Goal: Communication & Community: Answer question/provide support

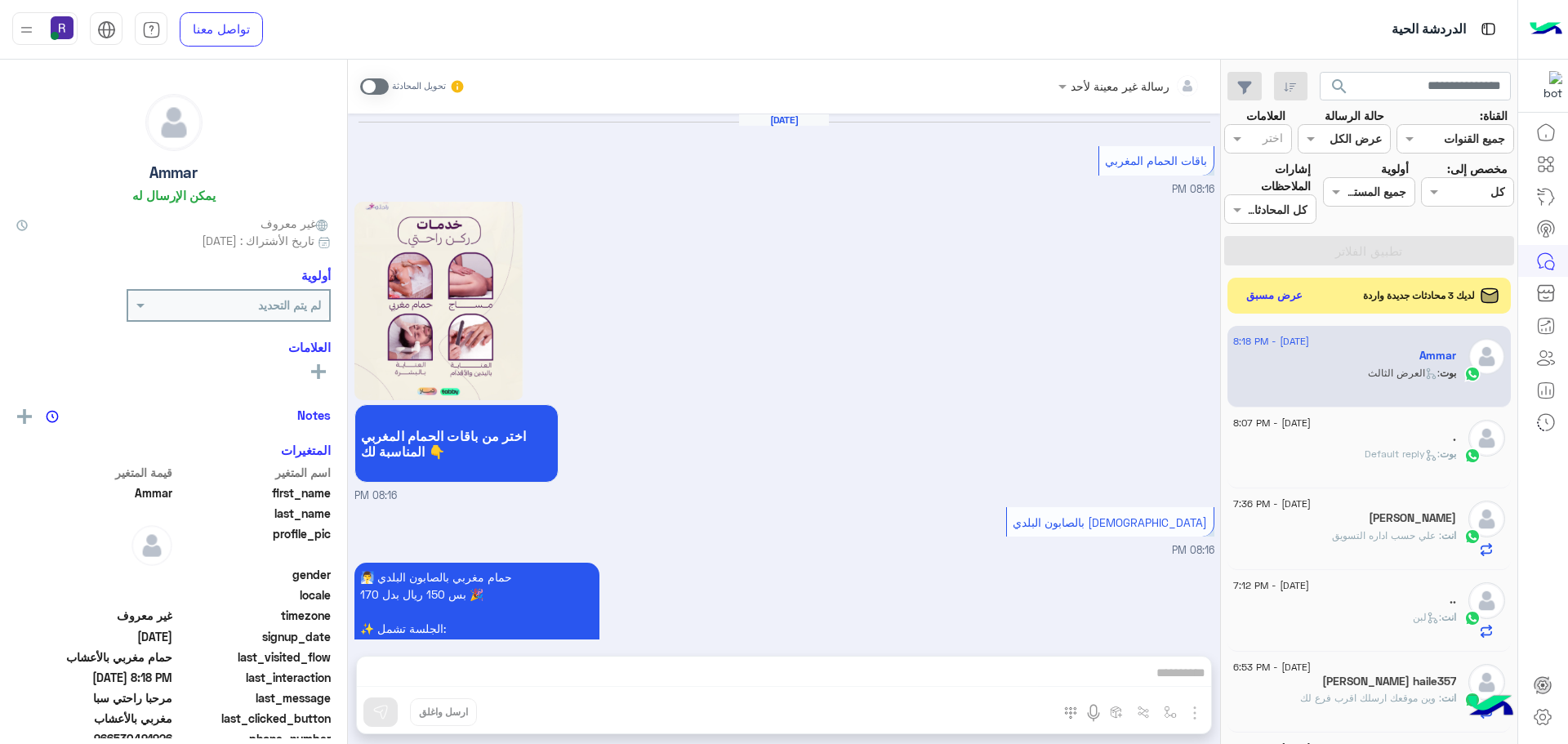
scroll to position [616, 0]
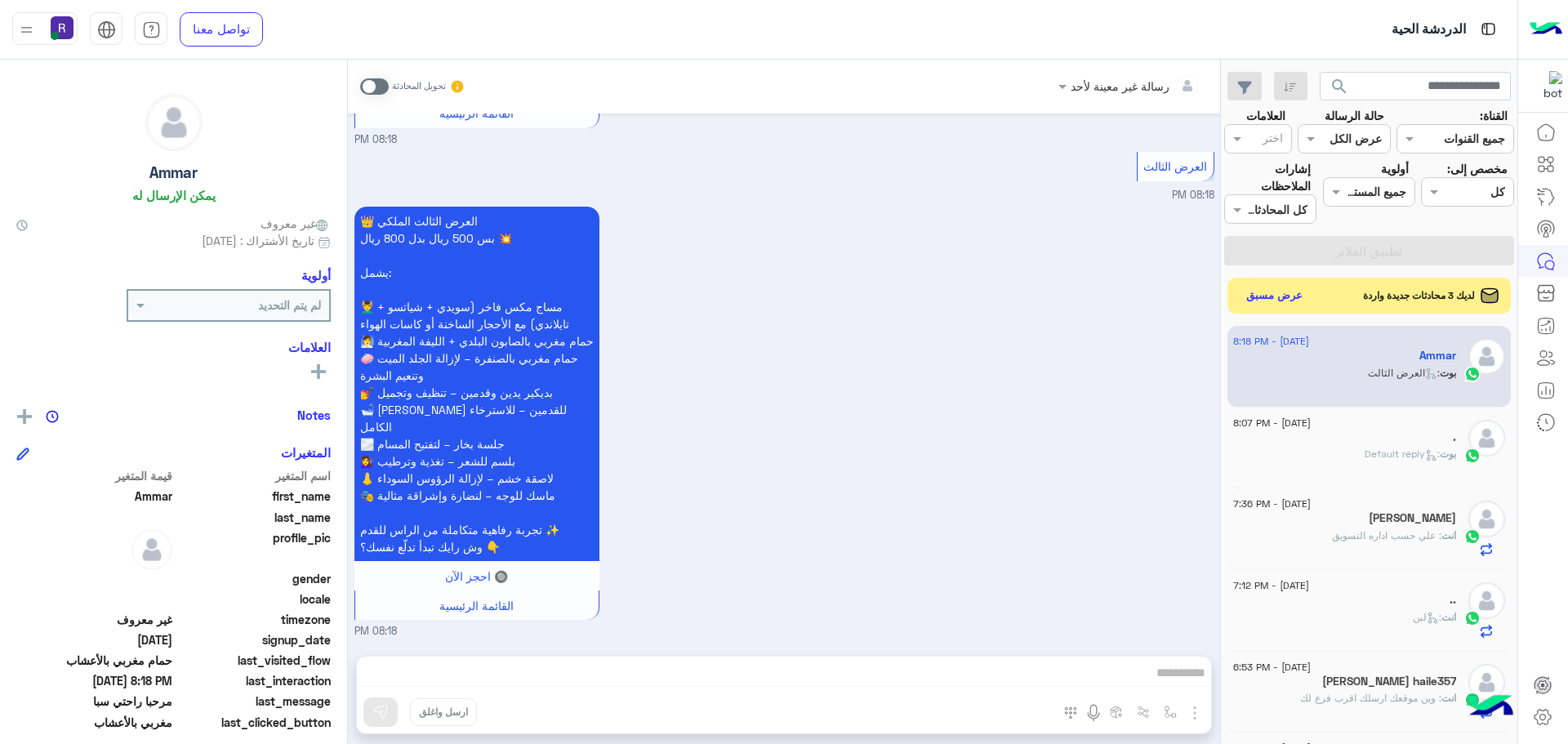
click at [380, 84] on span at bounding box center [373, 86] width 28 height 17
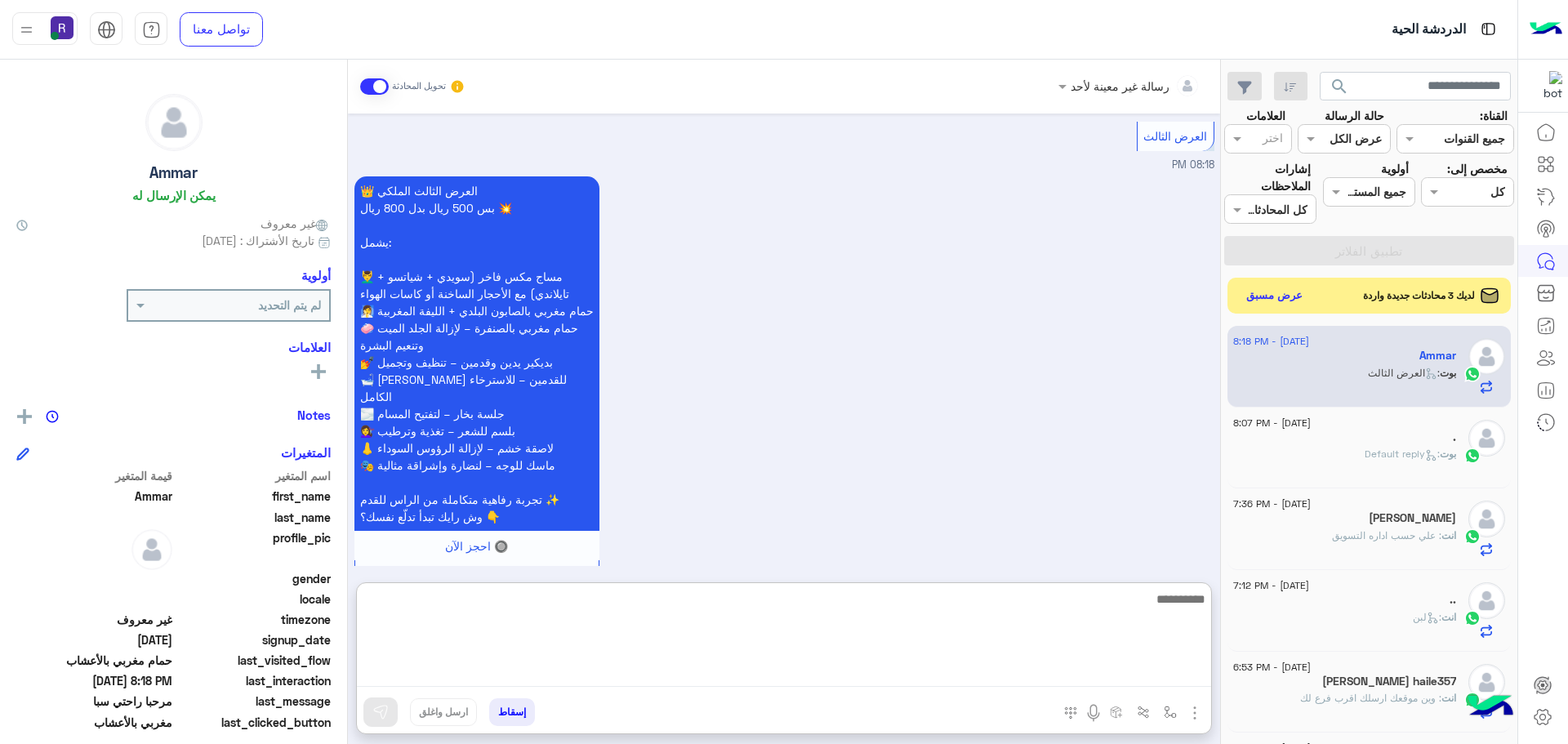
paste textarea "**********"
type textarea "**********"
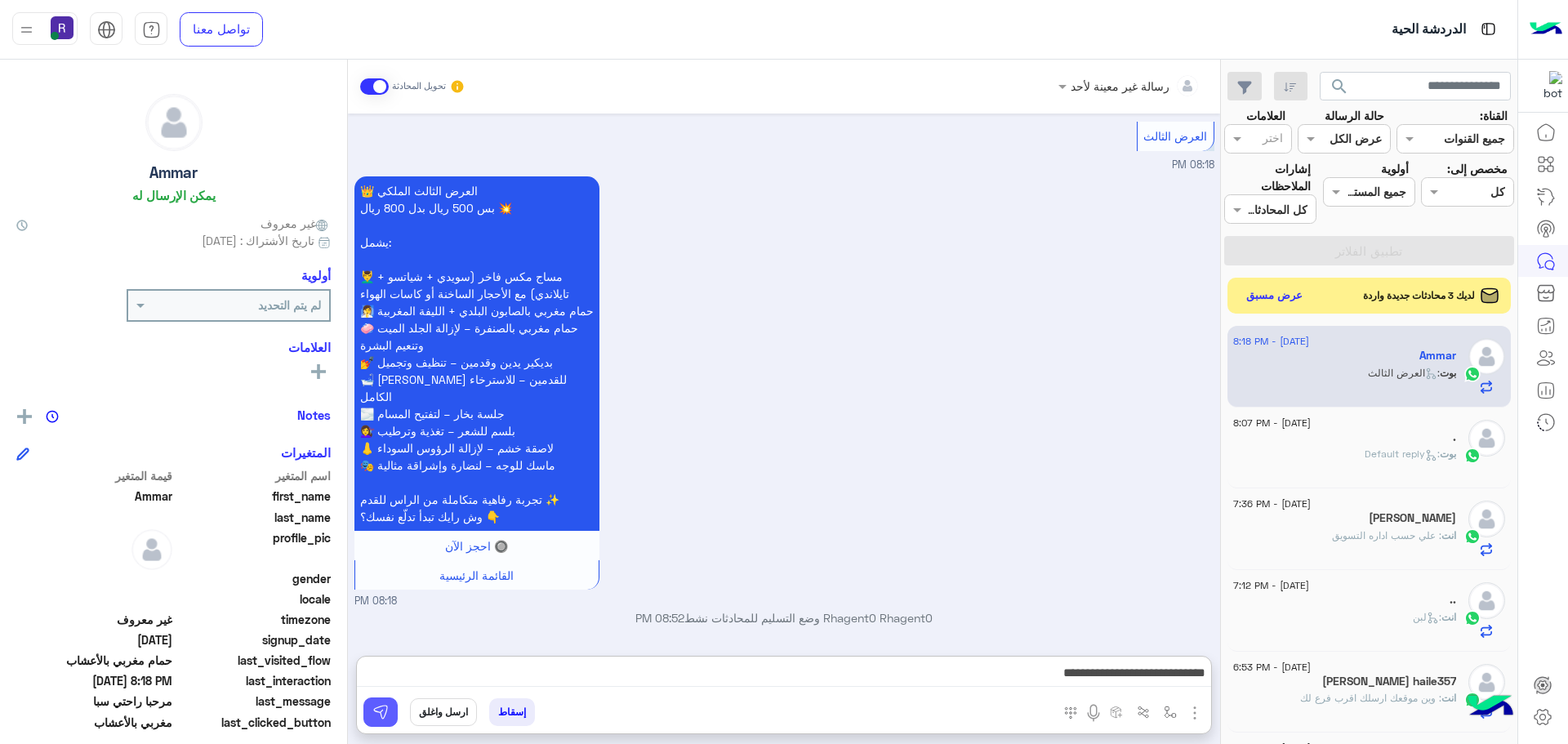
click at [392, 708] on button at bounding box center [380, 713] width 34 height 29
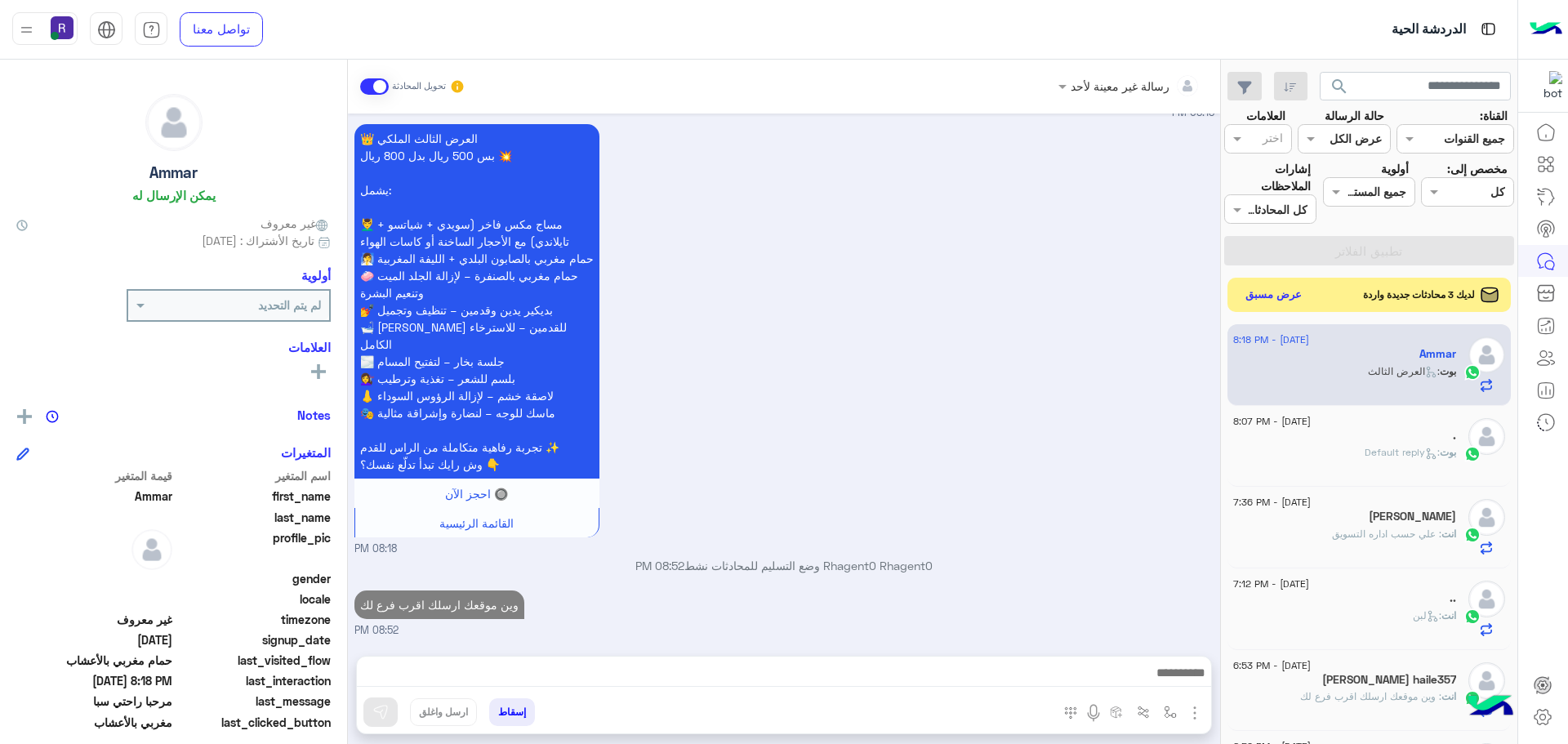
click at [1259, 298] on button "عرض مسبق" at bounding box center [1274, 295] width 68 height 22
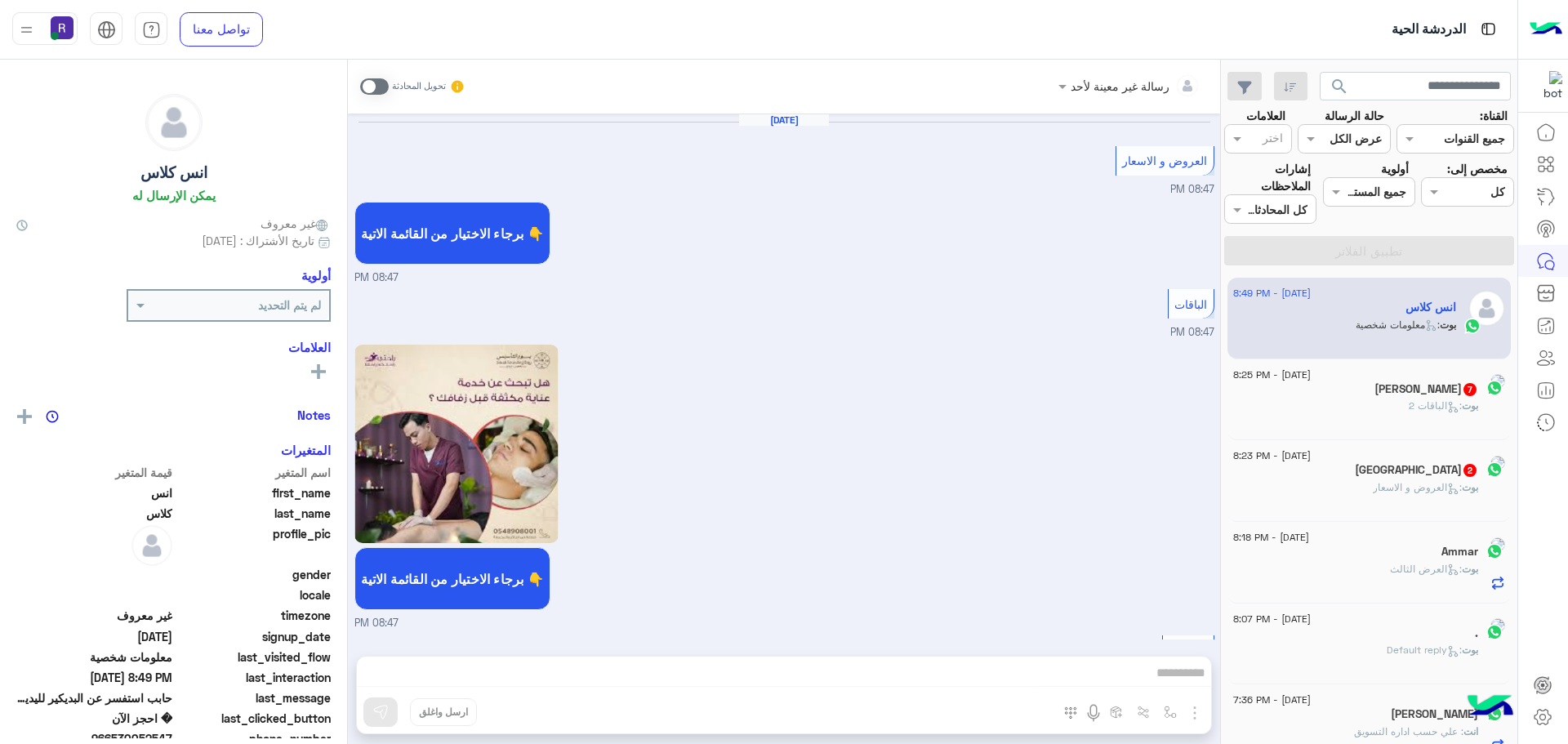
scroll to position [1944, 0]
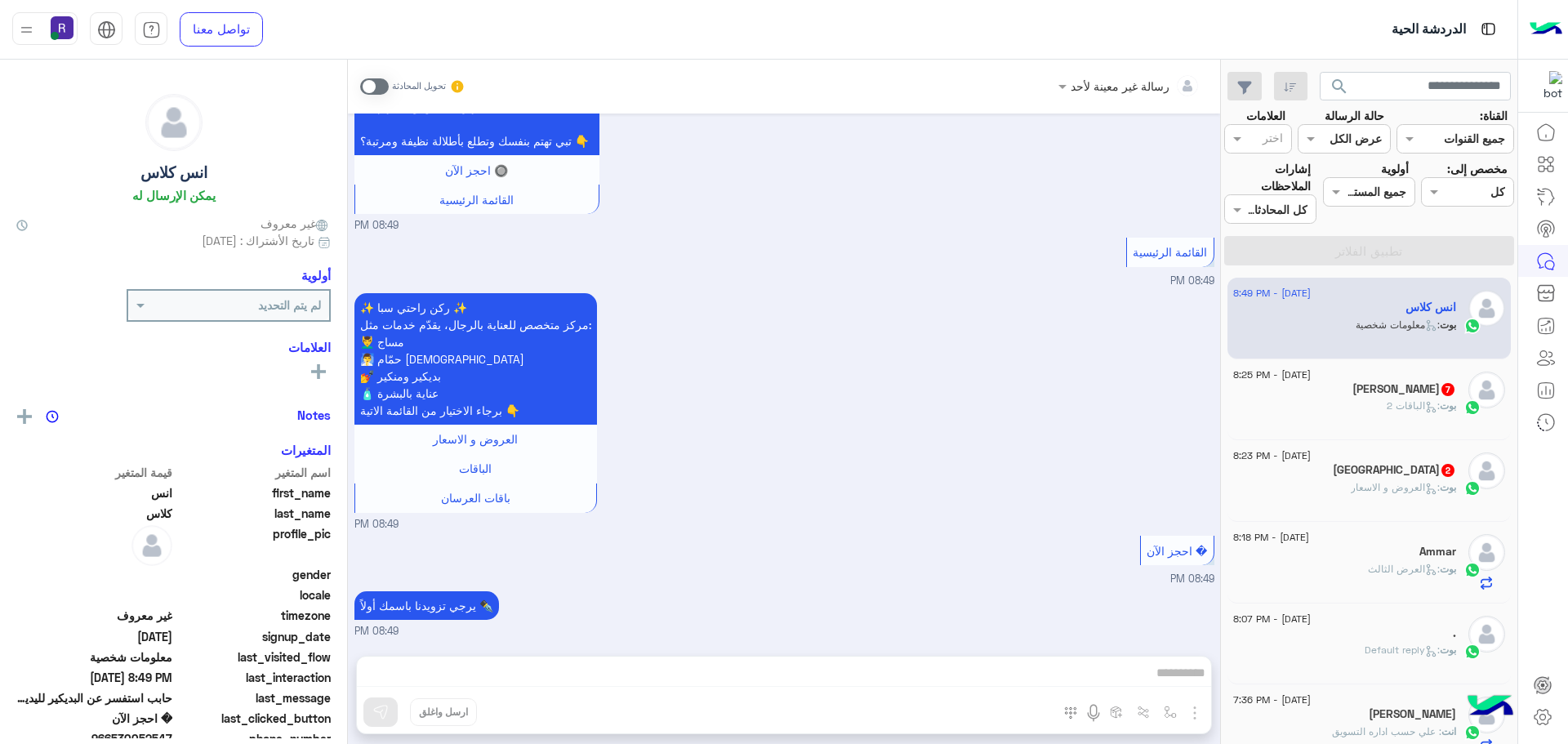
click at [1342, 472] on div "Basel 2" at bounding box center [1345, 472] width 223 height 18
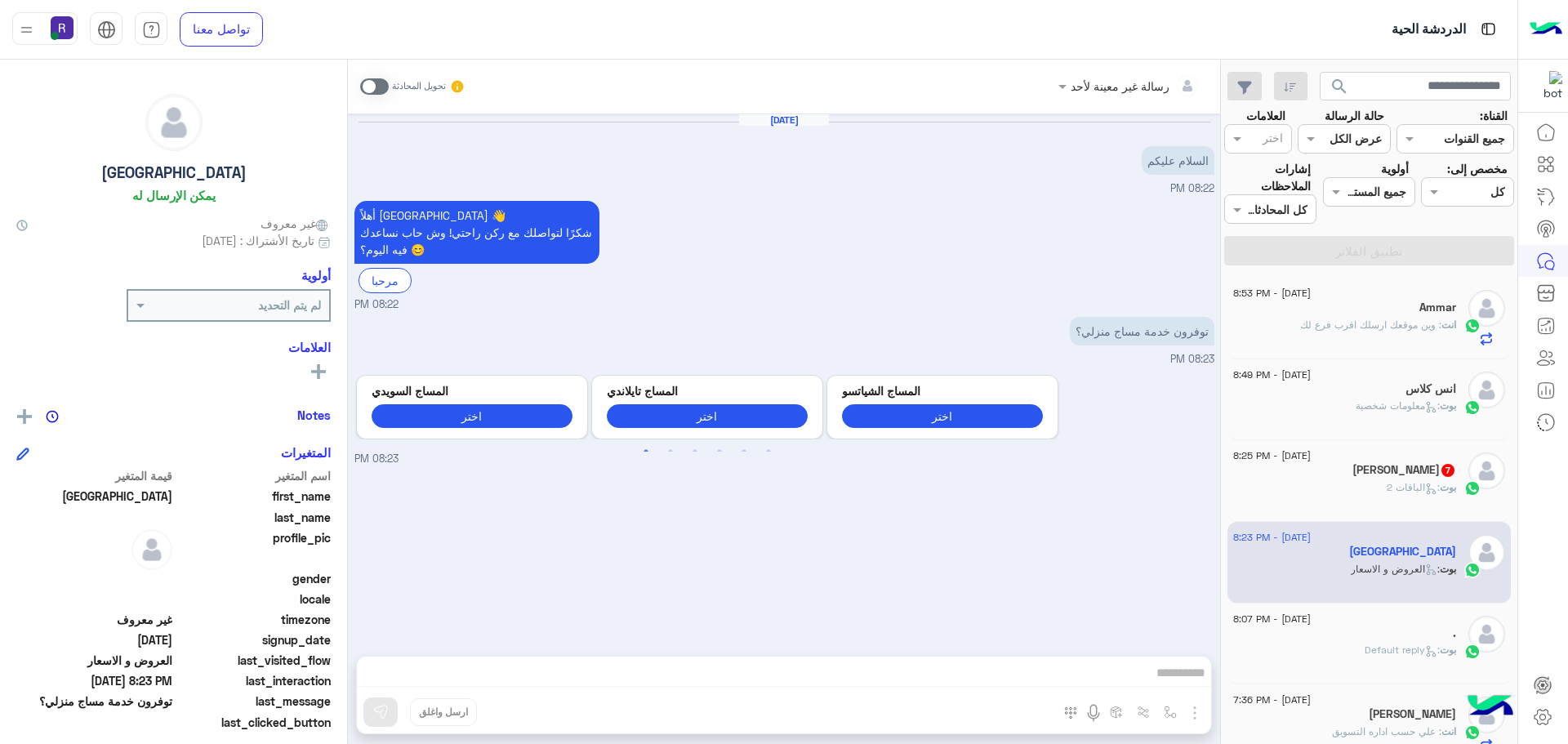
click at [382, 83] on span at bounding box center [373, 86] width 28 height 17
click at [1195, 709] on img "button" at bounding box center [1195, 713] width 20 height 20
click at [1177, 683] on span "الصور" at bounding box center [1163, 677] width 30 height 19
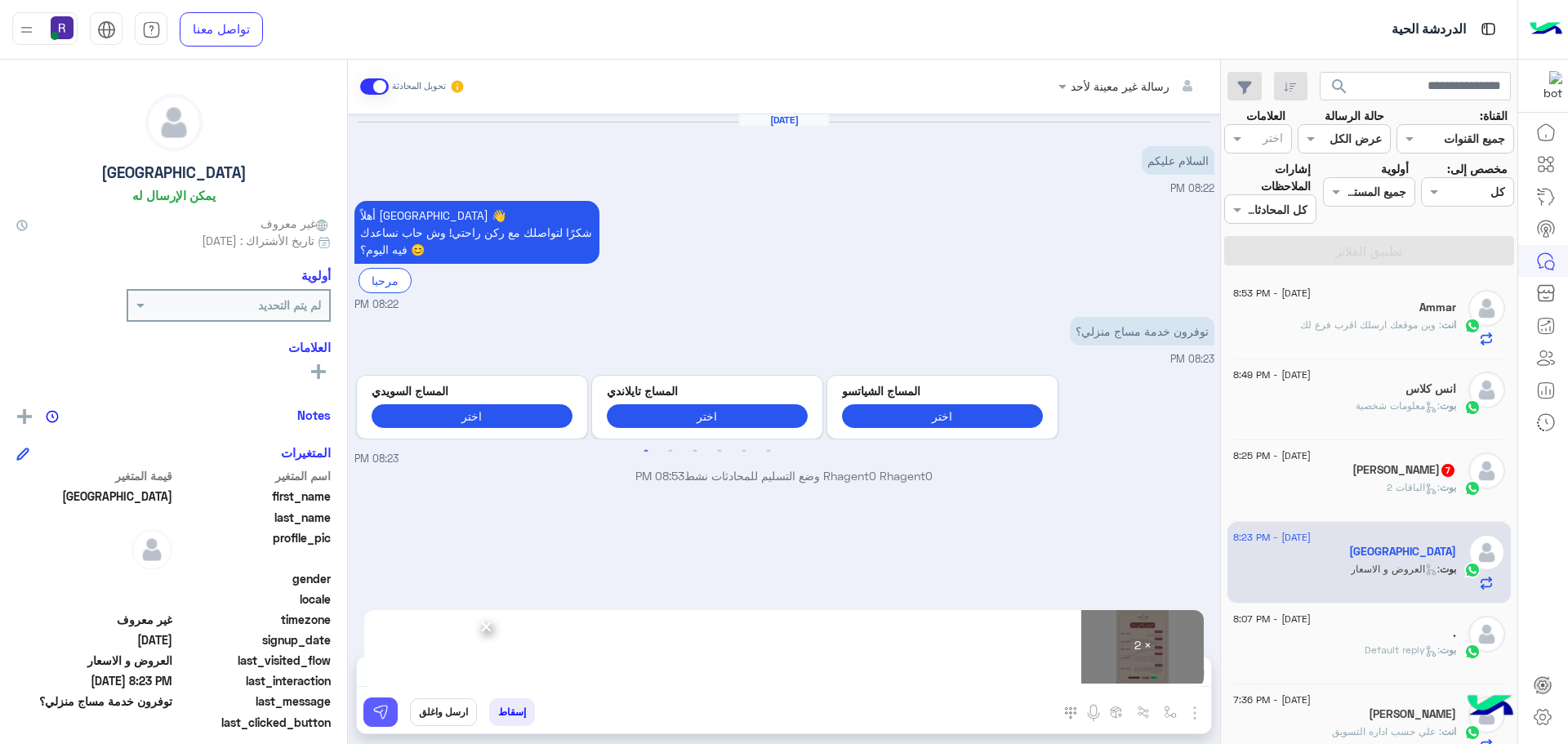
click at [387, 717] on img at bounding box center [380, 712] width 17 height 17
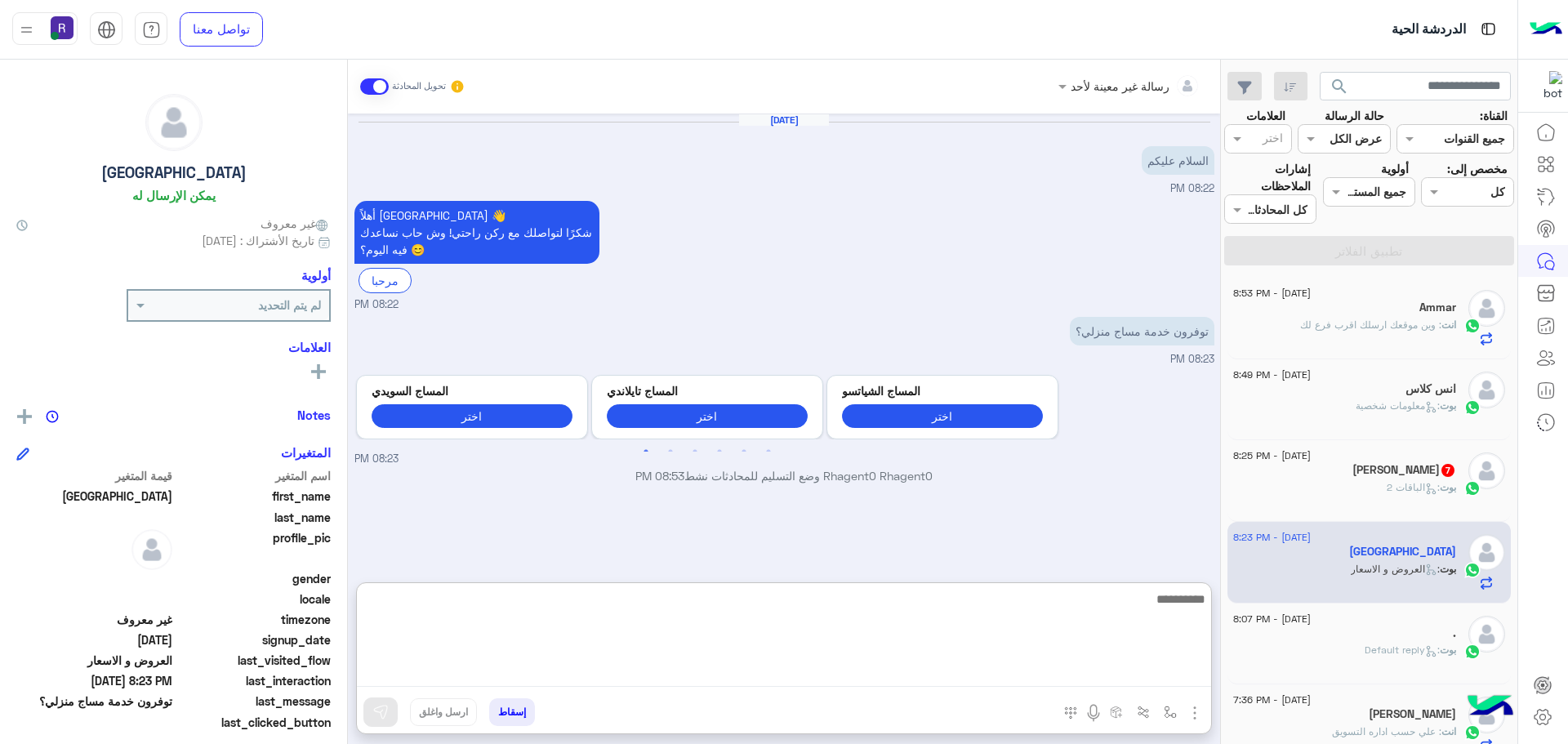
paste textarea "**********"
type textarea "**********"
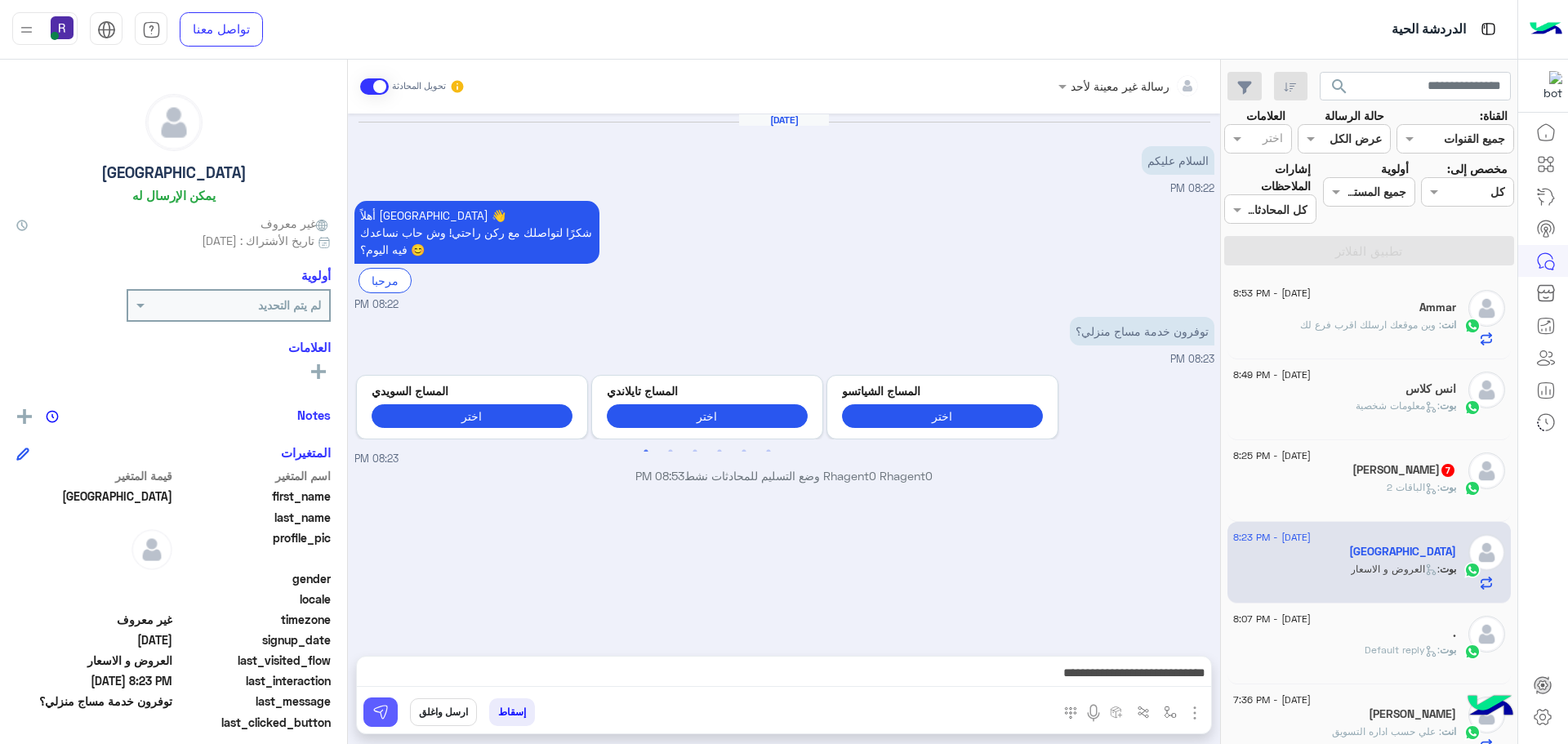
click at [390, 709] on button at bounding box center [380, 713] width 34 height 29
click at [1408, 498] on div "بوت : الباقات 2" at bounding box center [1345, 494] width 223 height 28
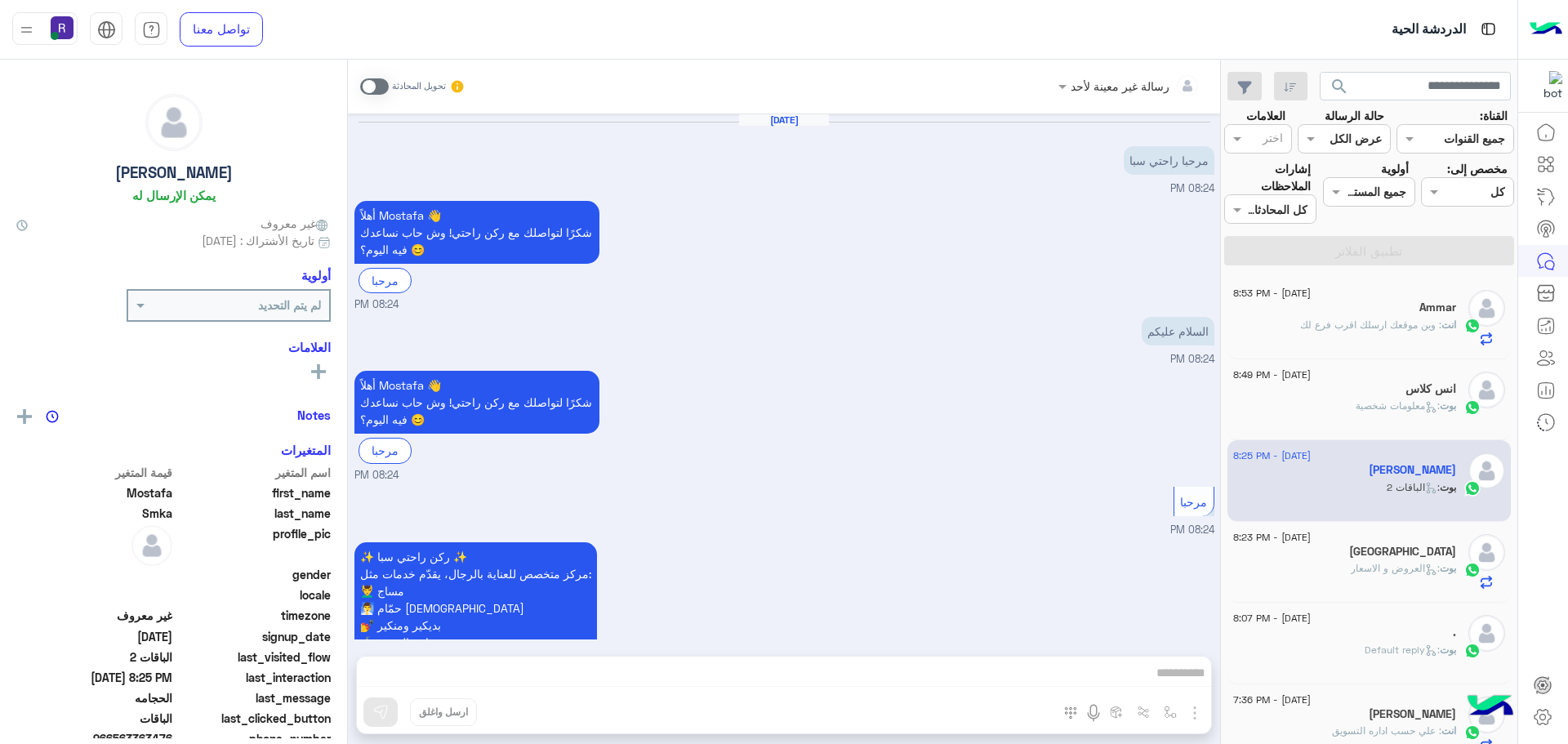
scroll to position [1131, 0]
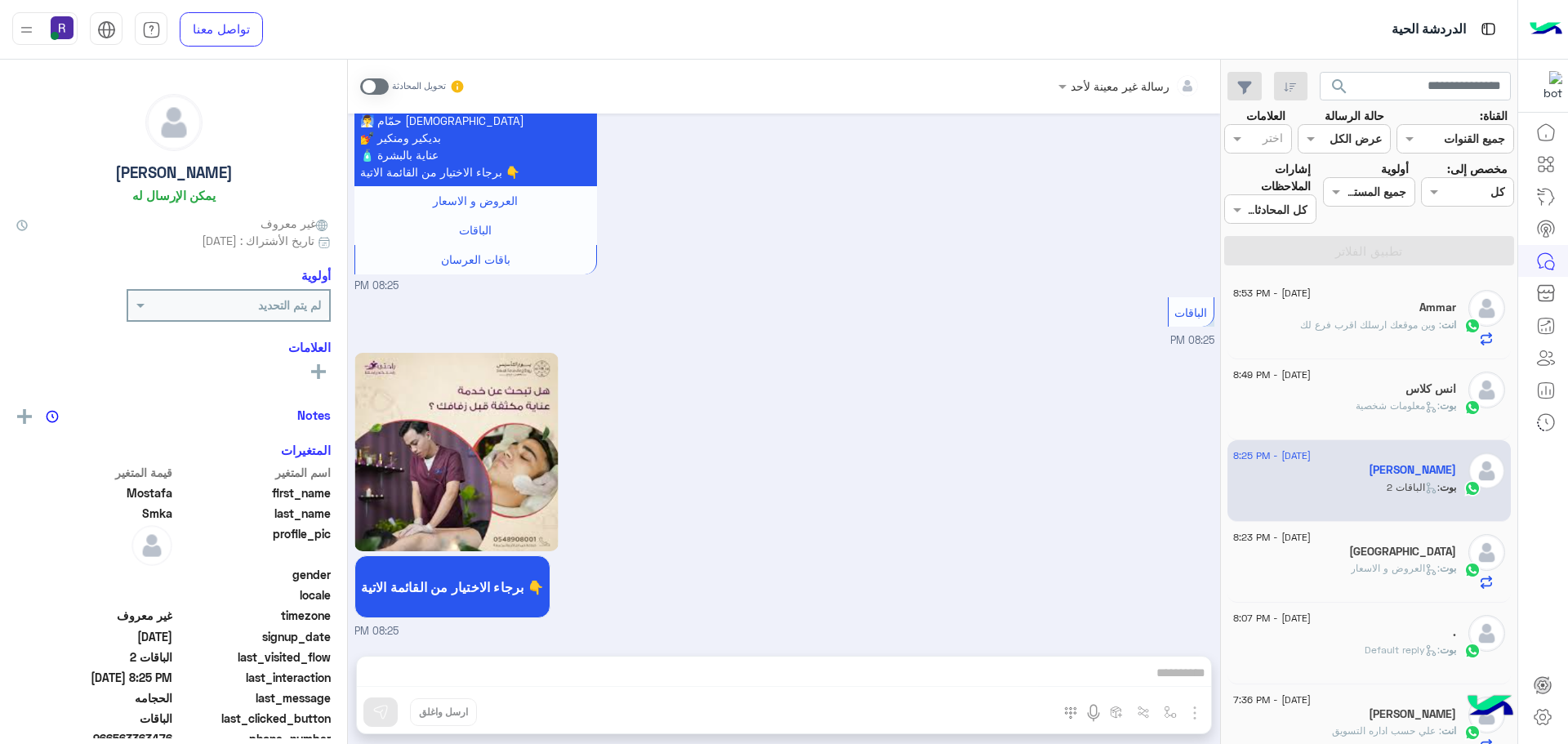
click at [377, 82] on span at bounding box center [373, 86] width 28 height 17
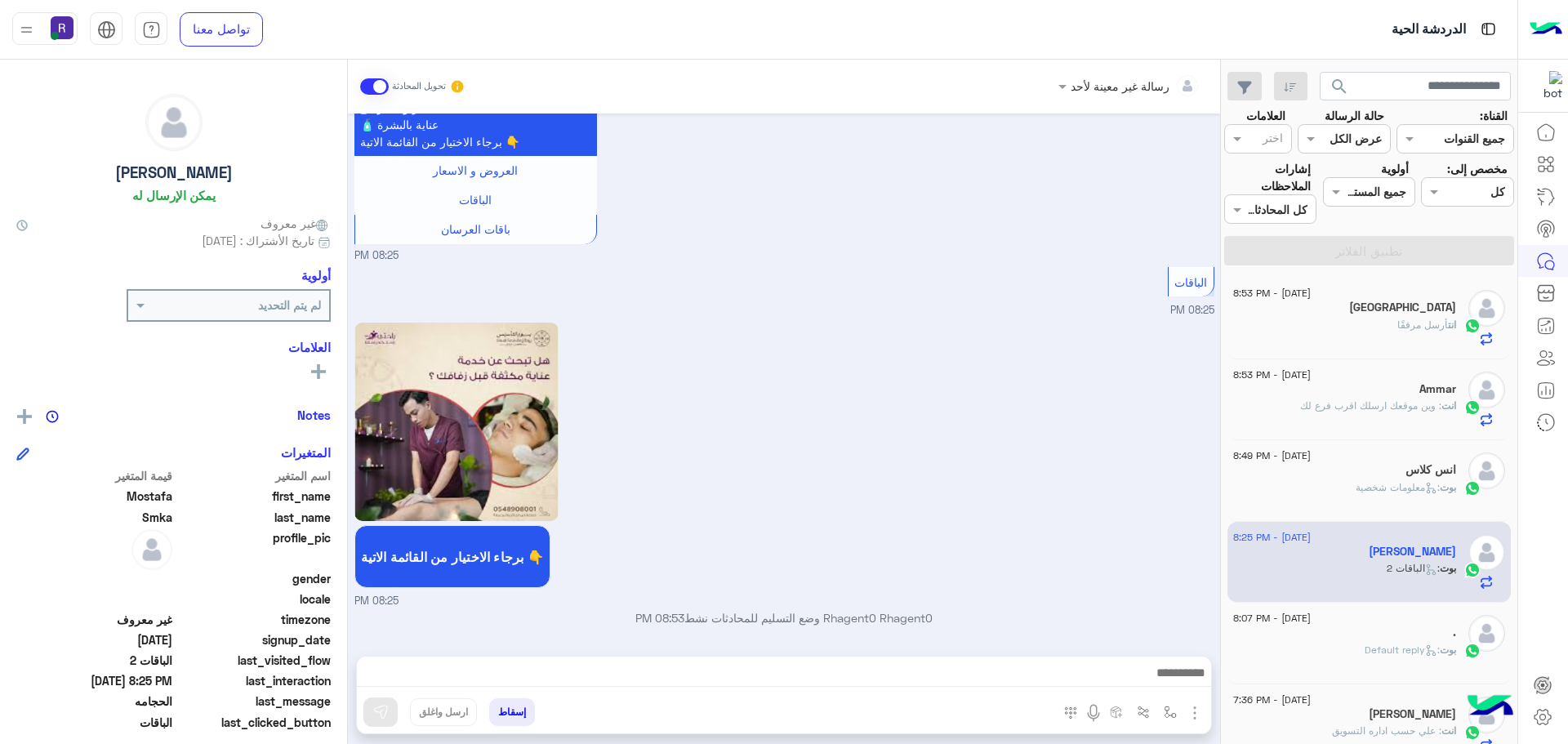
click at [1191, 709] on img "button" at bounding box center [1195, 713] width 20 height 20
click at [1167, 680] on span "الصور" at bounding box center [1163, 677] width 30 height 19
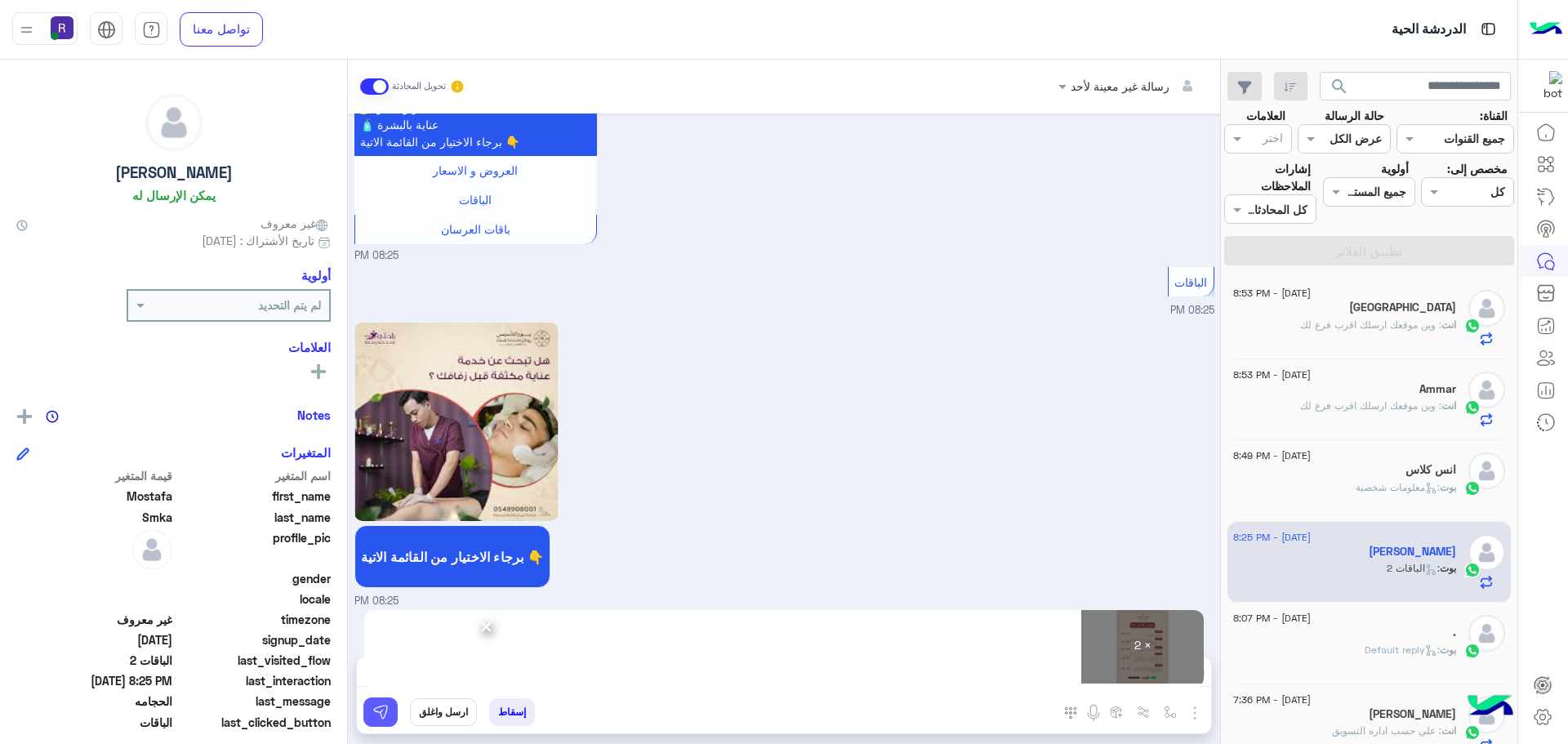
click at [384, 708] on img at bounding box center [380, 712] width 17 height 17
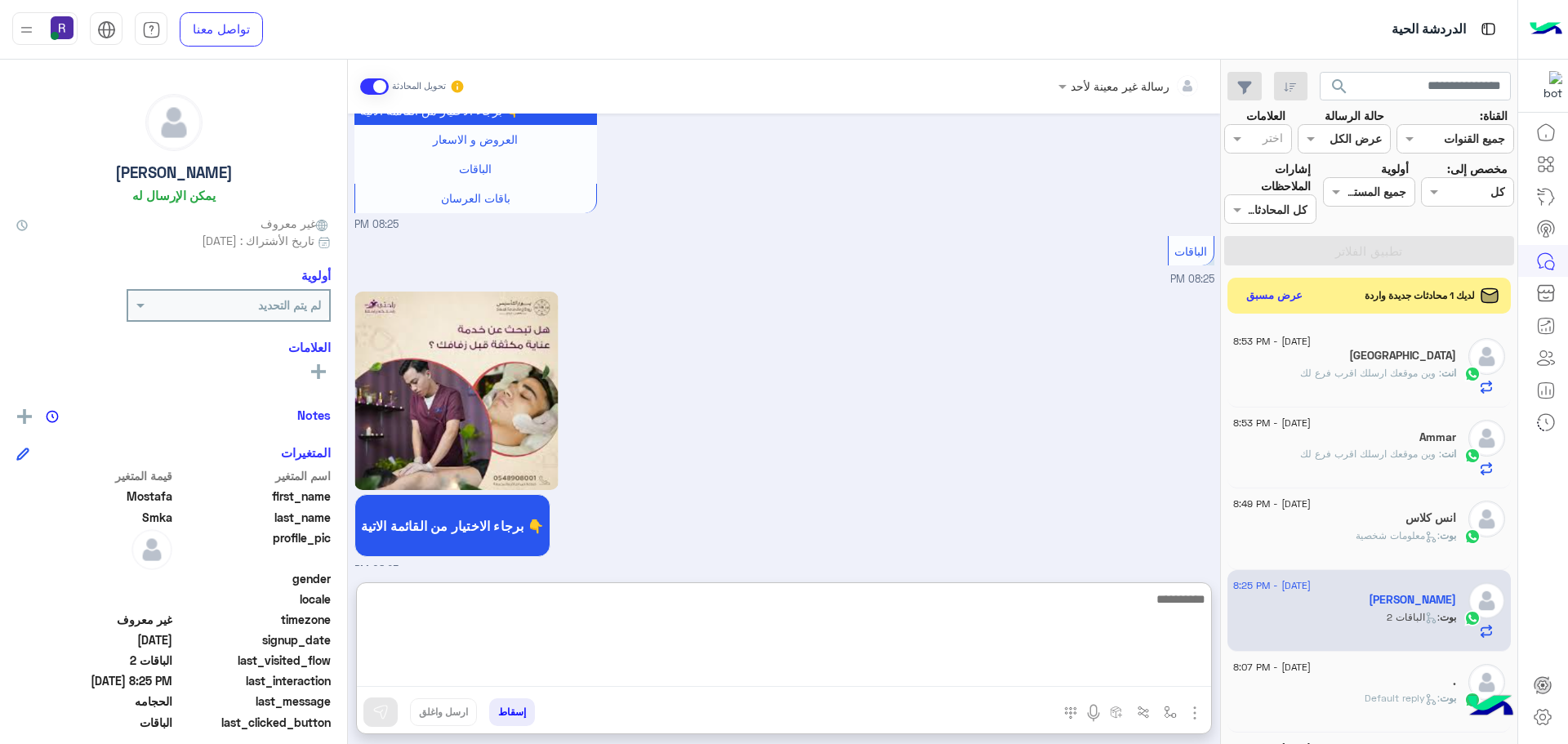
paste textarea "**********"
type textarea "**********"
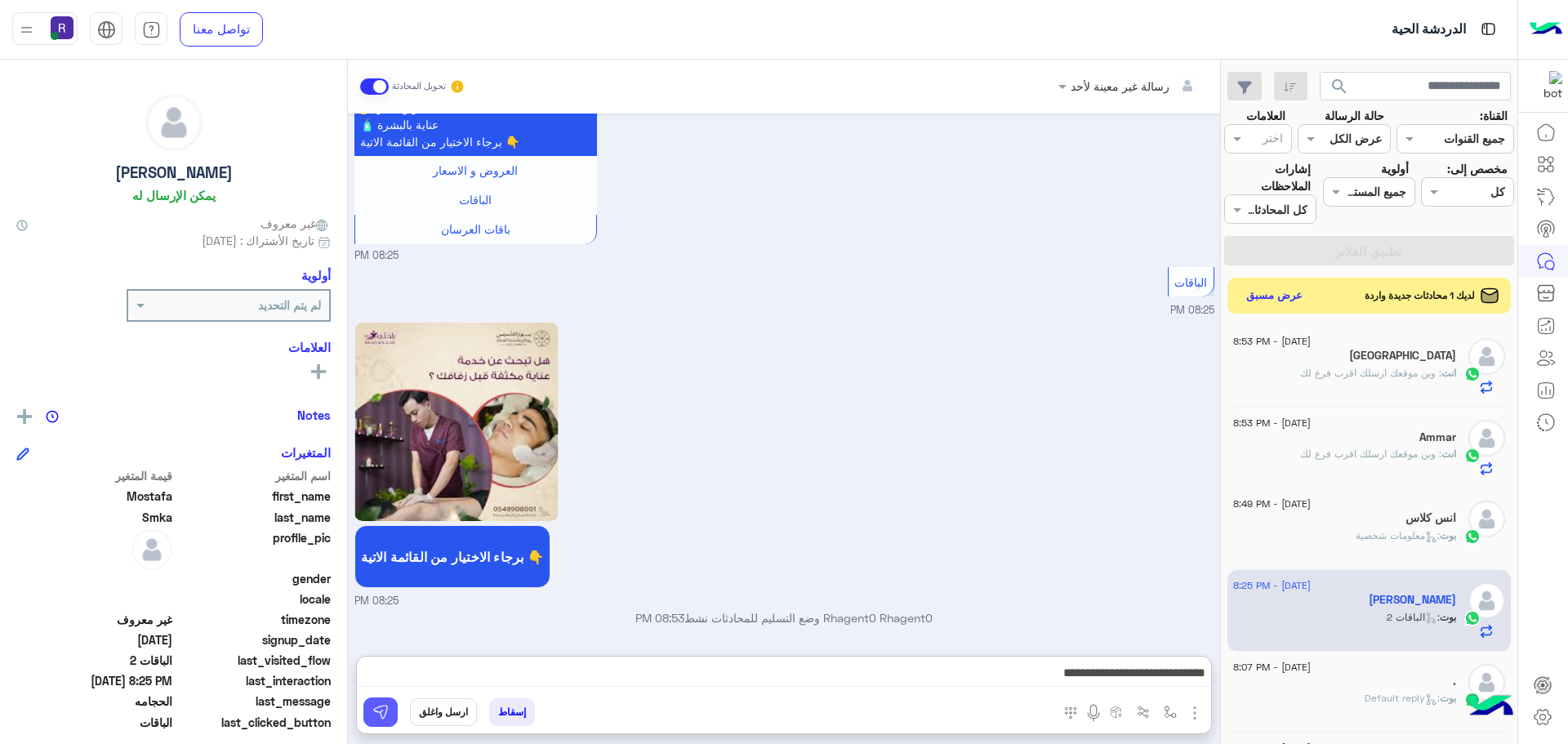
click at [373, 714] on img at bounding box center [380, 712] width 17 height 17
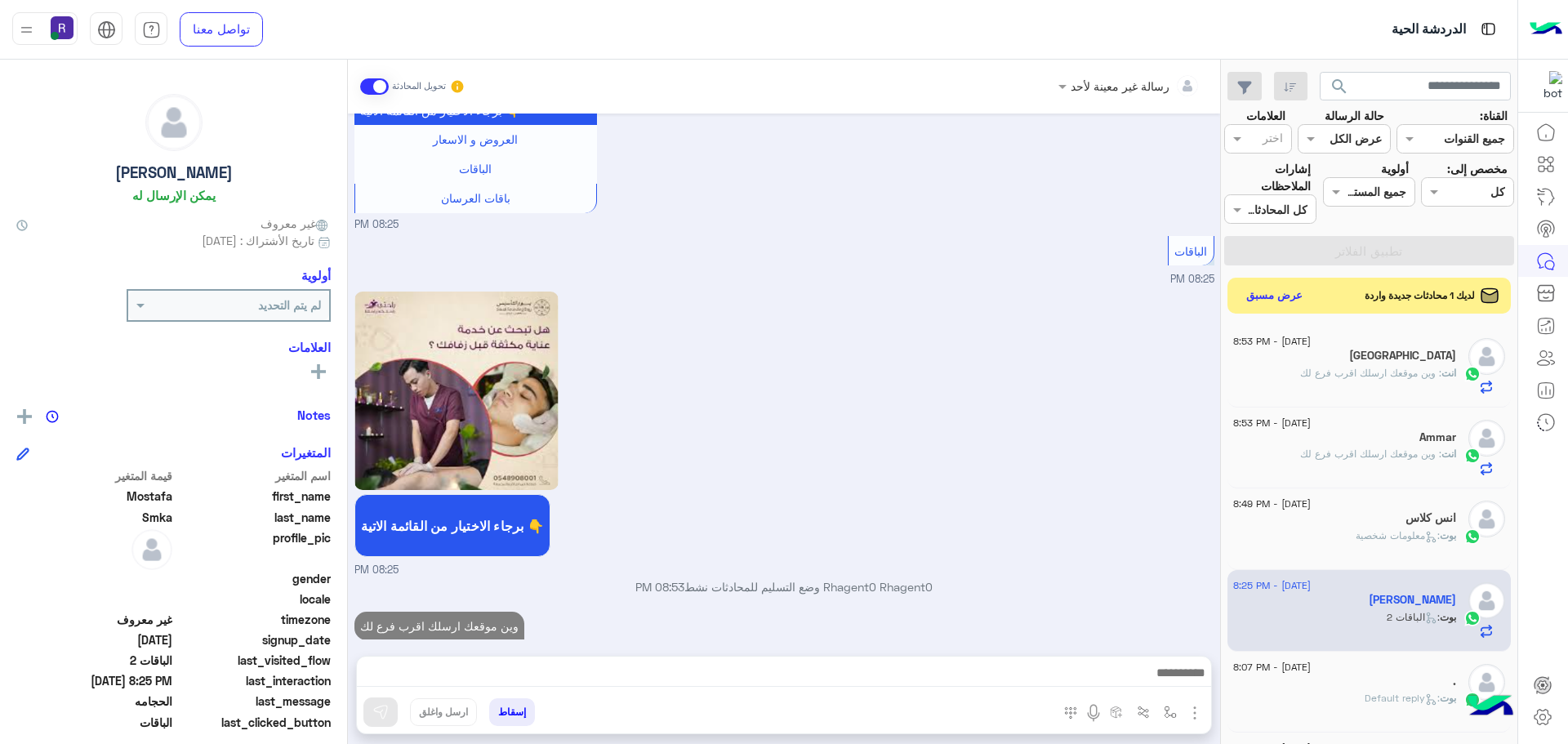
scroll to position [1213, 0]
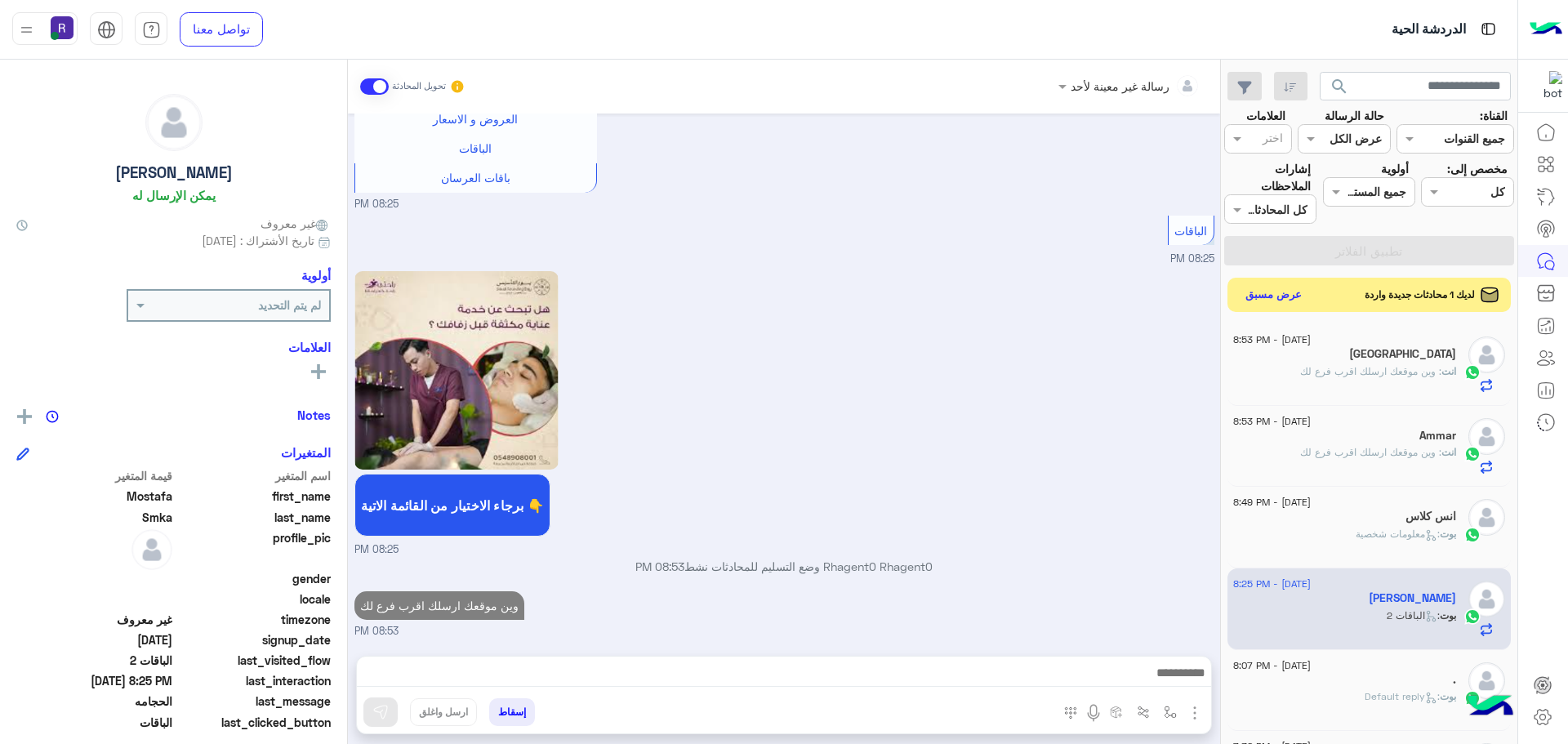
click at [1288, 297] on button "عرض مسبق" at bounding box center [1274, 295] width 68 height 22
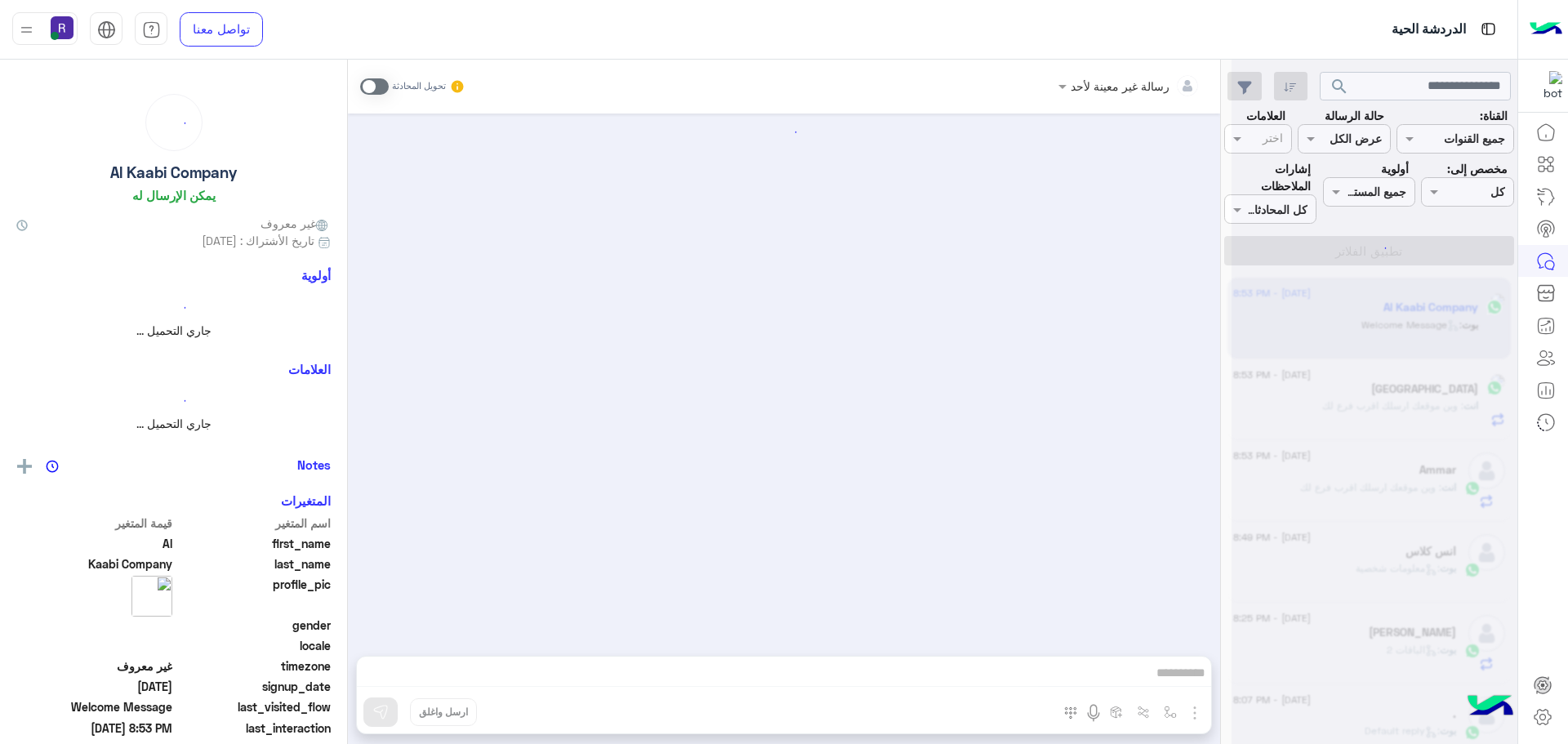
scroll to position [956, 0]
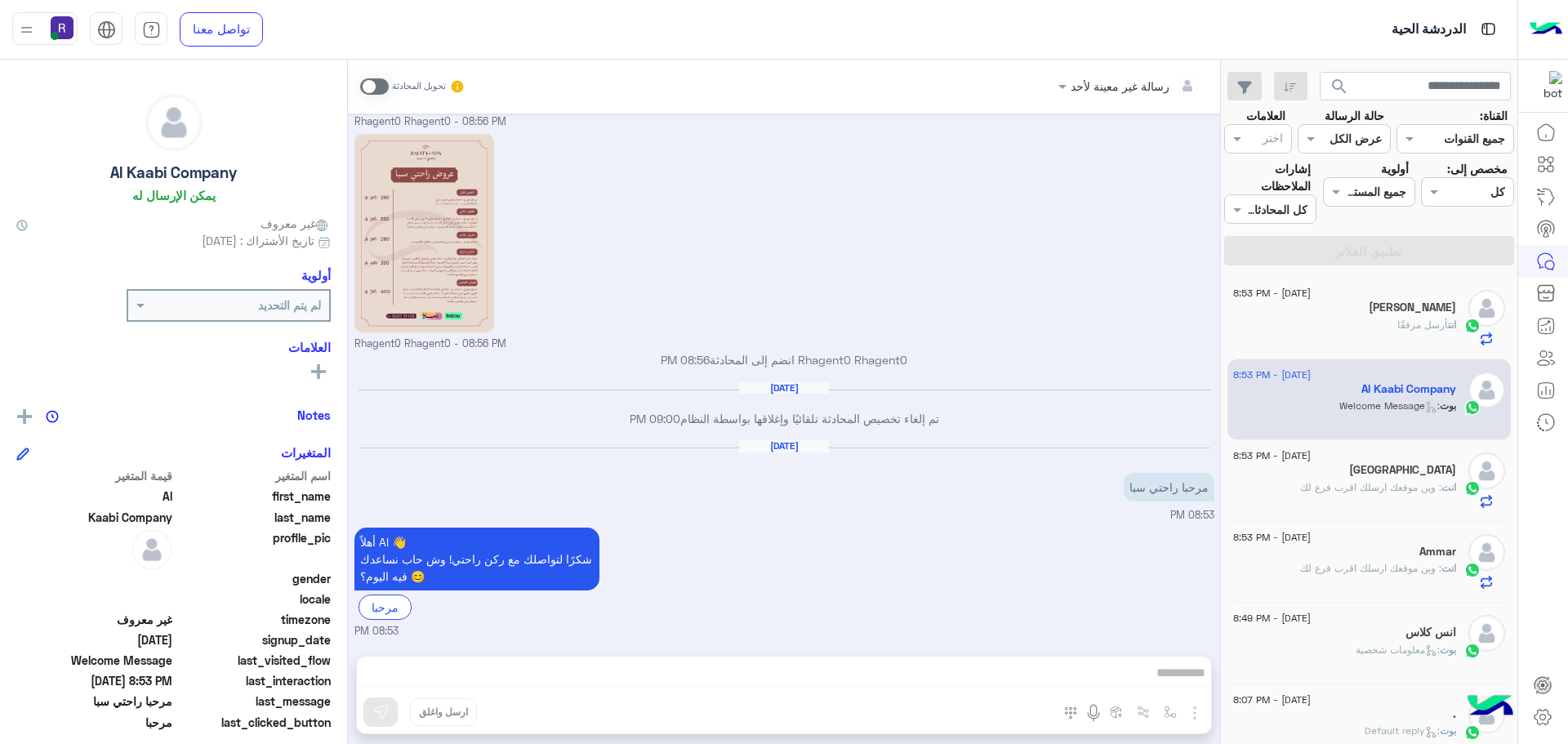
click at [378, 84] on span at bounding box center [373, 86] width 28 height 17
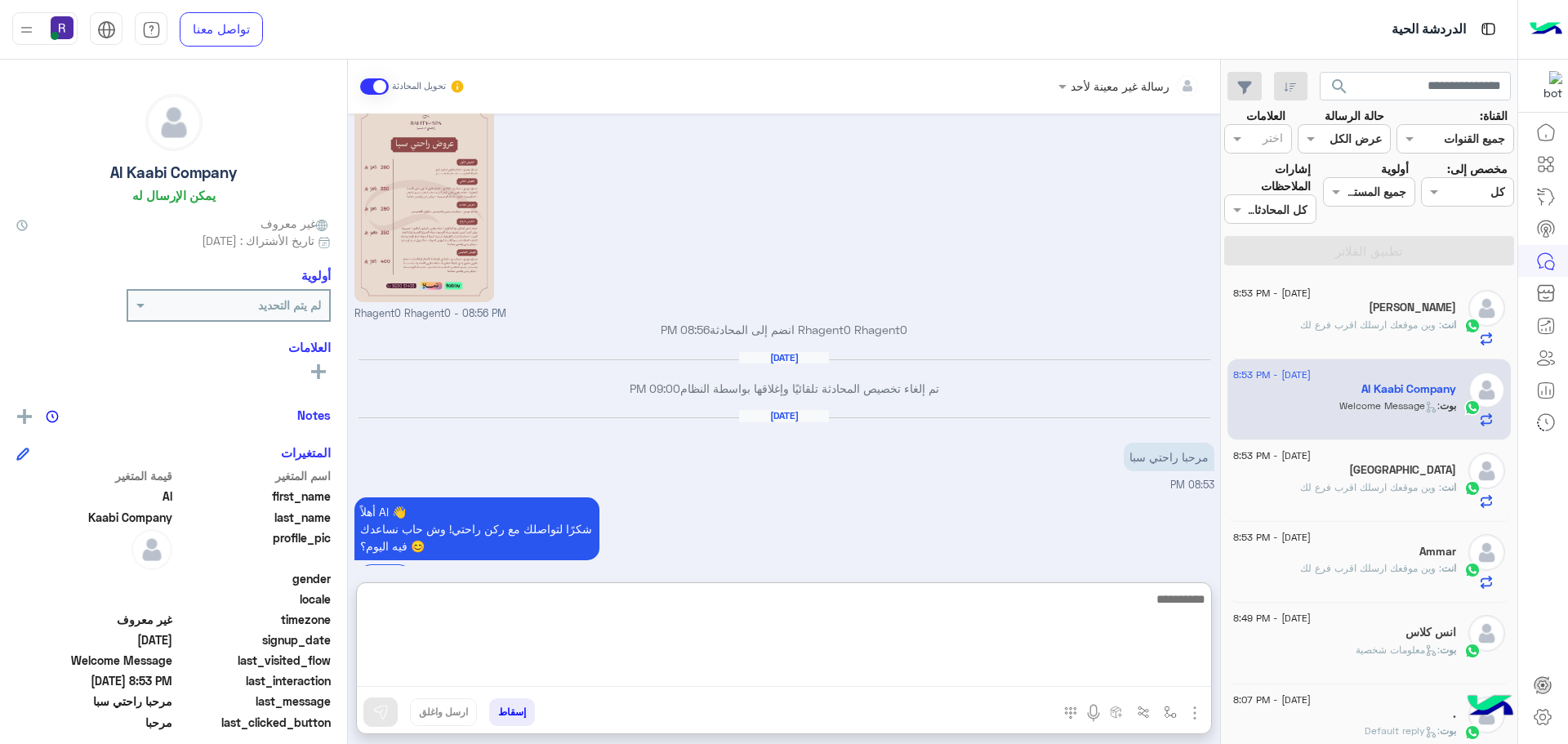
paste textarea "**********"
type textarea "**********"
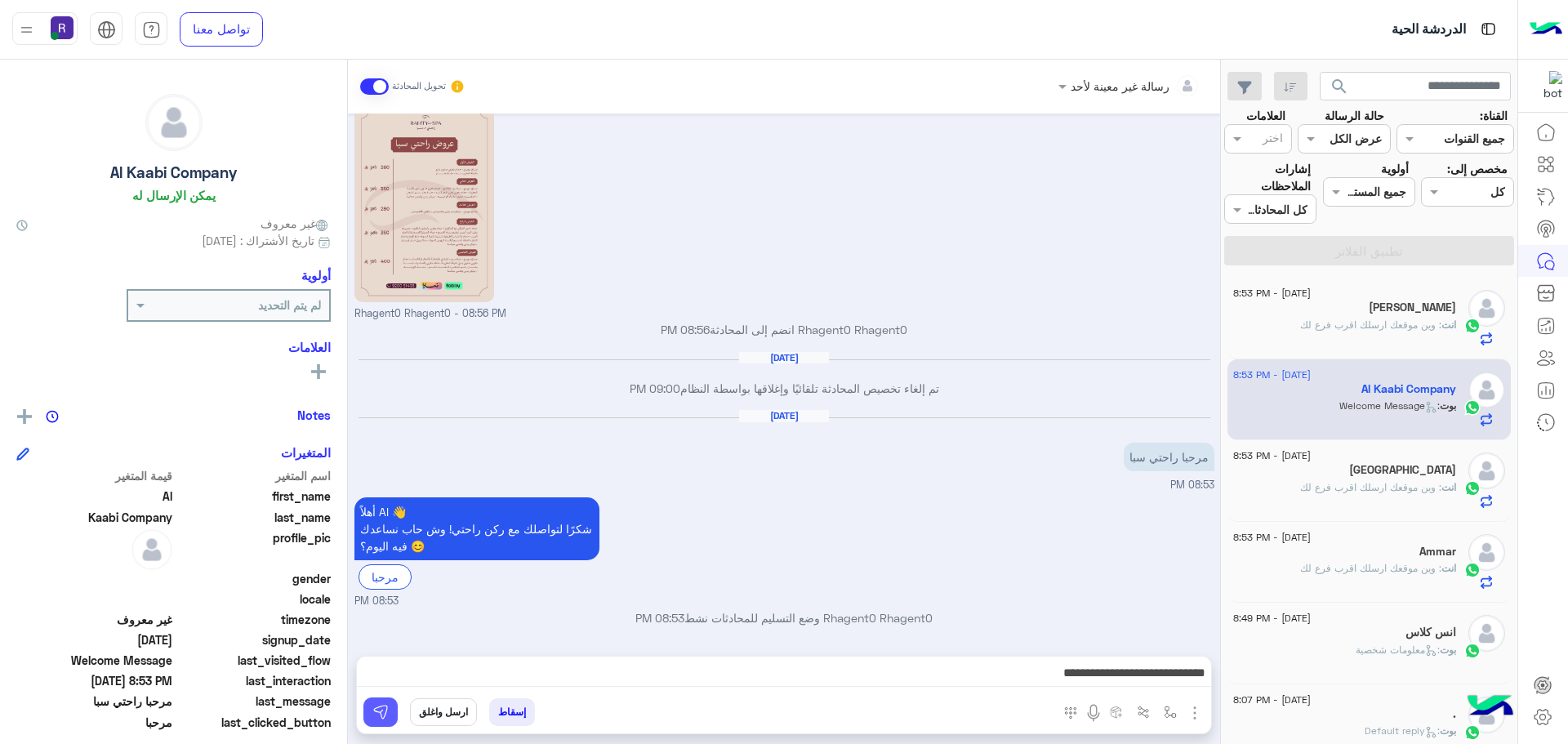
click at [380, 713] on img at bounding box center [380, 712] width 17 height 17
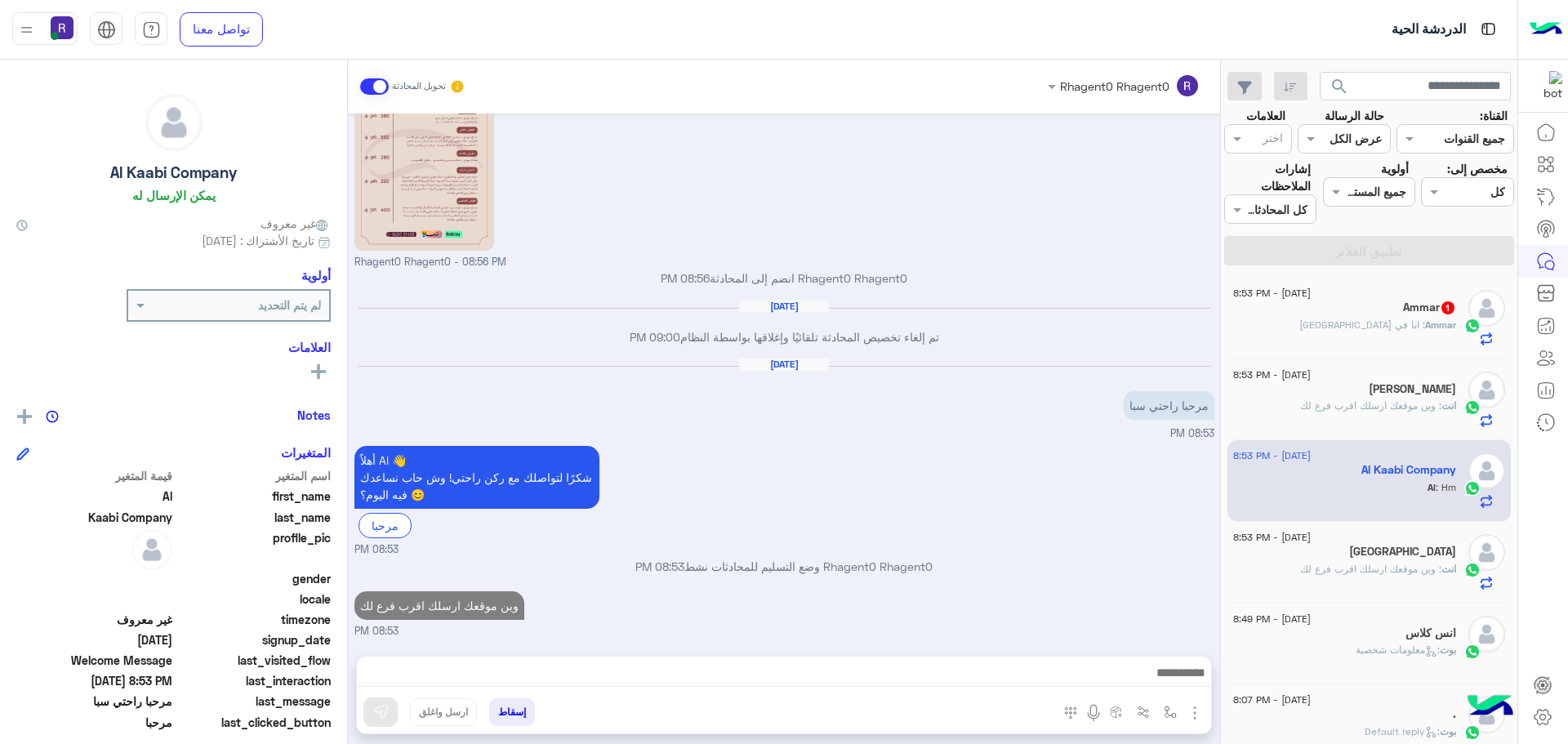
scroll to position [1092, 0]
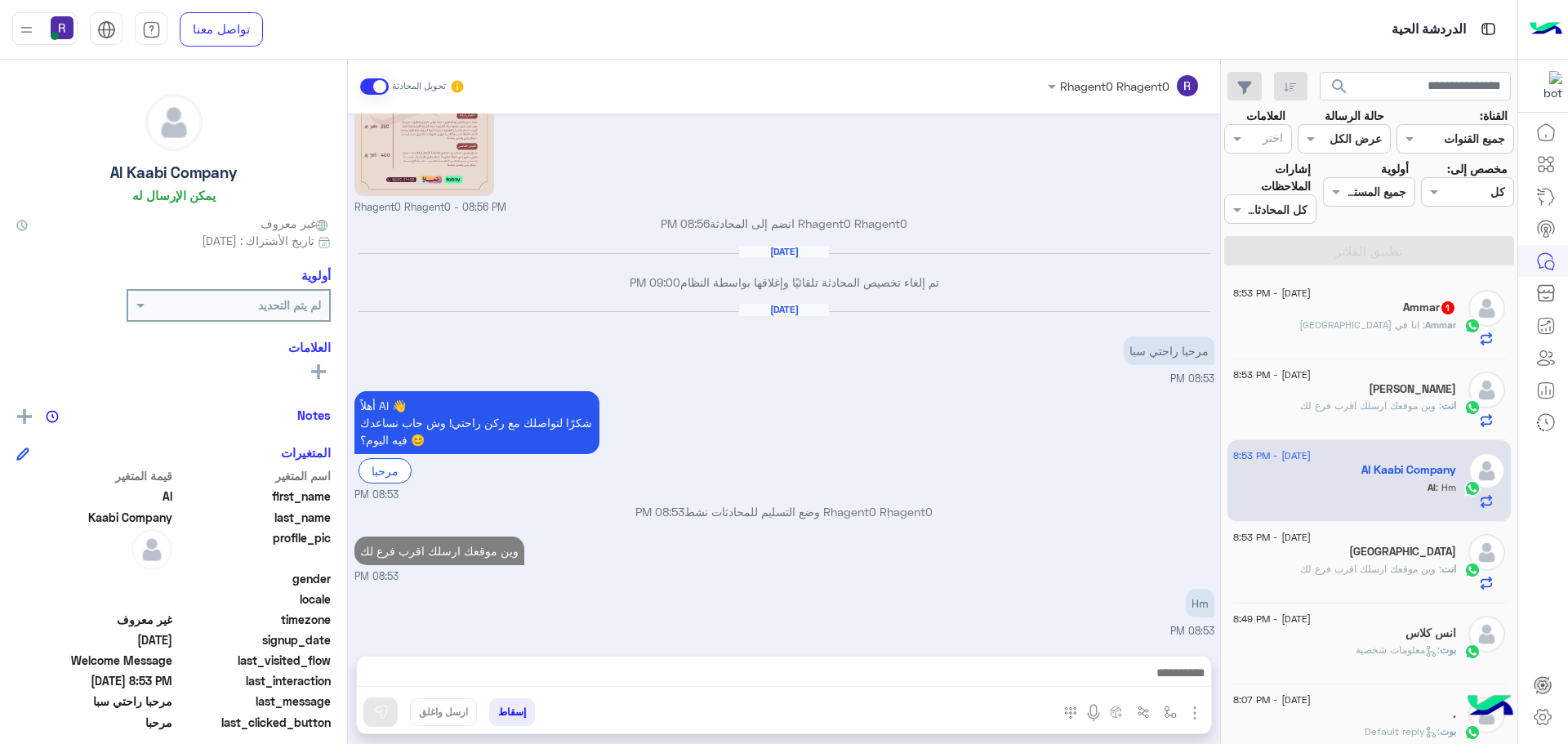
click at [1403, 327] on span ": انا في [GEOGRAPHIC_DATA]" at bounding box center [1362, 325] width 126 height 13
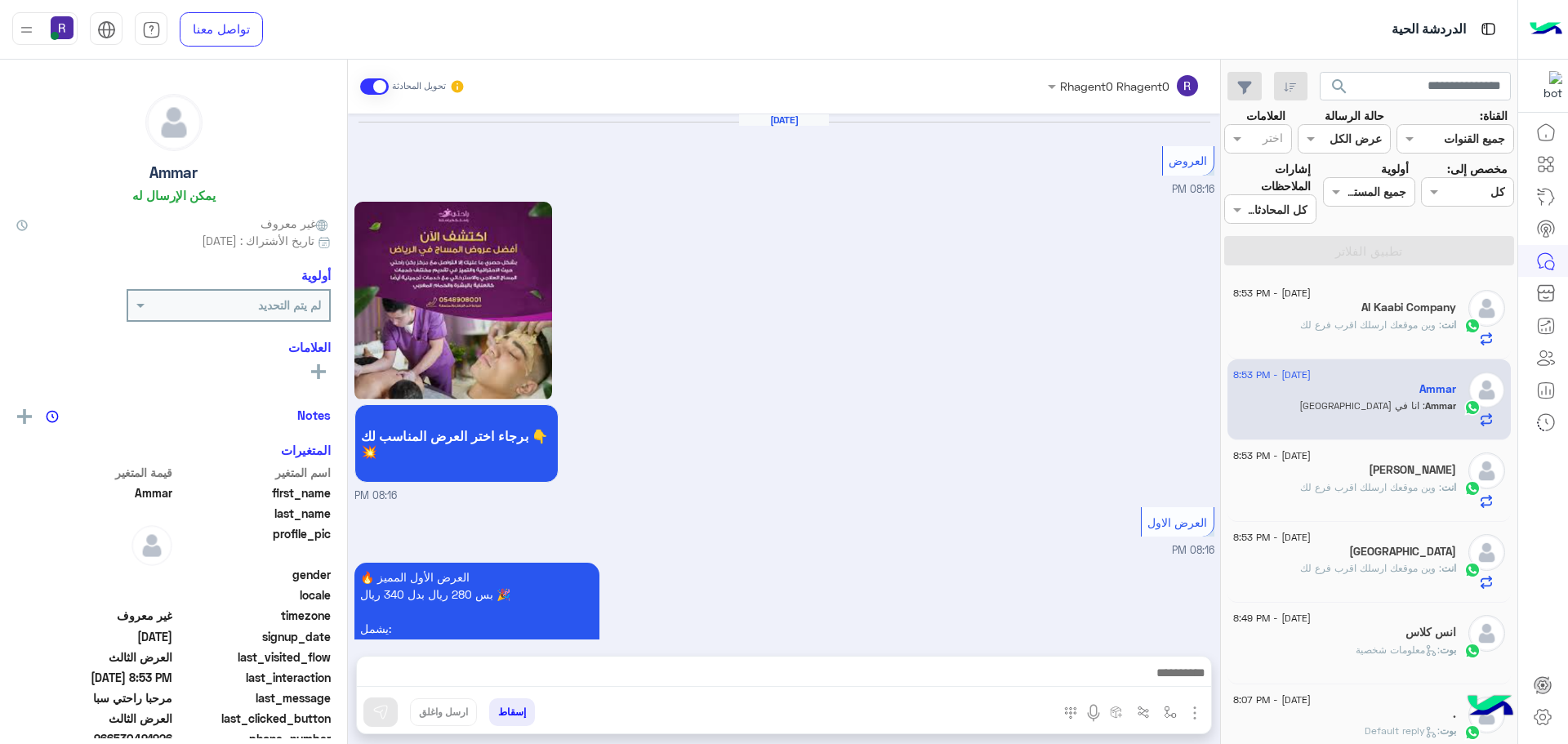
scroll to position [3076, 0]
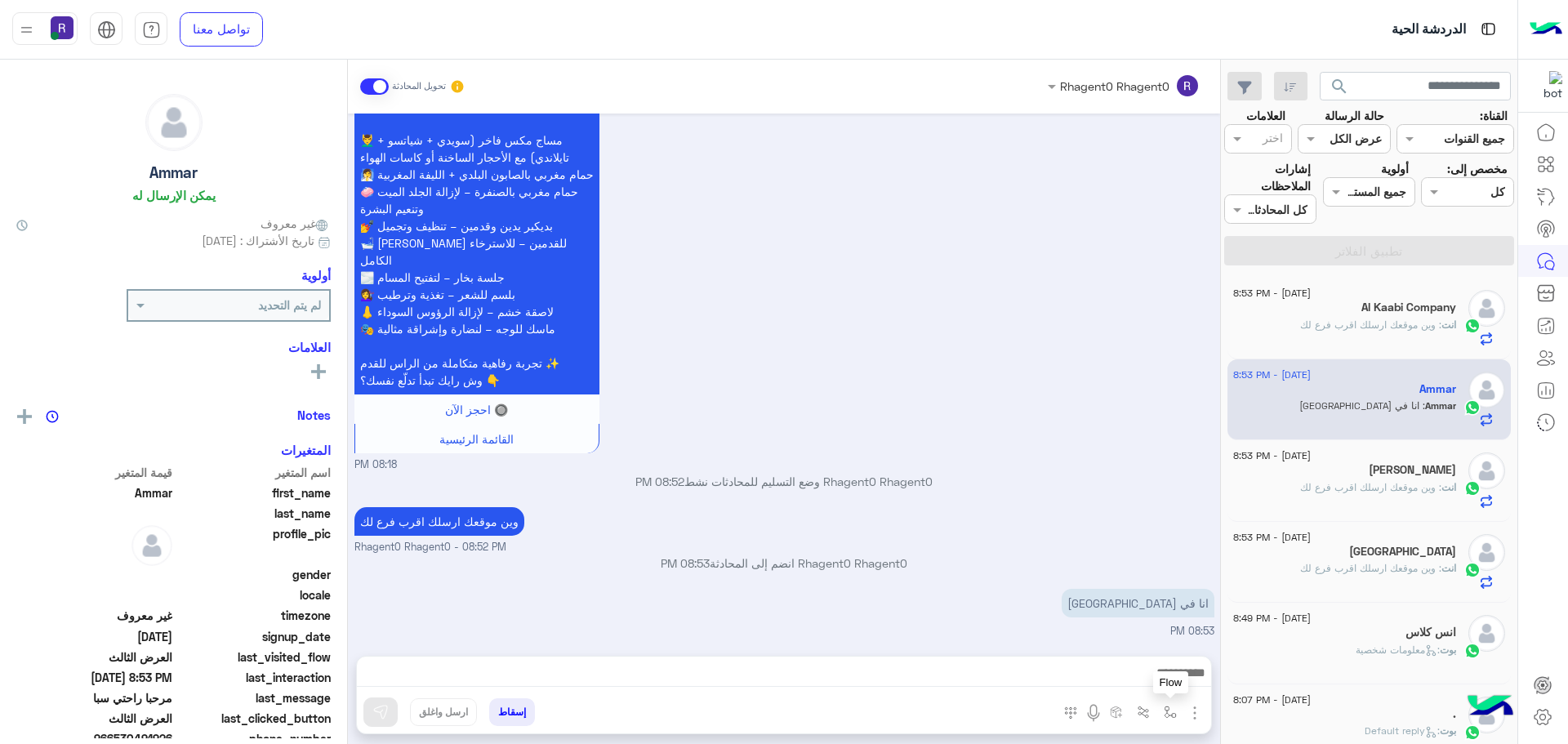
click at [1174, 704] on button "button" at bounding box center [1171, 712] width 27 height 27
click at [1153, 683] on input "text" at bounding box center [1120, 677] width 110 height 19
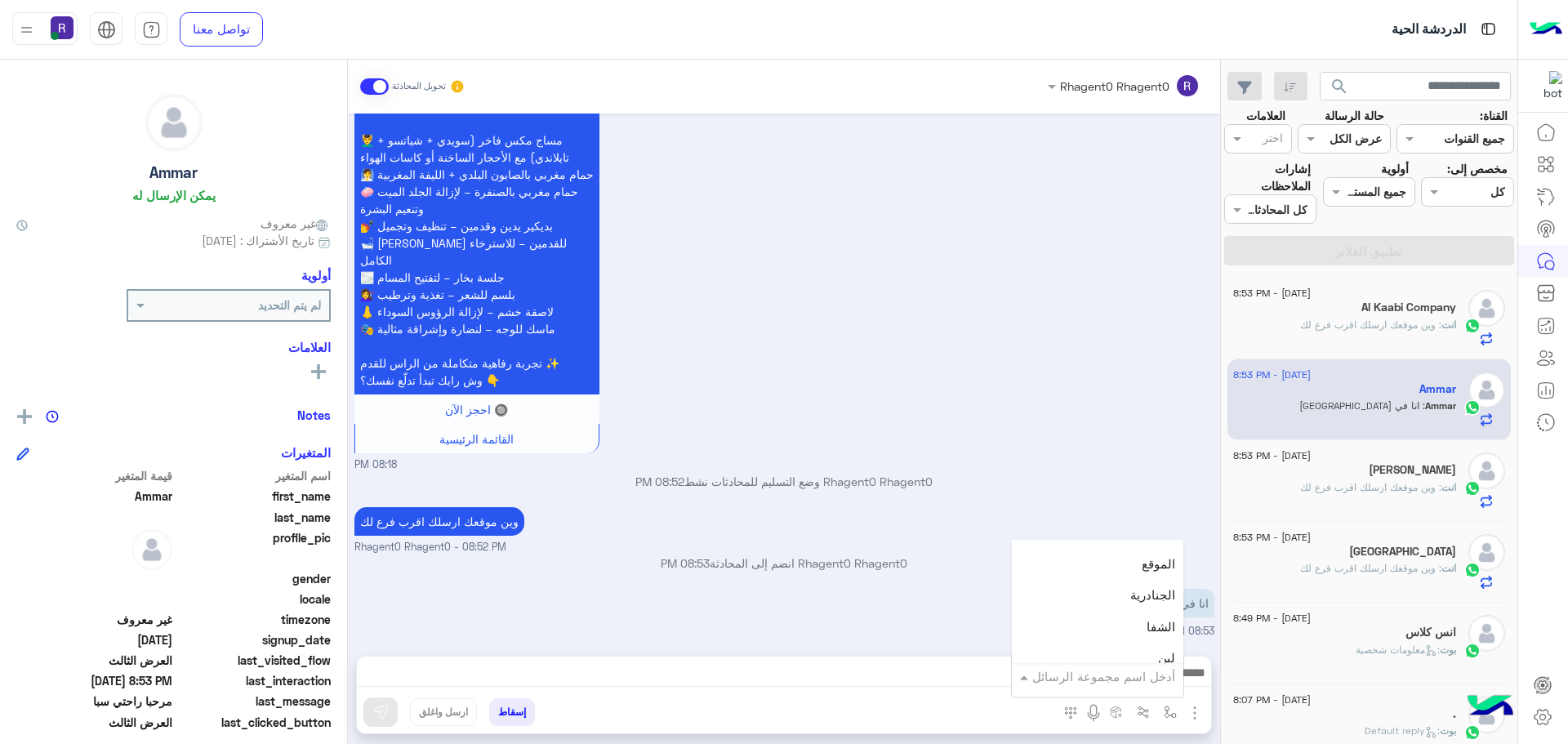
scroll to position [1062, 0]
click at [1135, 591] on span "الجنادرية" at bounding box center [1153, 594] width 45 height 15
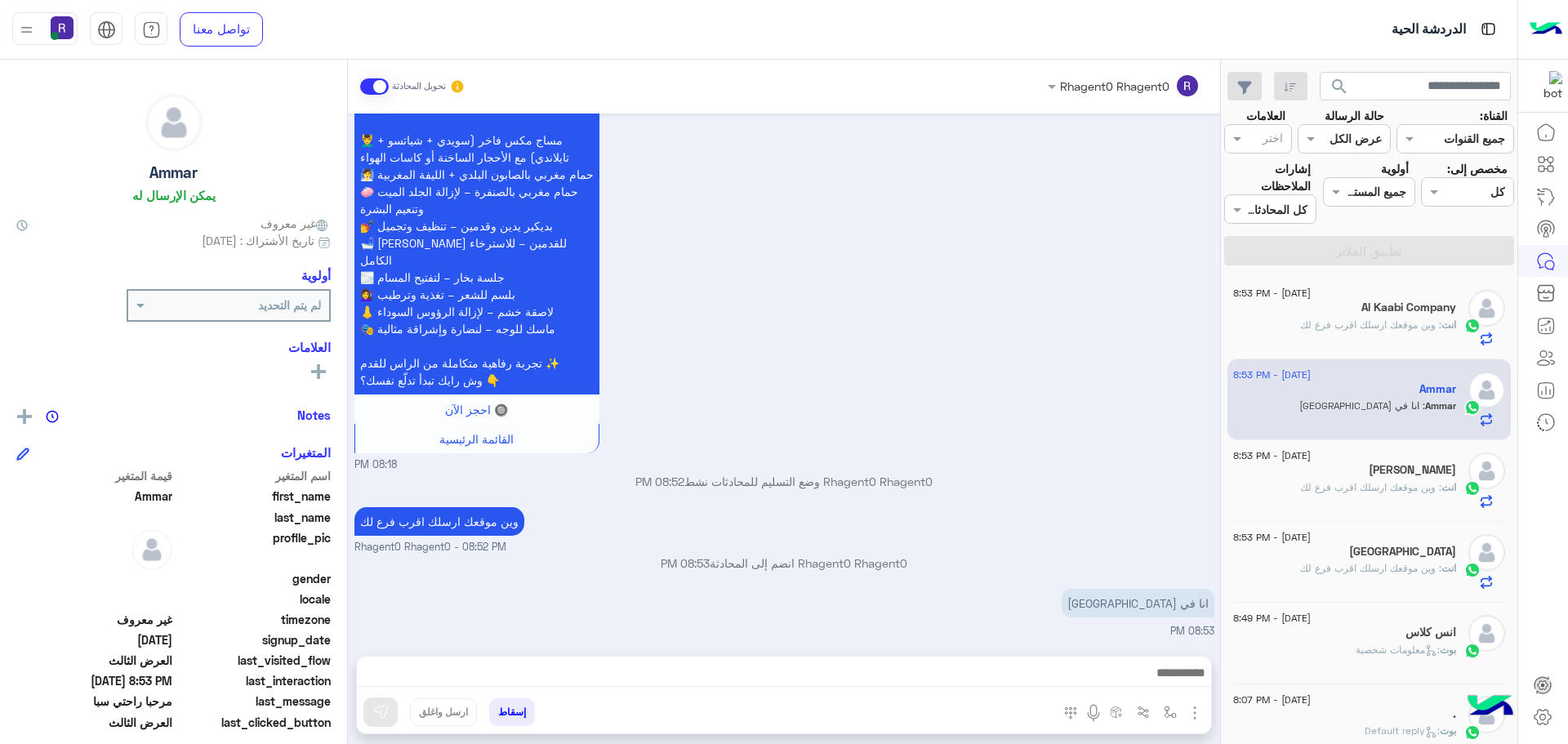
type textarea "*********"
click at [388, 705] on img at bounding box center [380, 712] width 17 height 17
click at [1166, 709] on img "button" at bounding box center [1170, 712] width 13 height 13
click at [1152, 687] on div "أدخل اسم مجموعة الرسائل" at bounding box center [1097, 677] width 171 height 29
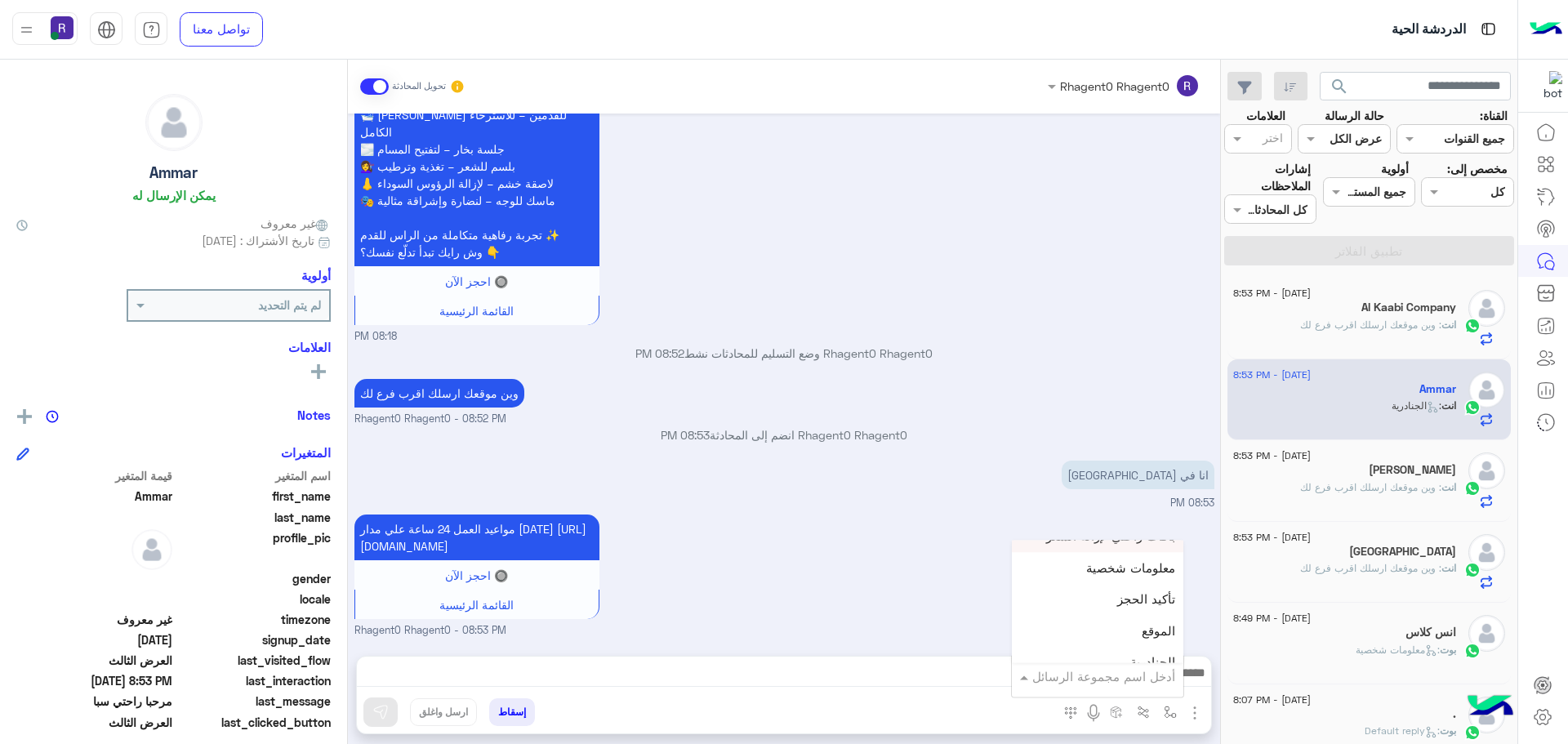
scroll to position [1062, 0]
click at [1149, 649] on div "لبن" at bounding box center [1097, 658] width 171 height 32
type textarea "***"
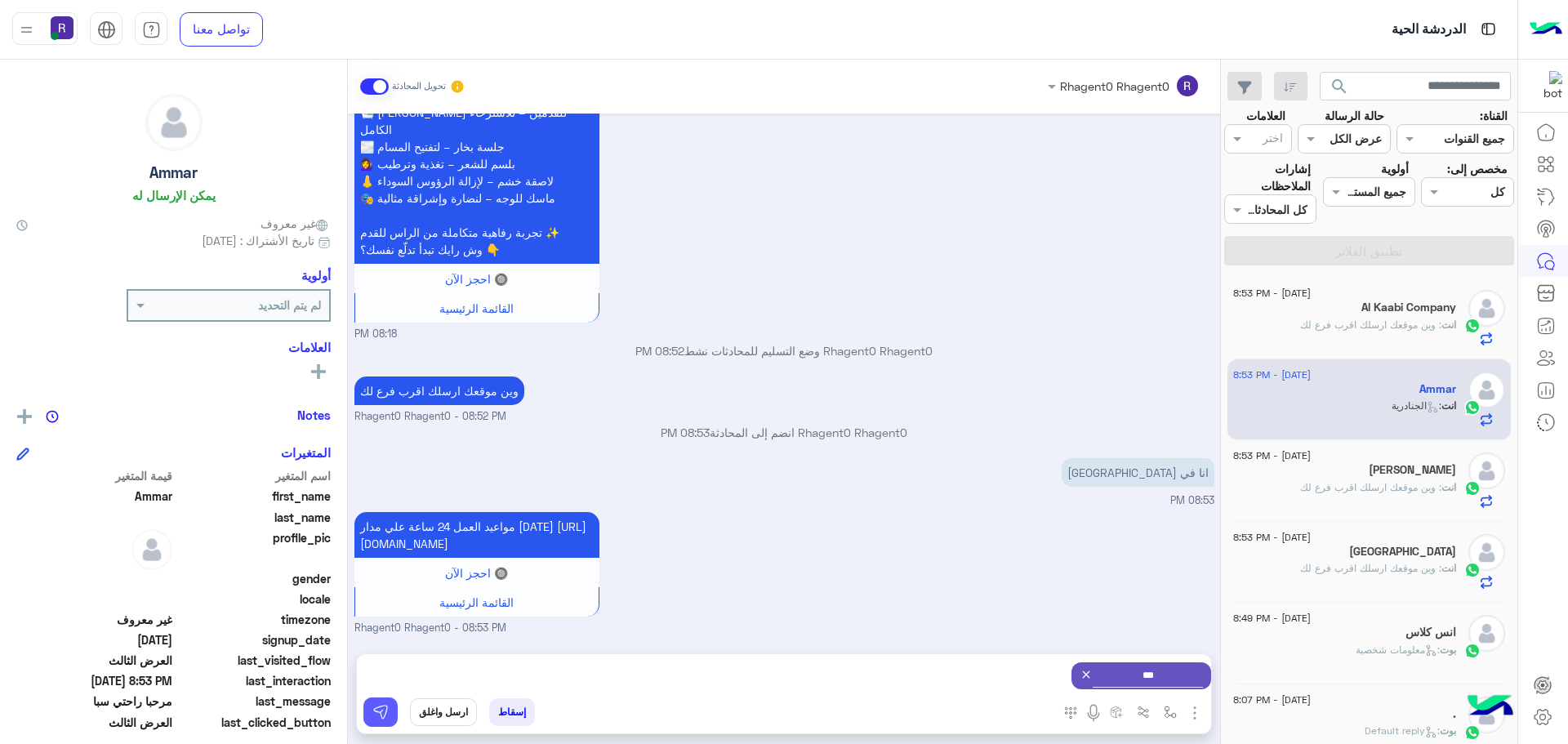
click at [369, 714] on button at bounding box center [380, 713] width 34 height 29
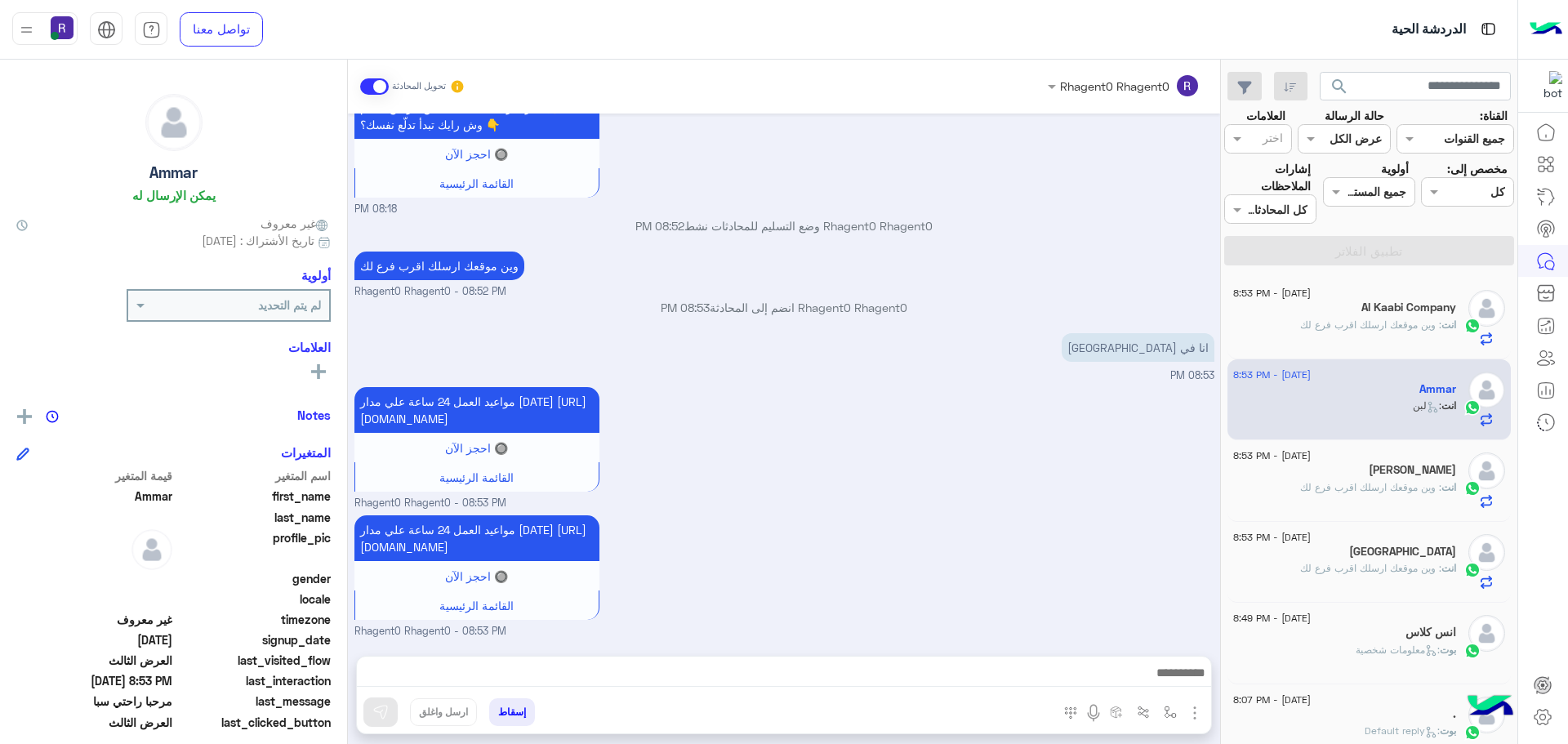
scroll to position [3365, 0]
click at [1324, 467] on div "[PERSON_NAME]" at bounding box center [1345, 472] width 223 height 18
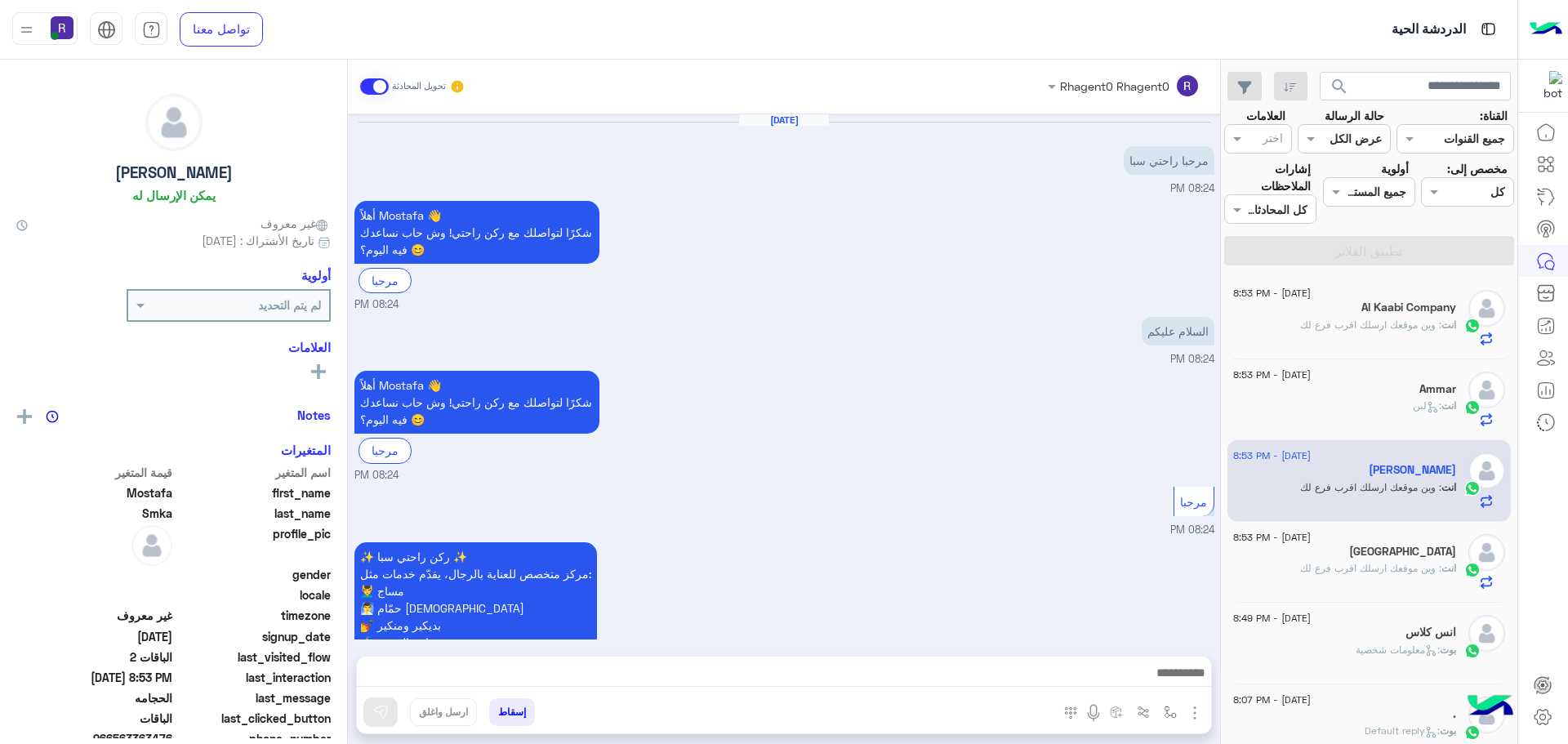
scroll to position [1686, 0]
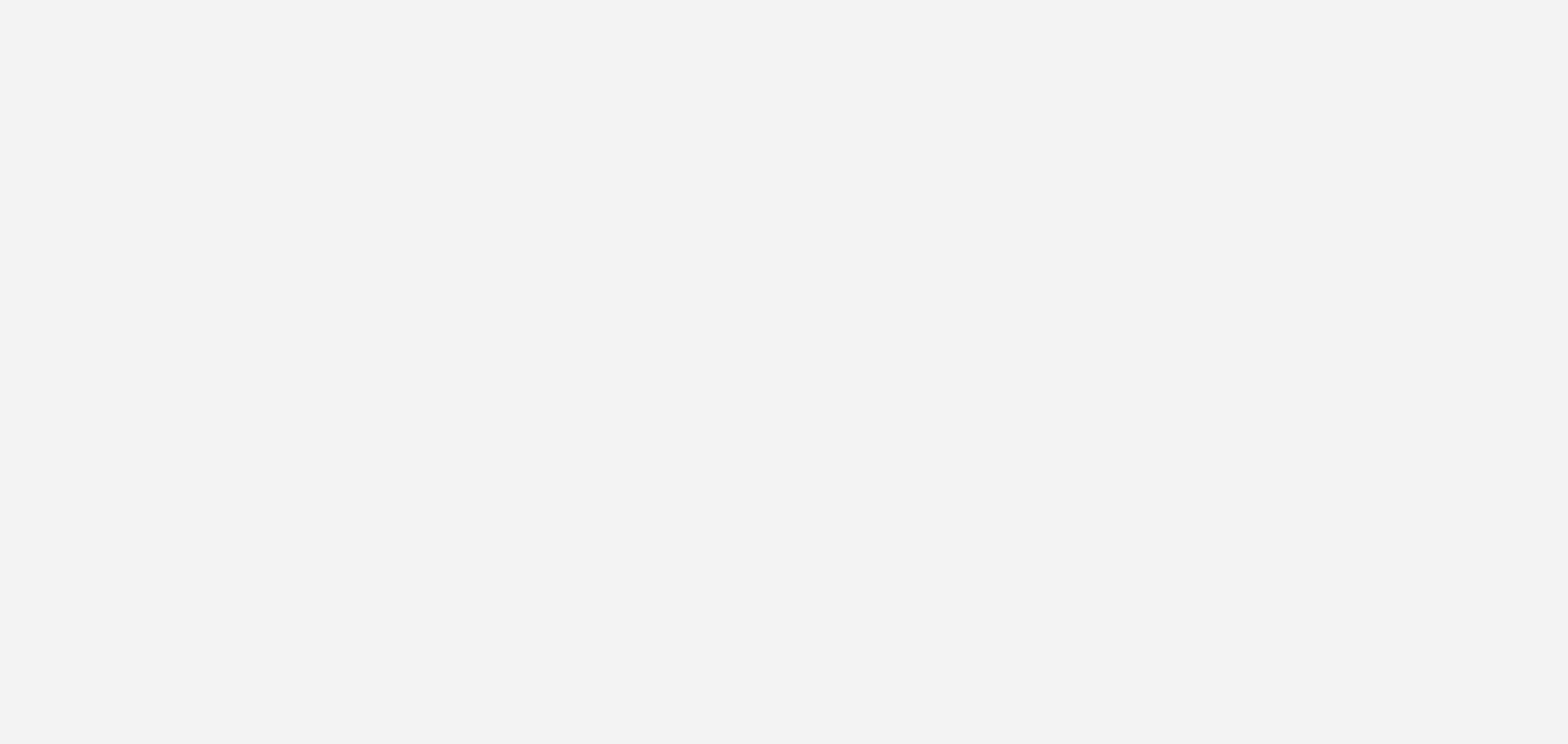
scroll to position [616, 0]
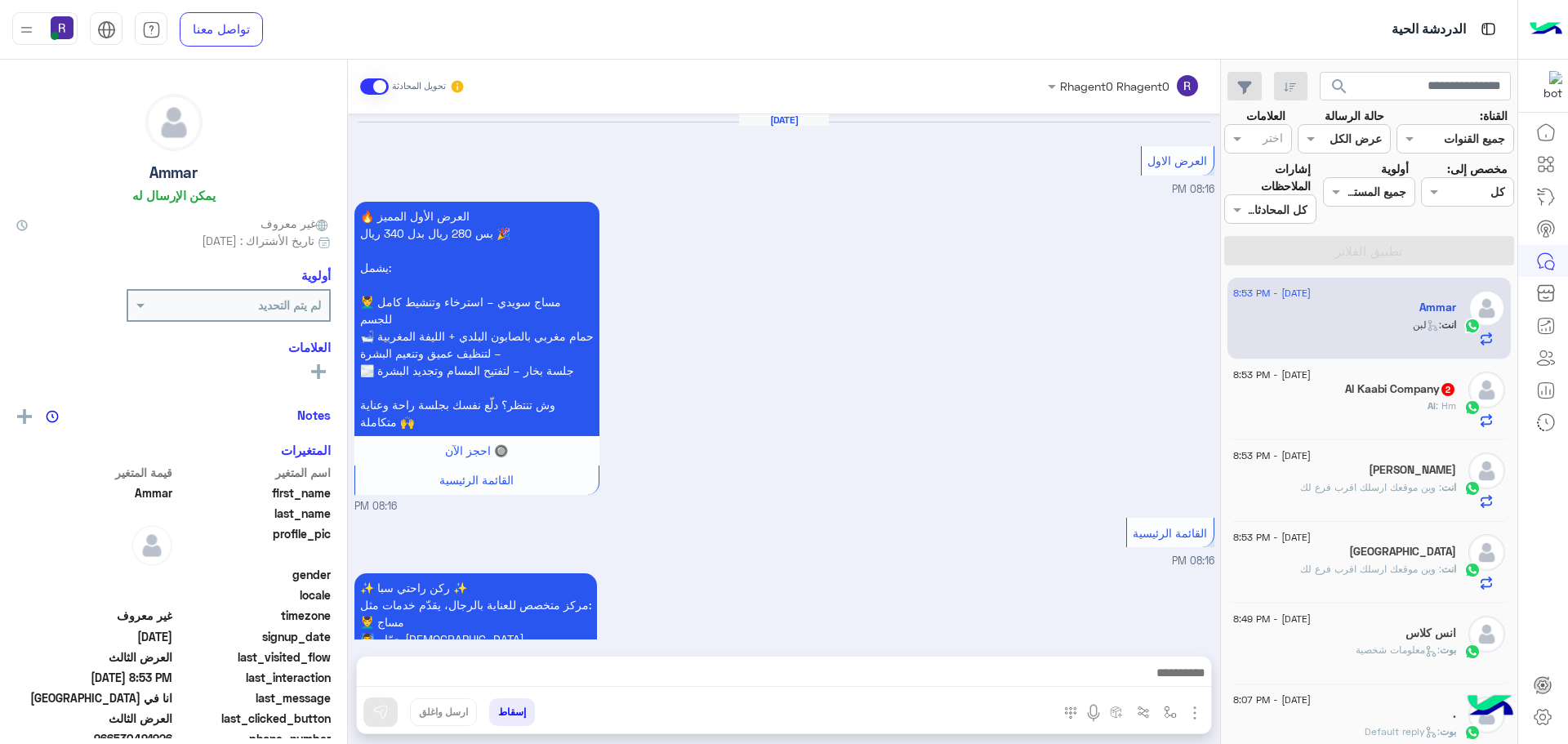
scroll to position [3004, 0]
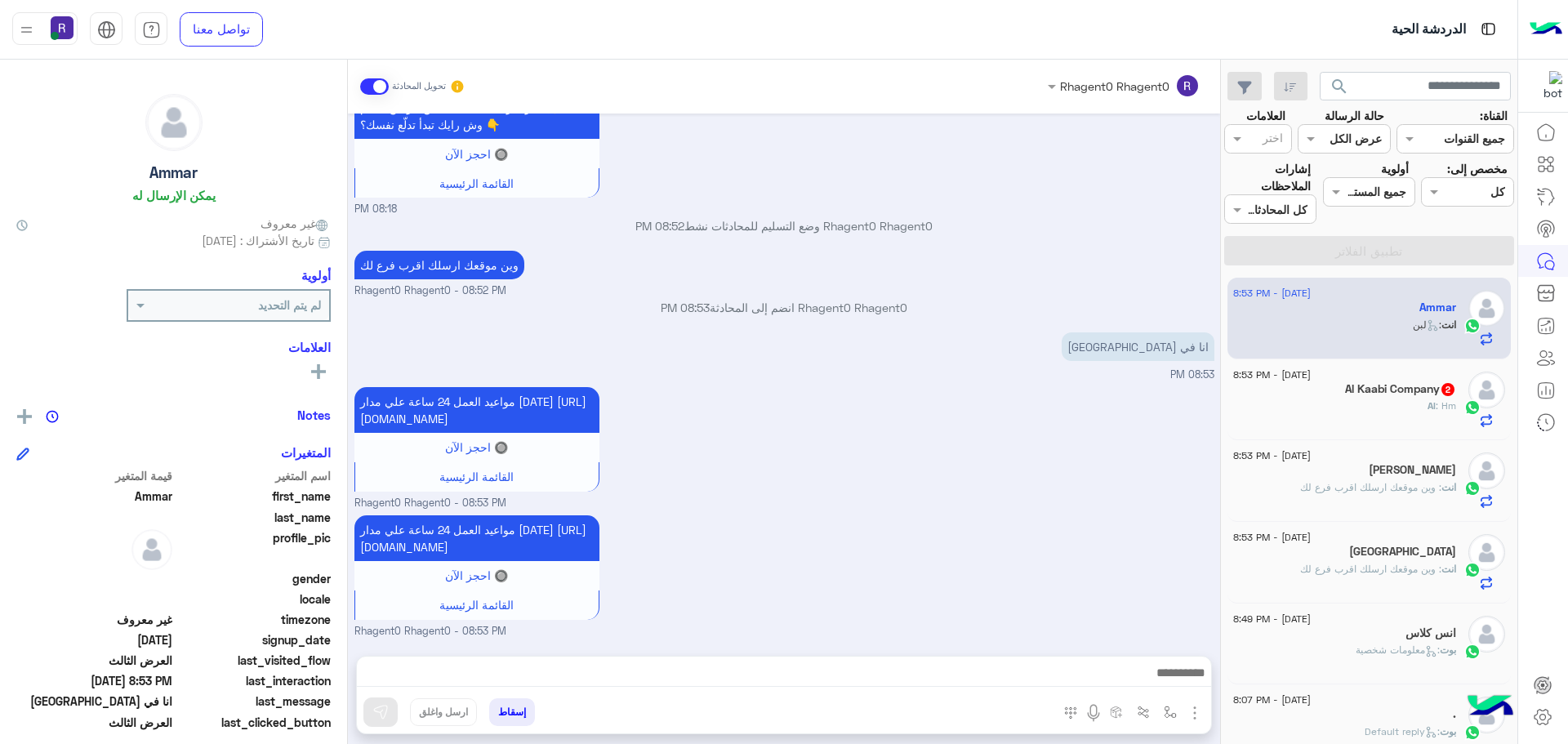
click at [1428, 393] on h5 "Al Kaabi Company 2" at bounding box center [1401, 389] width 111 height 14
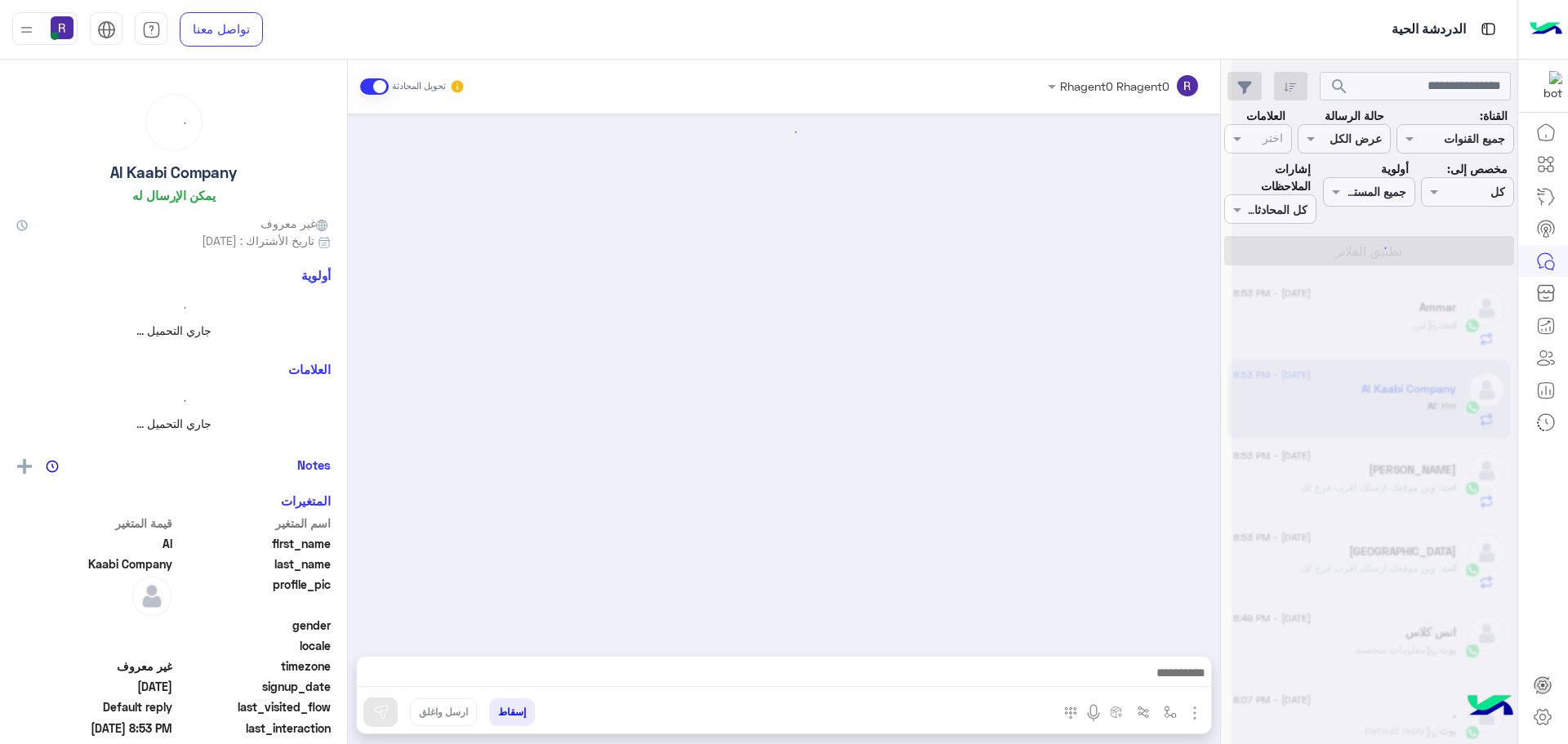
scroll to position [1238, 0]
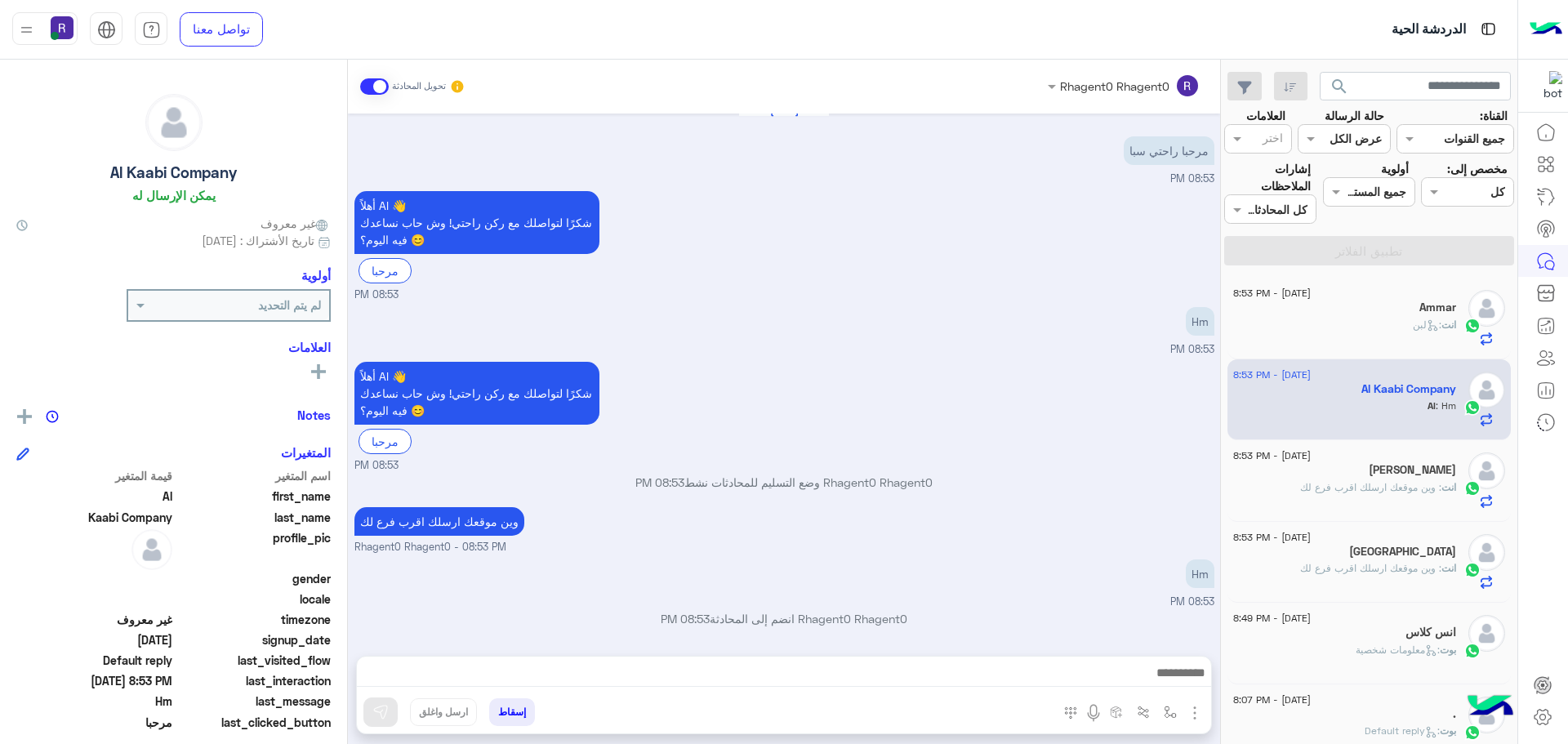
click at [1414, 476] on h5 "[PERSON_NAME]" at bounding box center [1412, 470] width 87 height 14
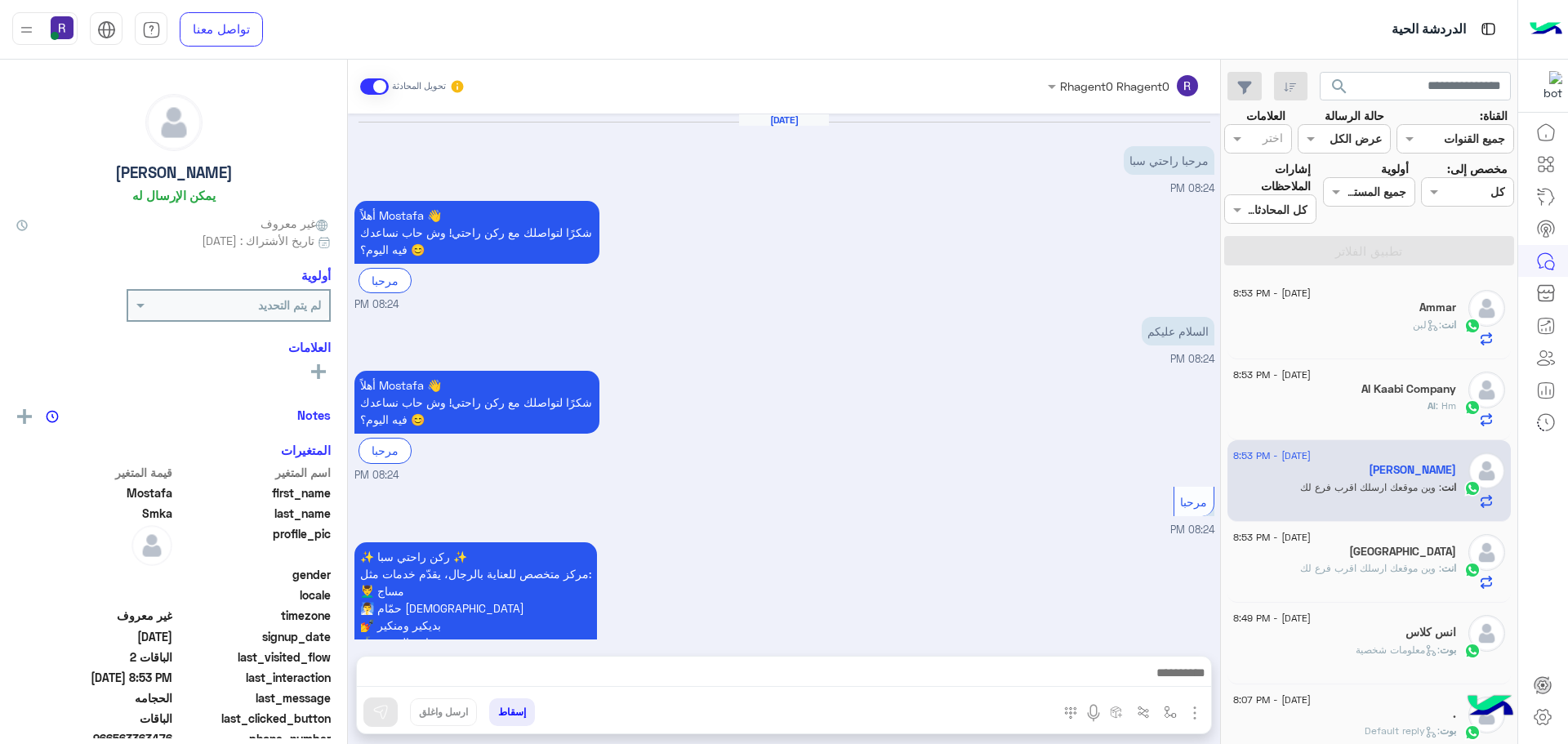
scroll to position [1686, 0]
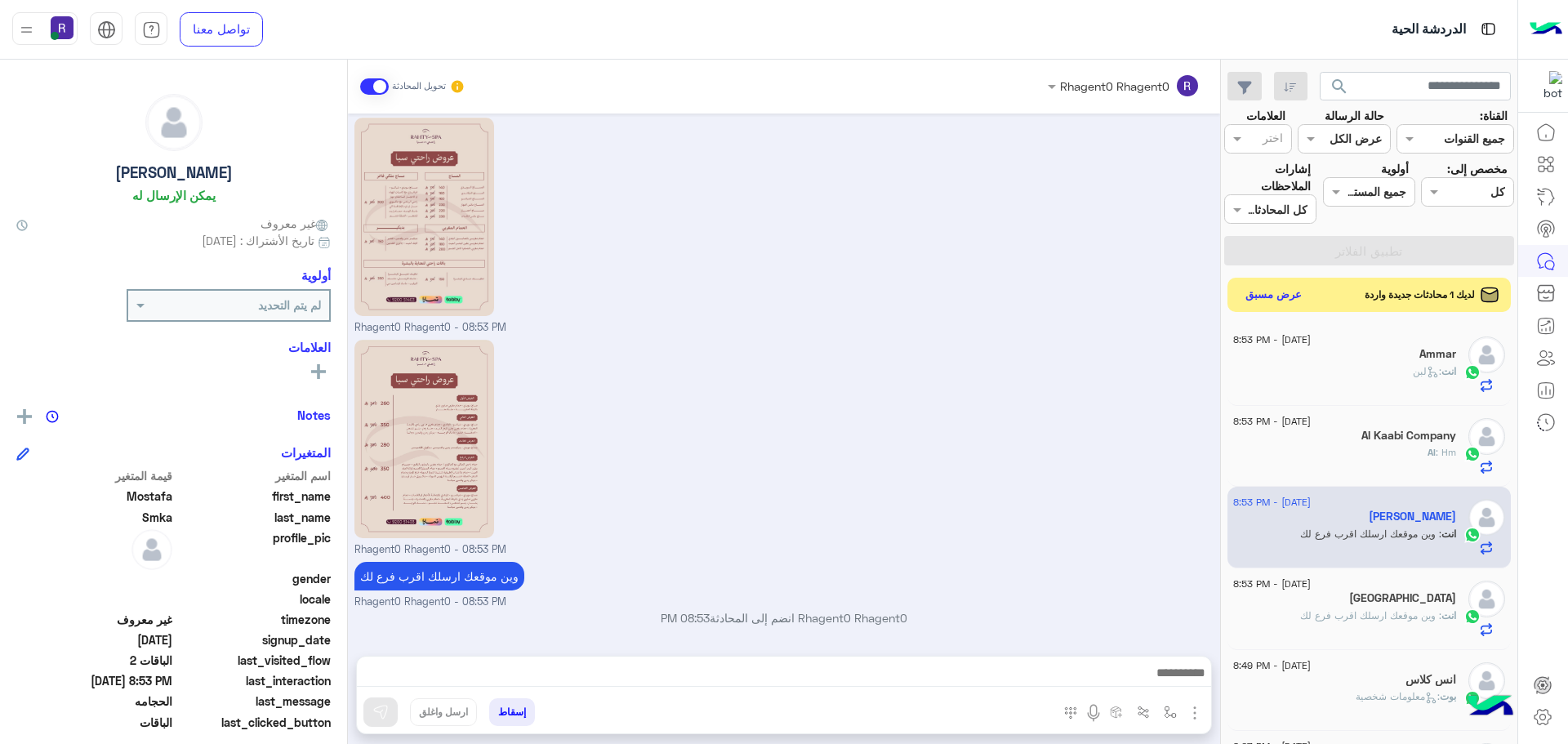
click at [1262, 286] on button "عرض مسبق" at bounding box center [1274, 295] width 68 height 22
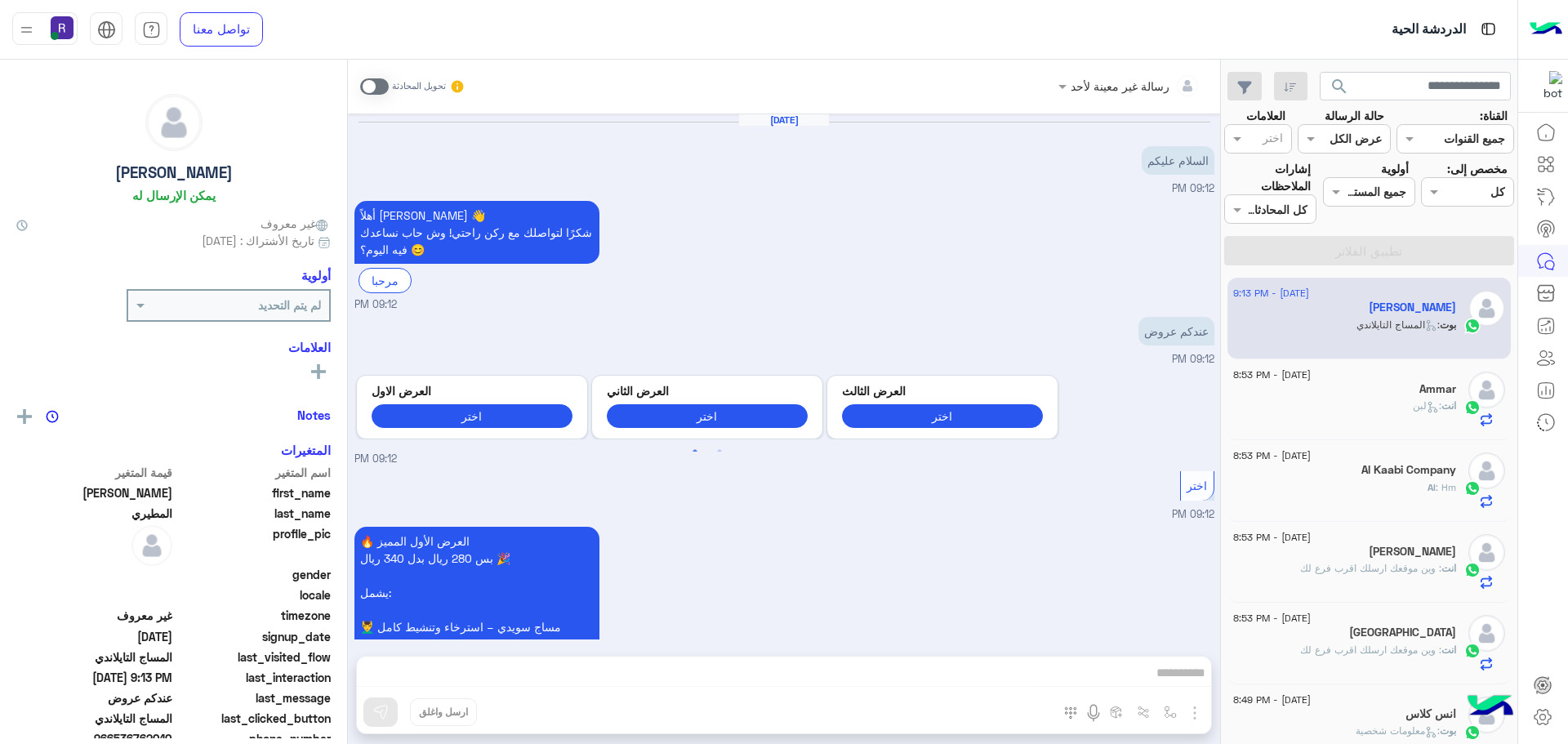
scroll to position [2351, 0]
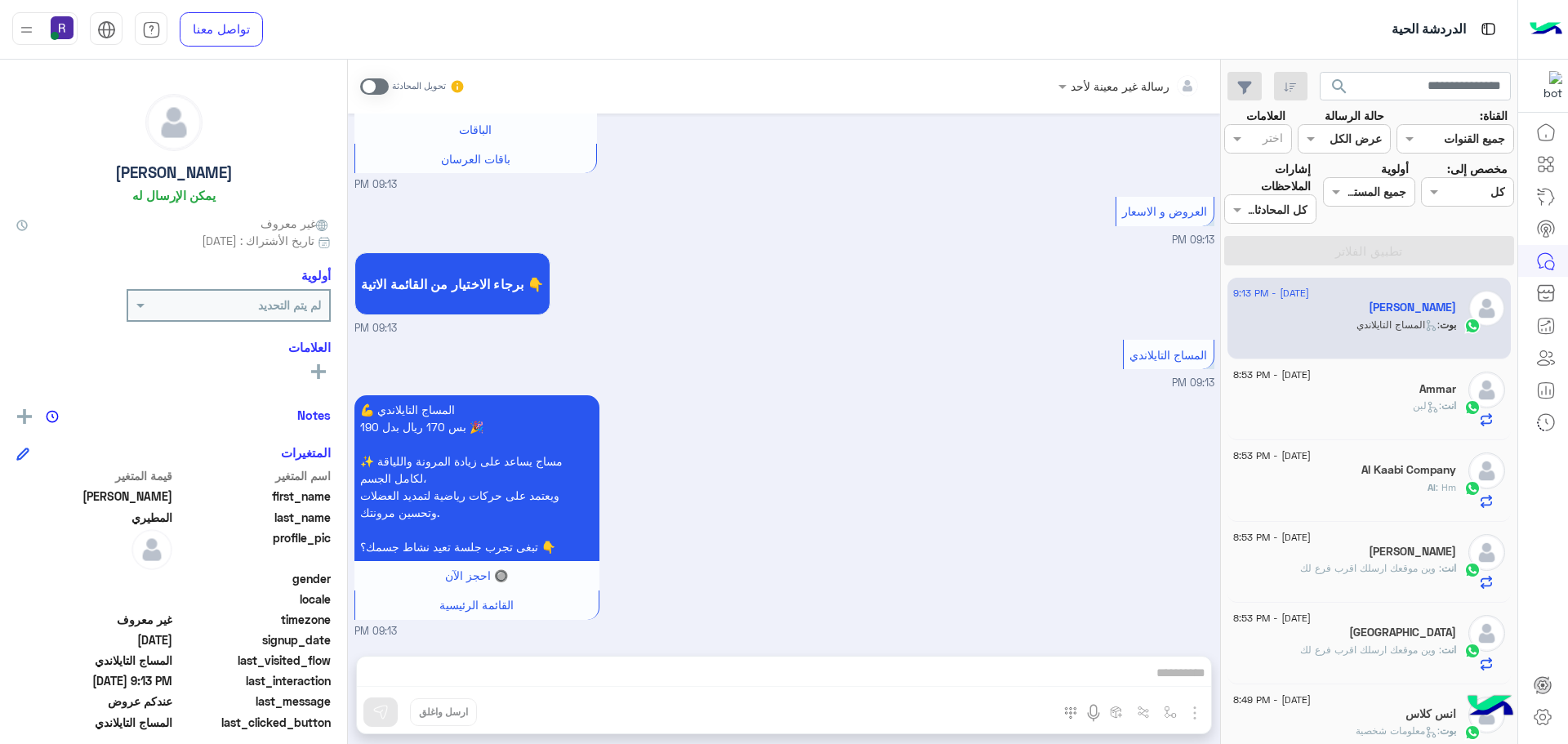
click at [380, 87] on span at bounding box center [373, 86] width 28 height 17
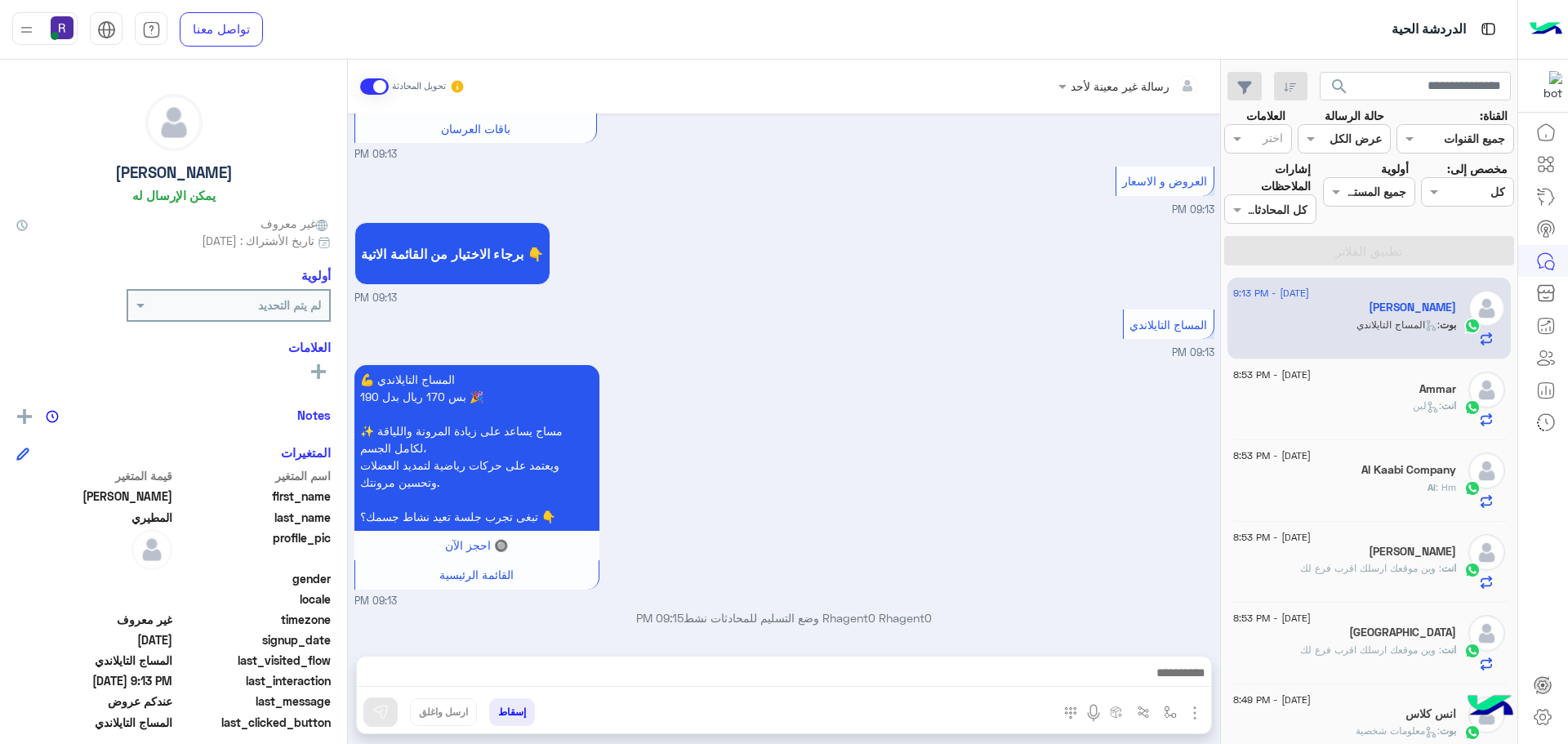
click at [1194, 707] on img "button" at bounding box center [1195, 713] width 20 height 20
click at [1178, 677] on span "الصور" at bounding box center [1163, 677] width 30 height 19
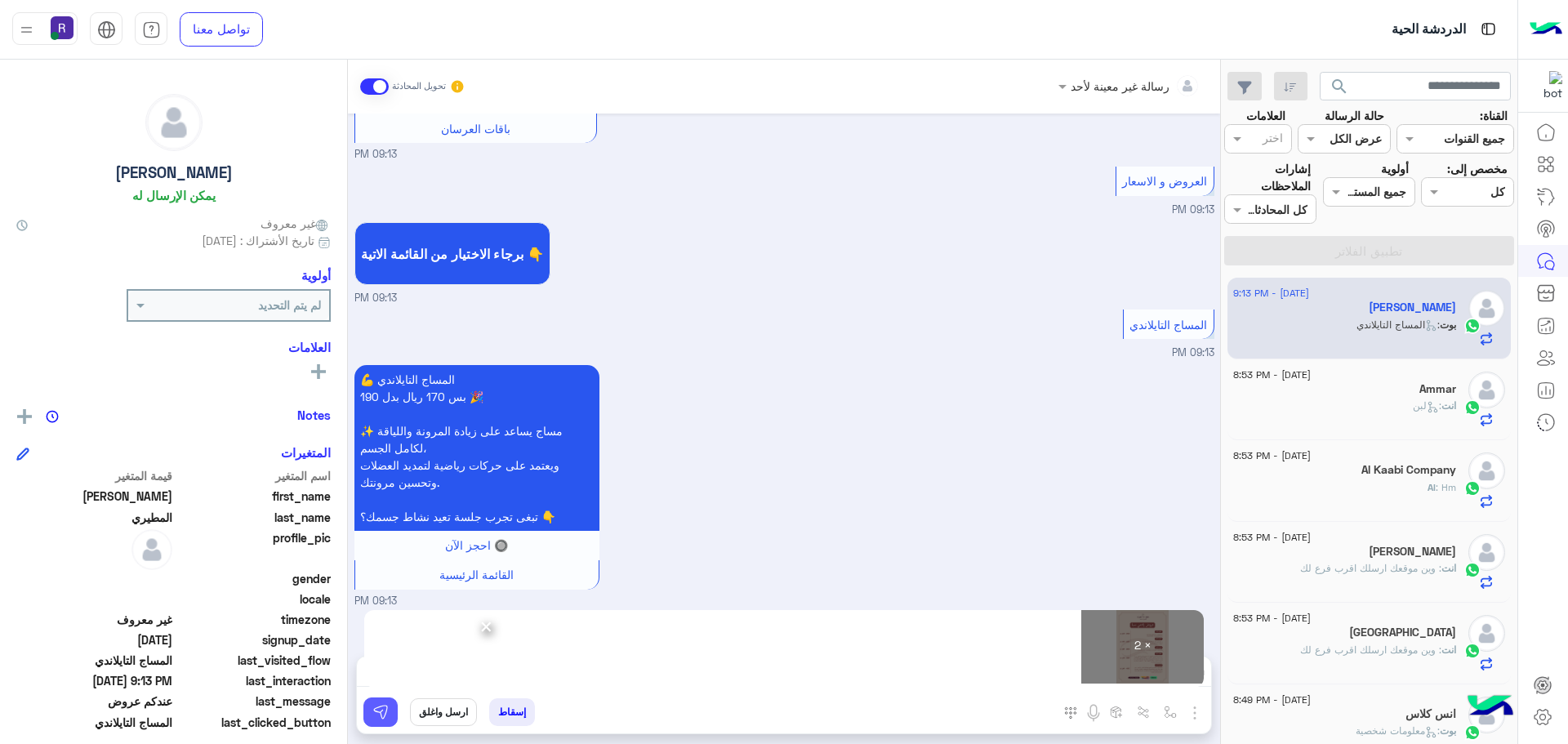
click at [372, 708] on img at bounding box center [380, 712] width 17 height 17
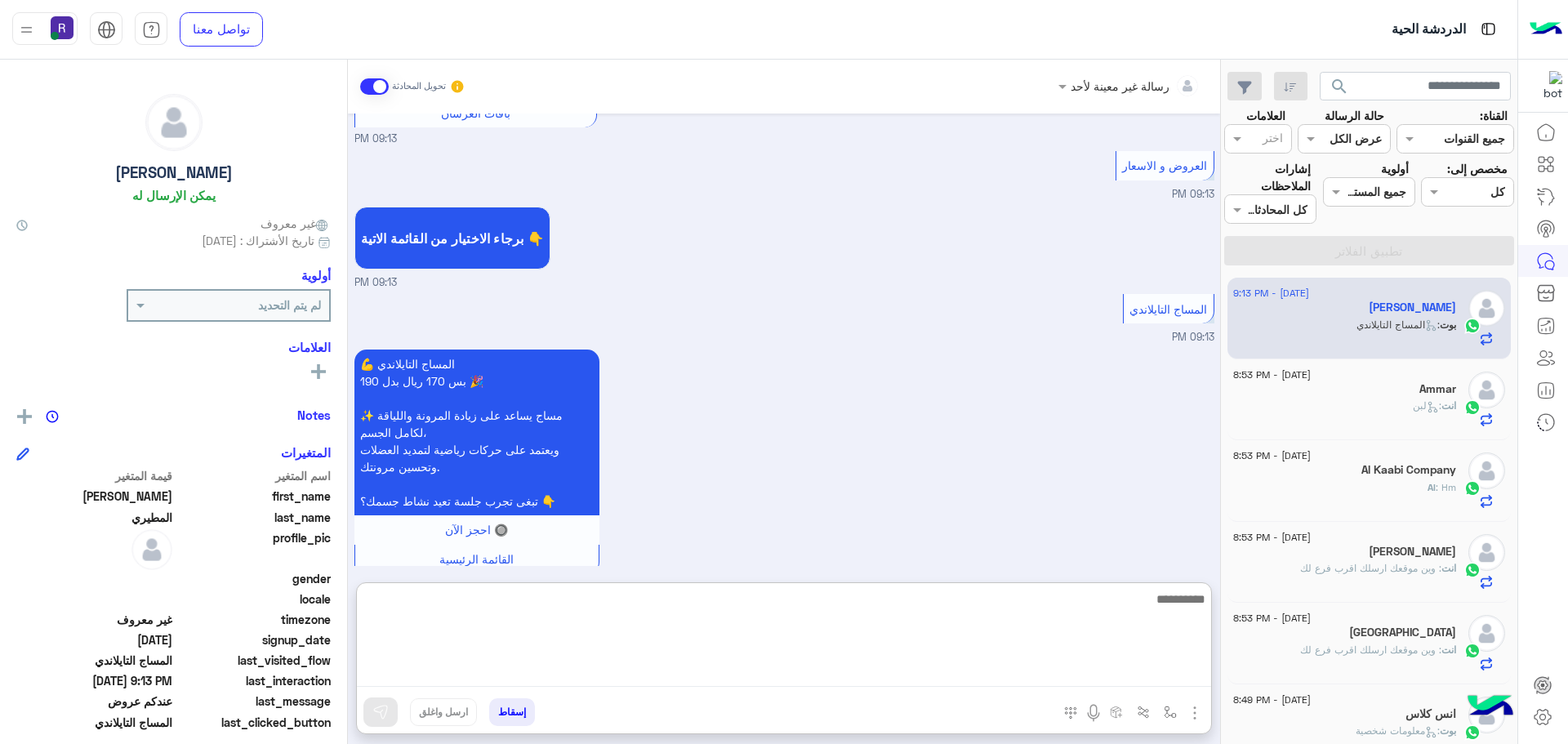
paste textarea "**********"
type textarea "**********"
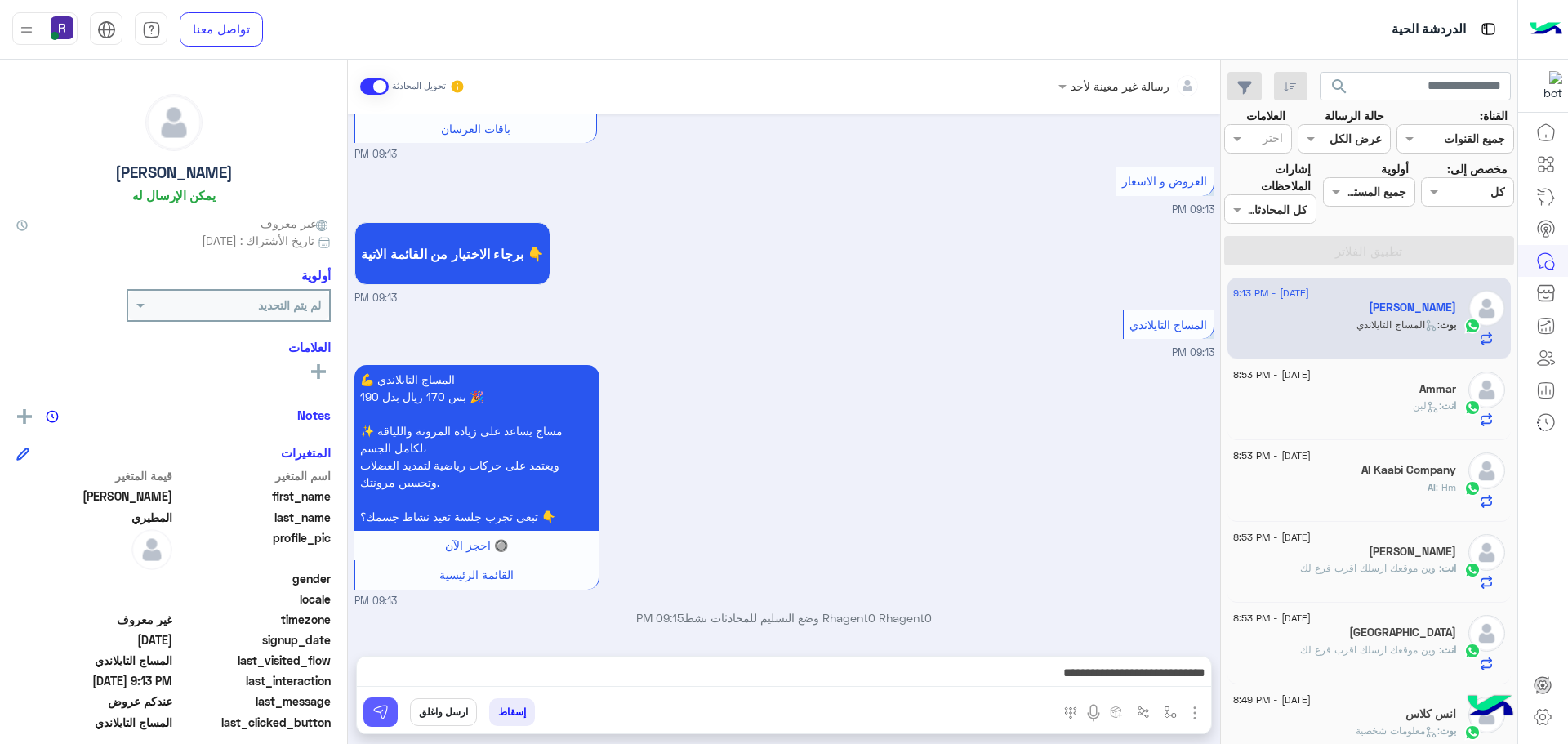
click at [386, 726] on button at bounding box center [380, 713] width 34 height 29
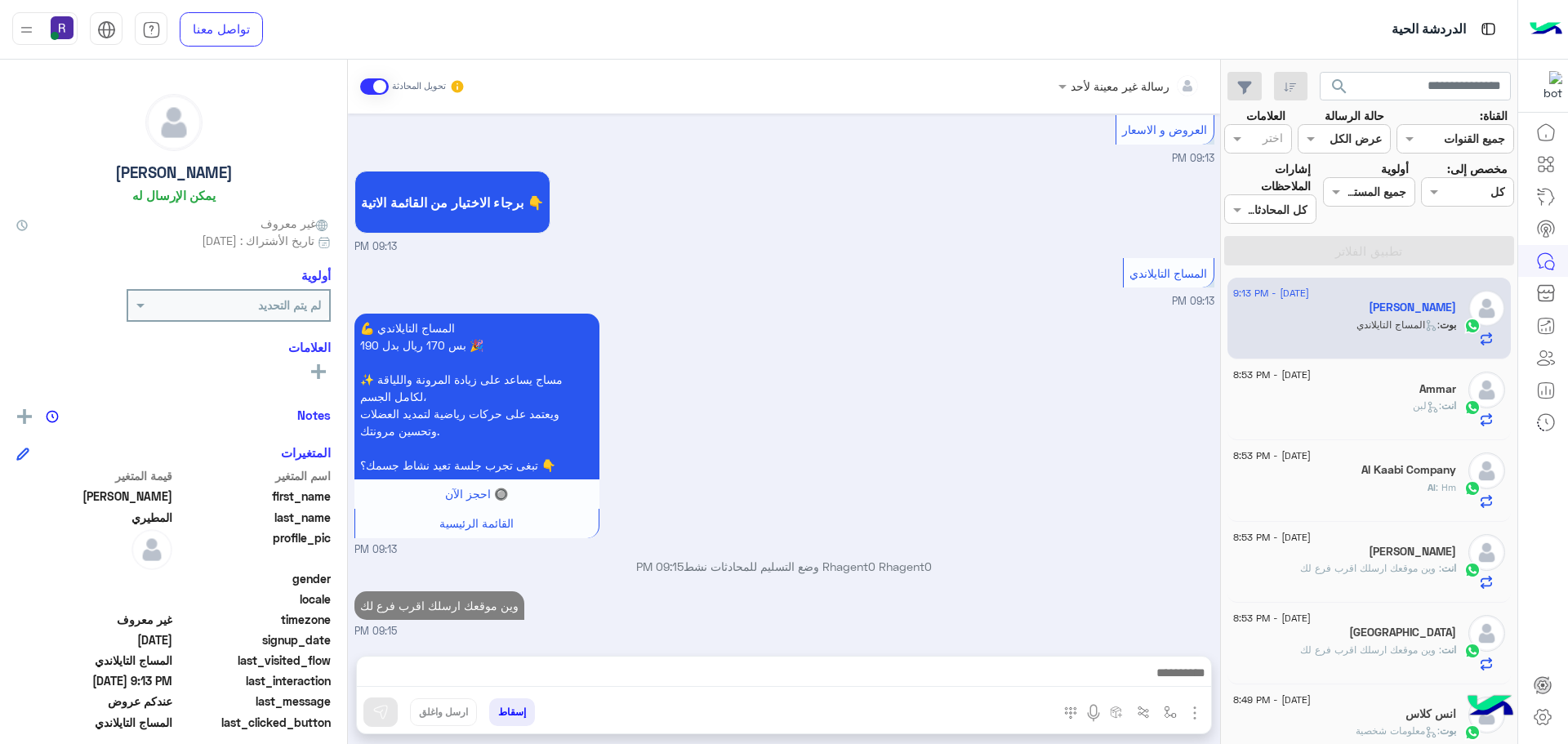
scroll to position [2432, 0]
click at [1429, 408] on icon at bounding box center [1432, 407] width 7 height 5
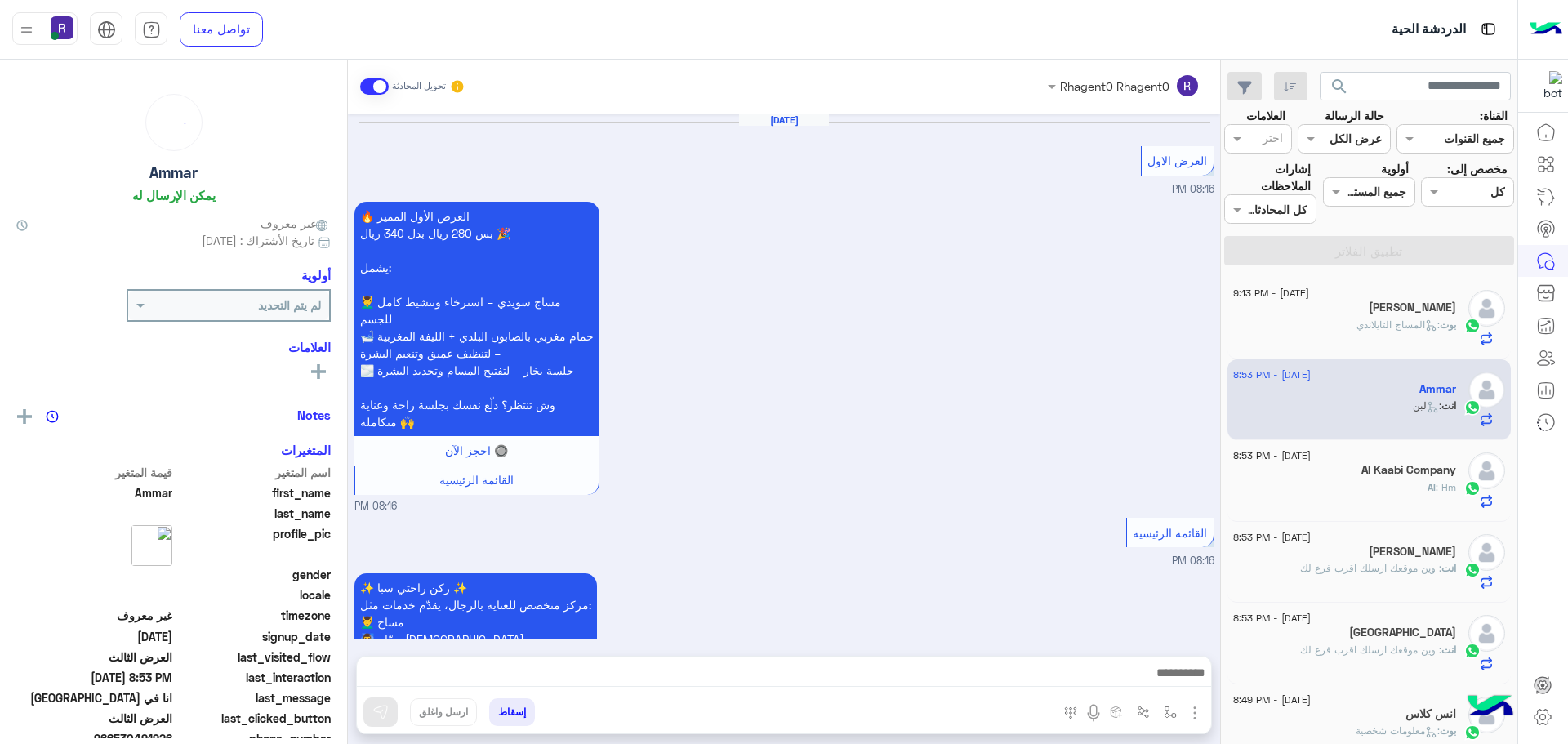
scroll to position [3004, 0]
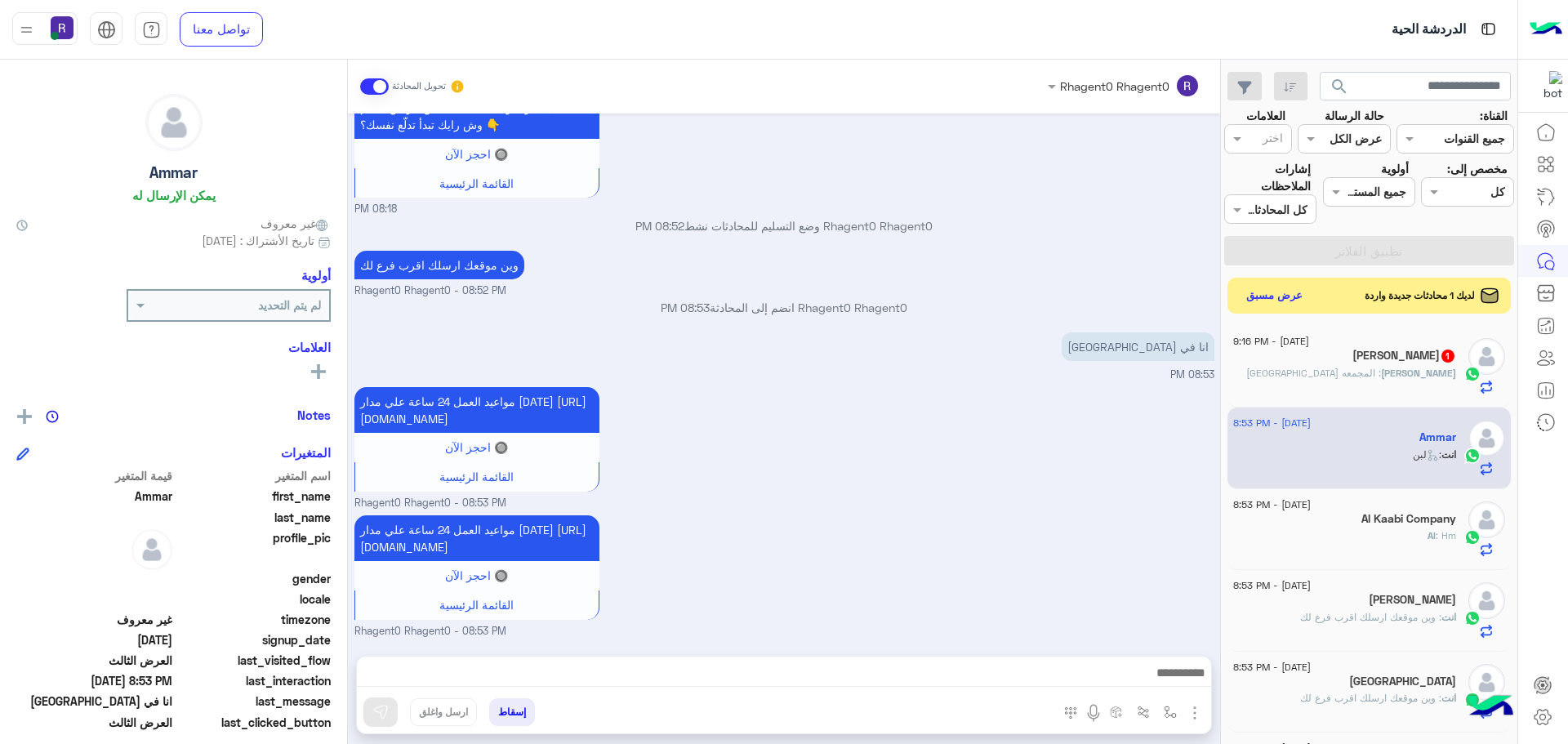
click at [1442, 354] on span "1" at bounding box center [1448, 356] width 13 height 13
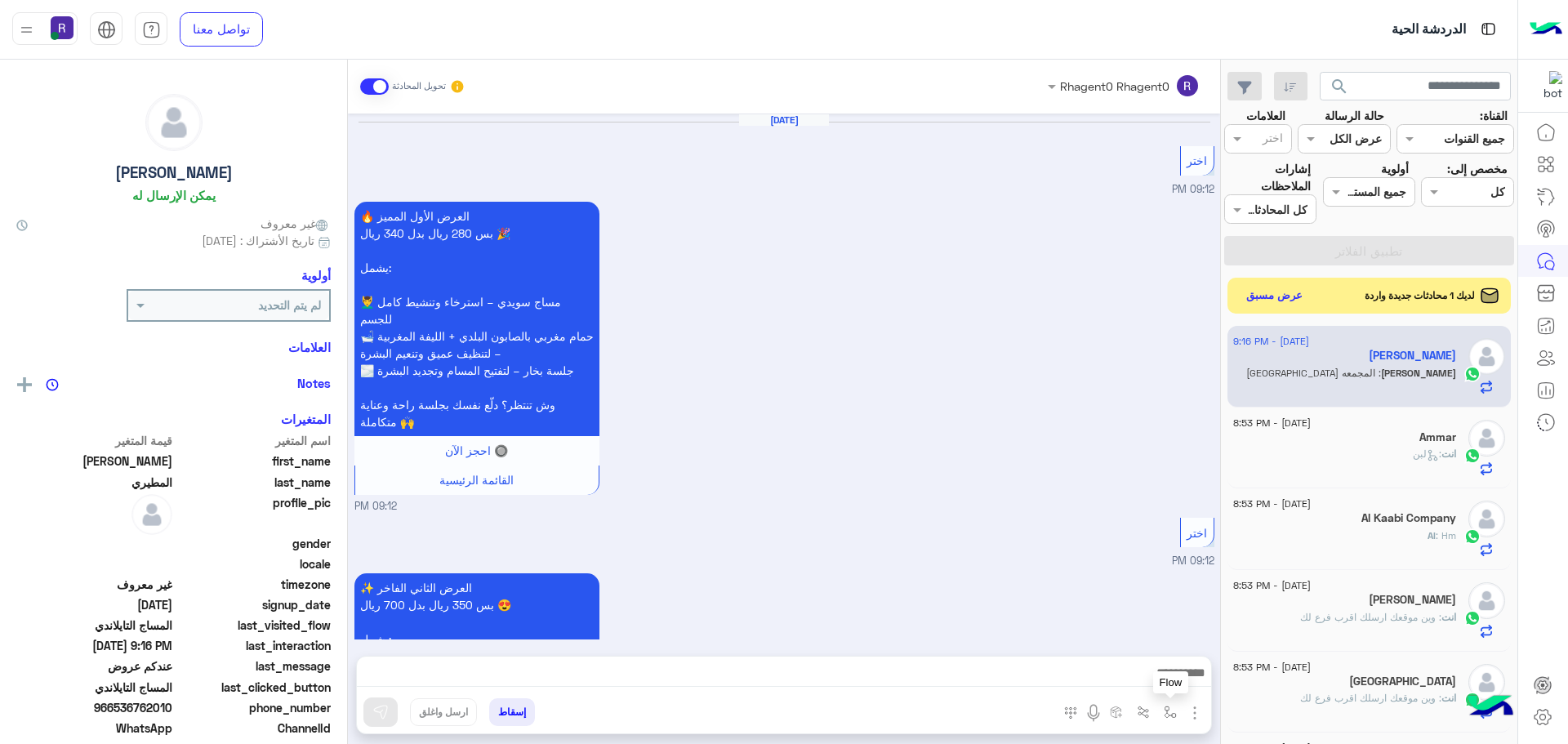
scroll to position [2665, 0]
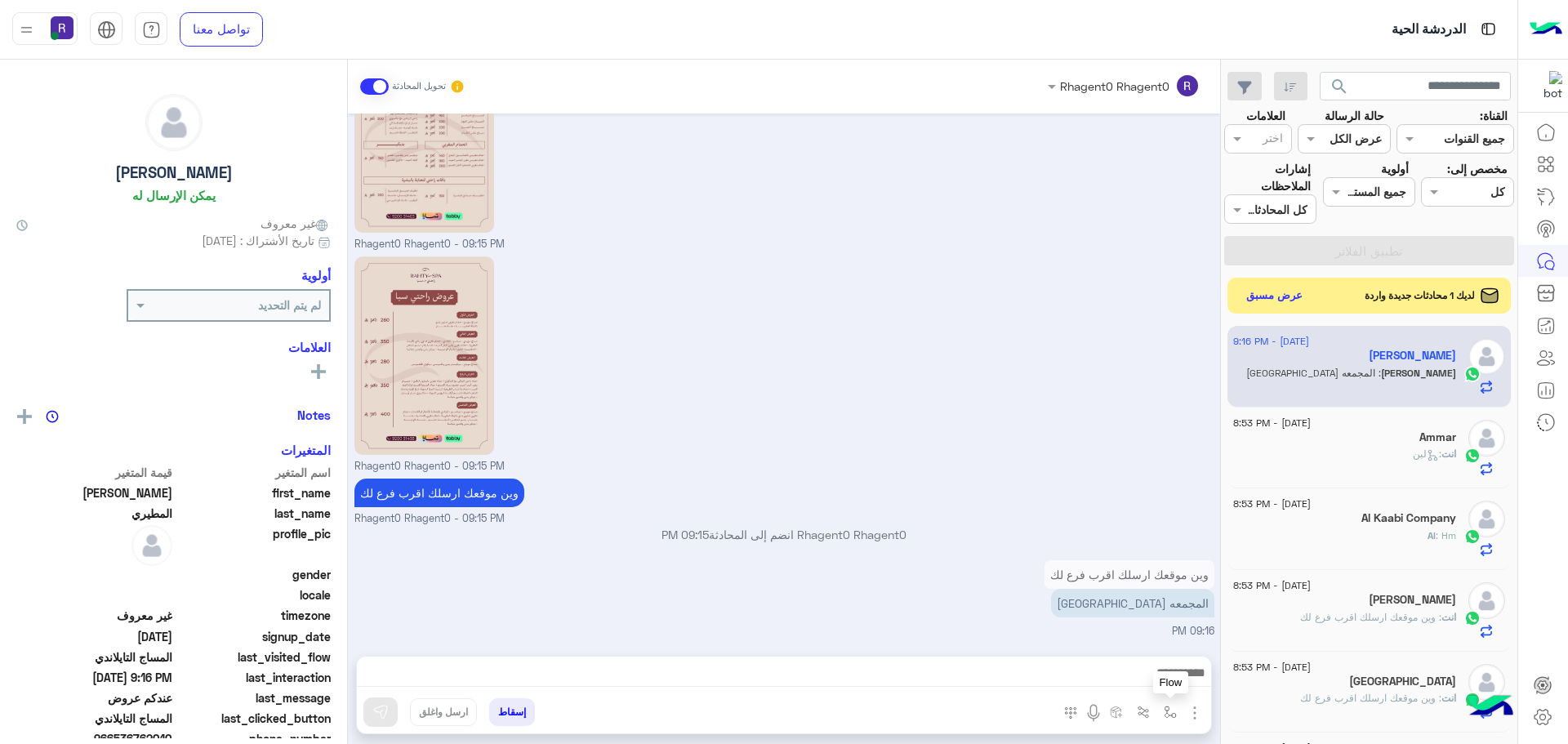
click at [1174, 712] on img "button" at bounding box center [1170, 712] width 13 height 13
click at [1149, 669] on input "text" at bounding box center [1120, 677] width 110 height 19
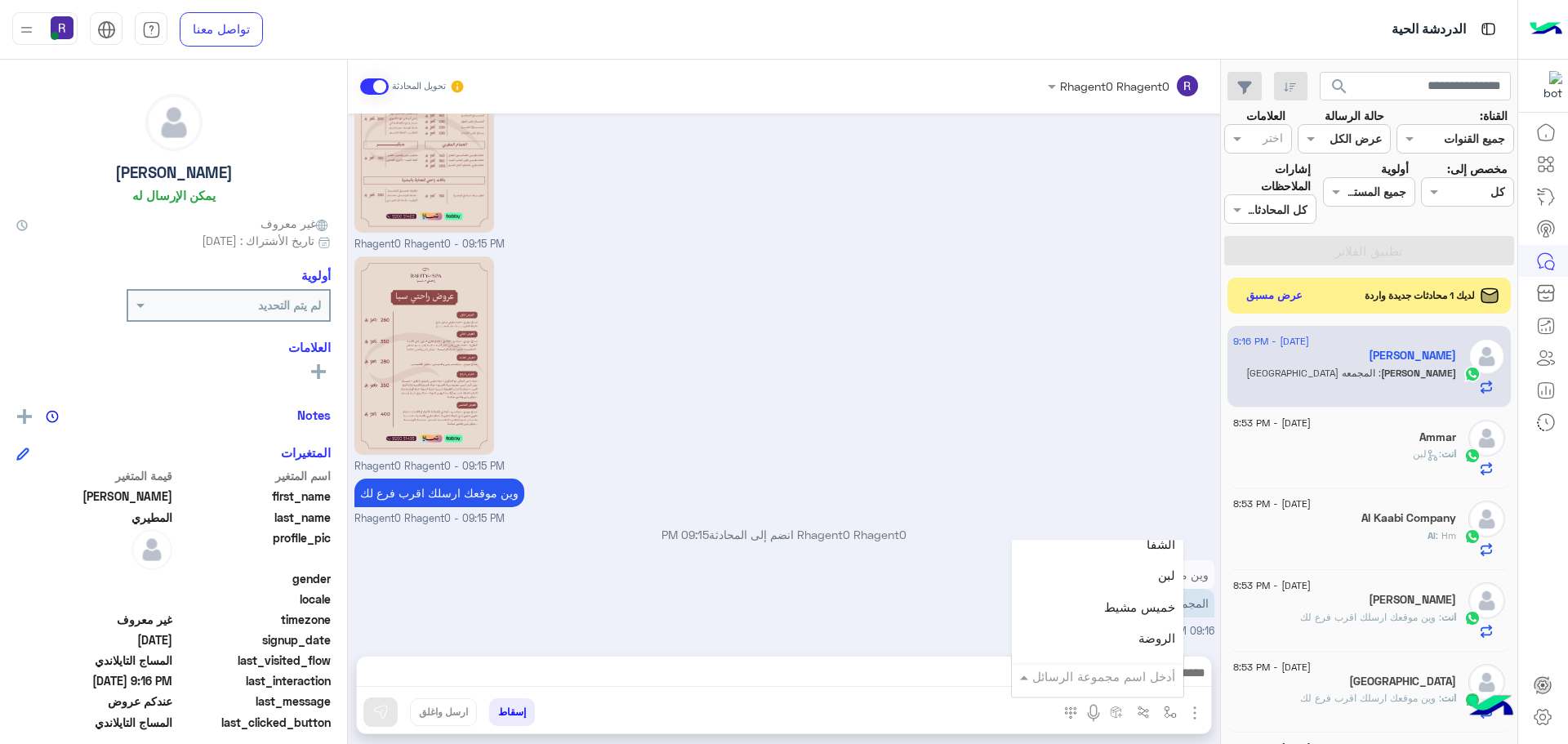
scroll to position [1062, 0]
click at [1137, 598] on span "الجنادرية" at bounding box center [1153, 594] width 45 height 15
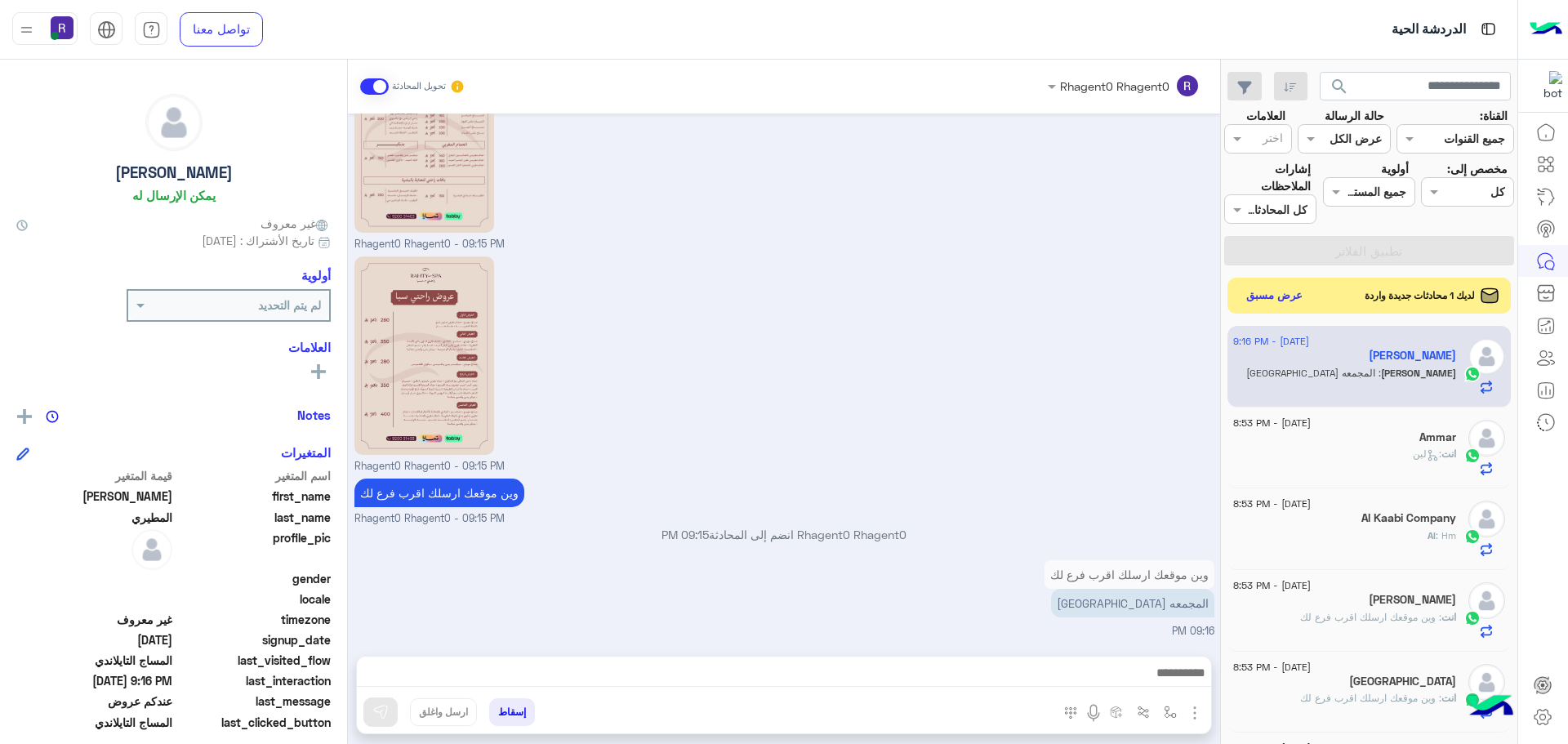
type textarea "*********"
click at [389, 711] on button at bounding box center [380, 713] width 34 height 29
click at [1277, 299] on button "عرض مسبق" at bounding box center [1274, 295] width 68 height 22
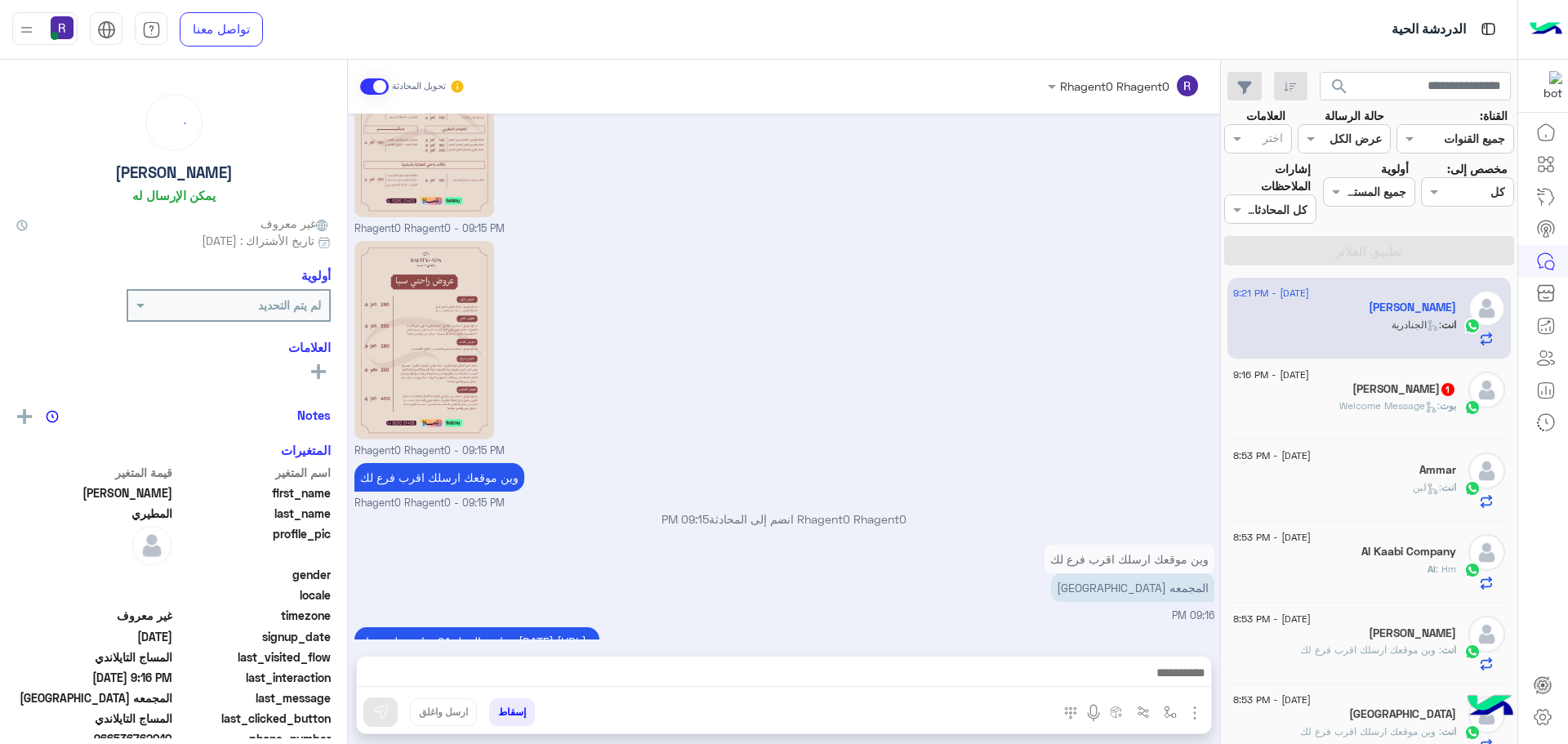
scroll to position [2810, 0]
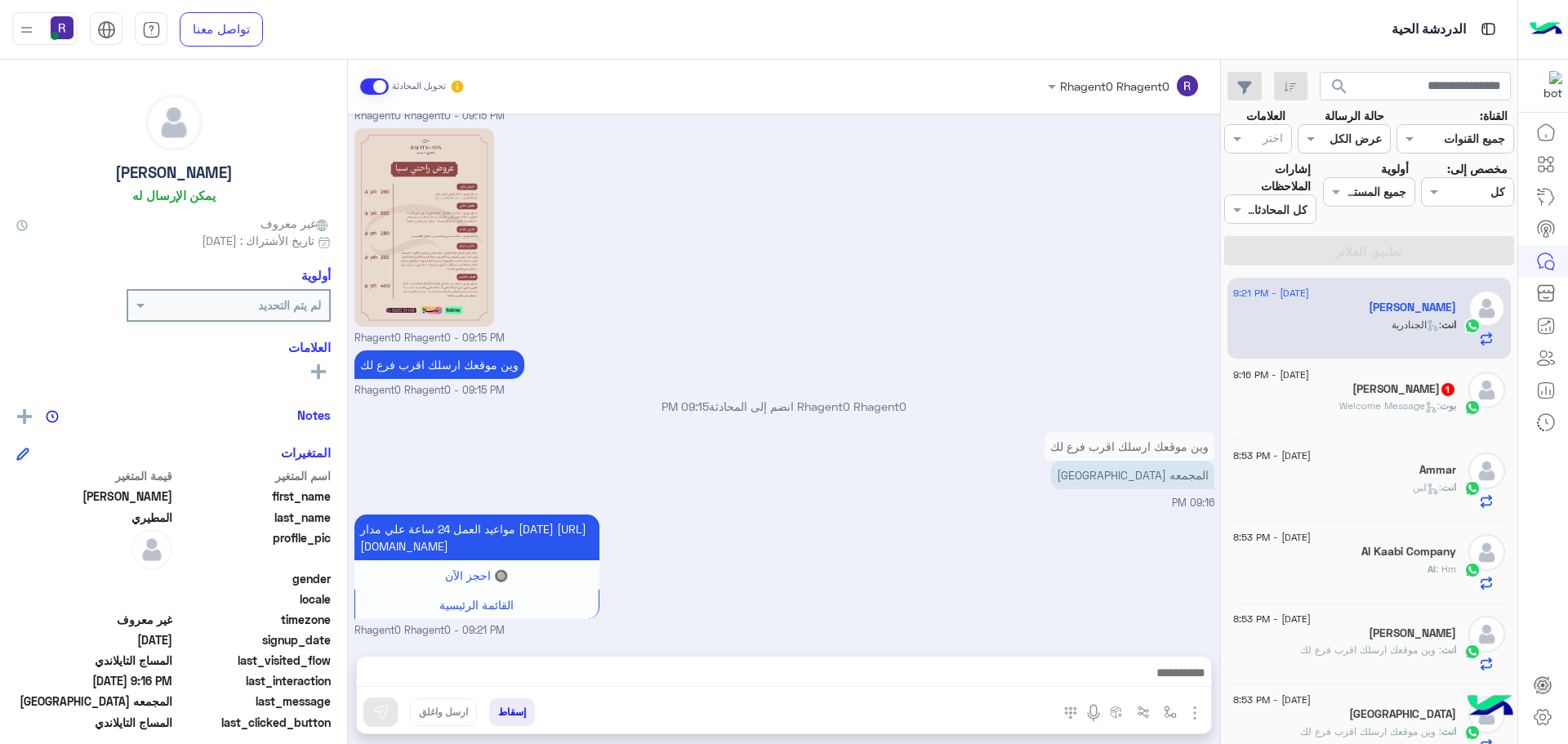
click at [1343, 405] on span ": Welcome Message" at bounding box center [1389, 406] width 101 height 13
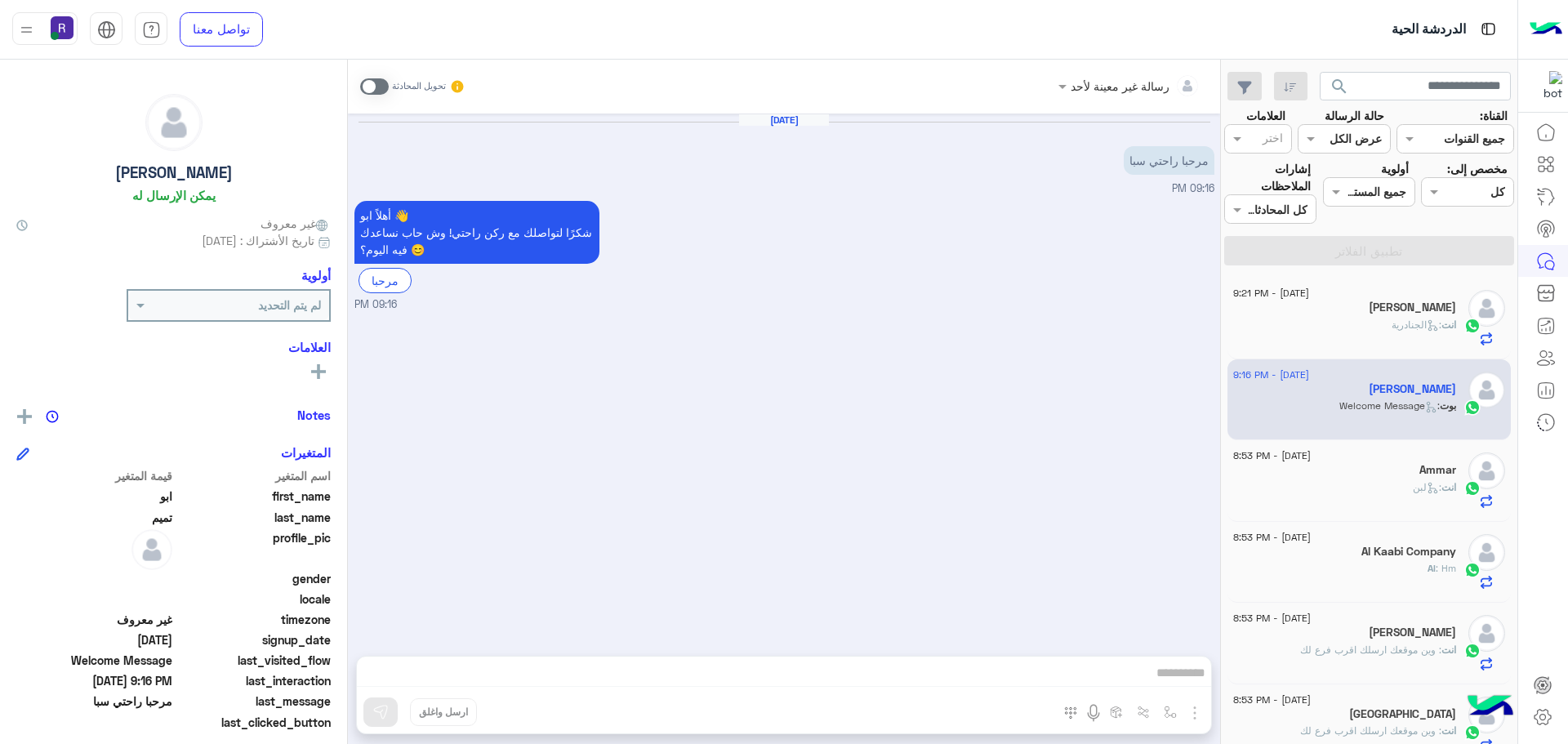
click at [382, 83] on span at bounding box center [373, 86] width 28 height 17
click at [1200, 713] on img "button" at bounding box center [1195, 713] width 20 height 20
click at [1163, 668] on span "الصور" at bounding box center [1163, 677] width 30 height 19
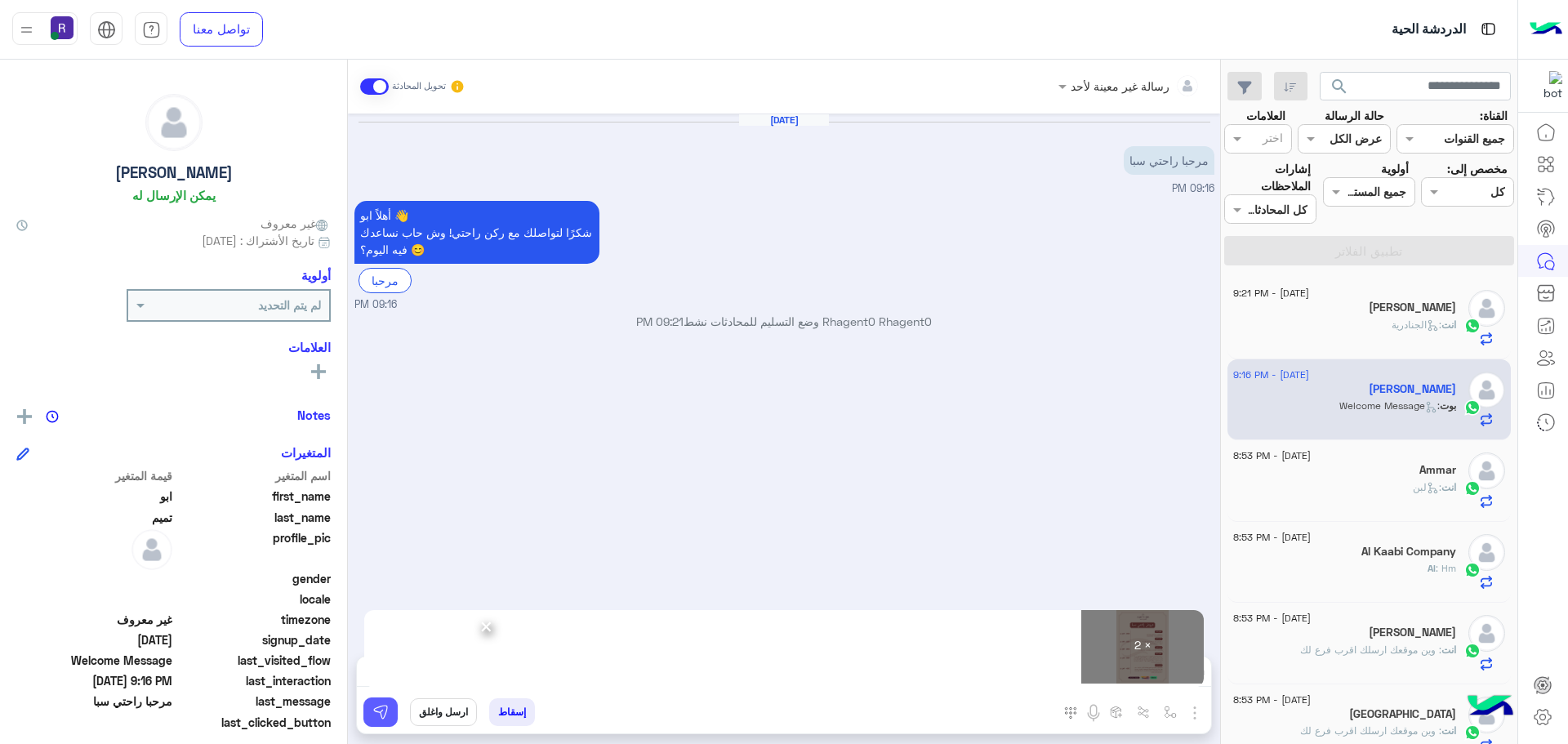
click at [372, 711] on img at bounding box center [380, 712] width 17 height 17
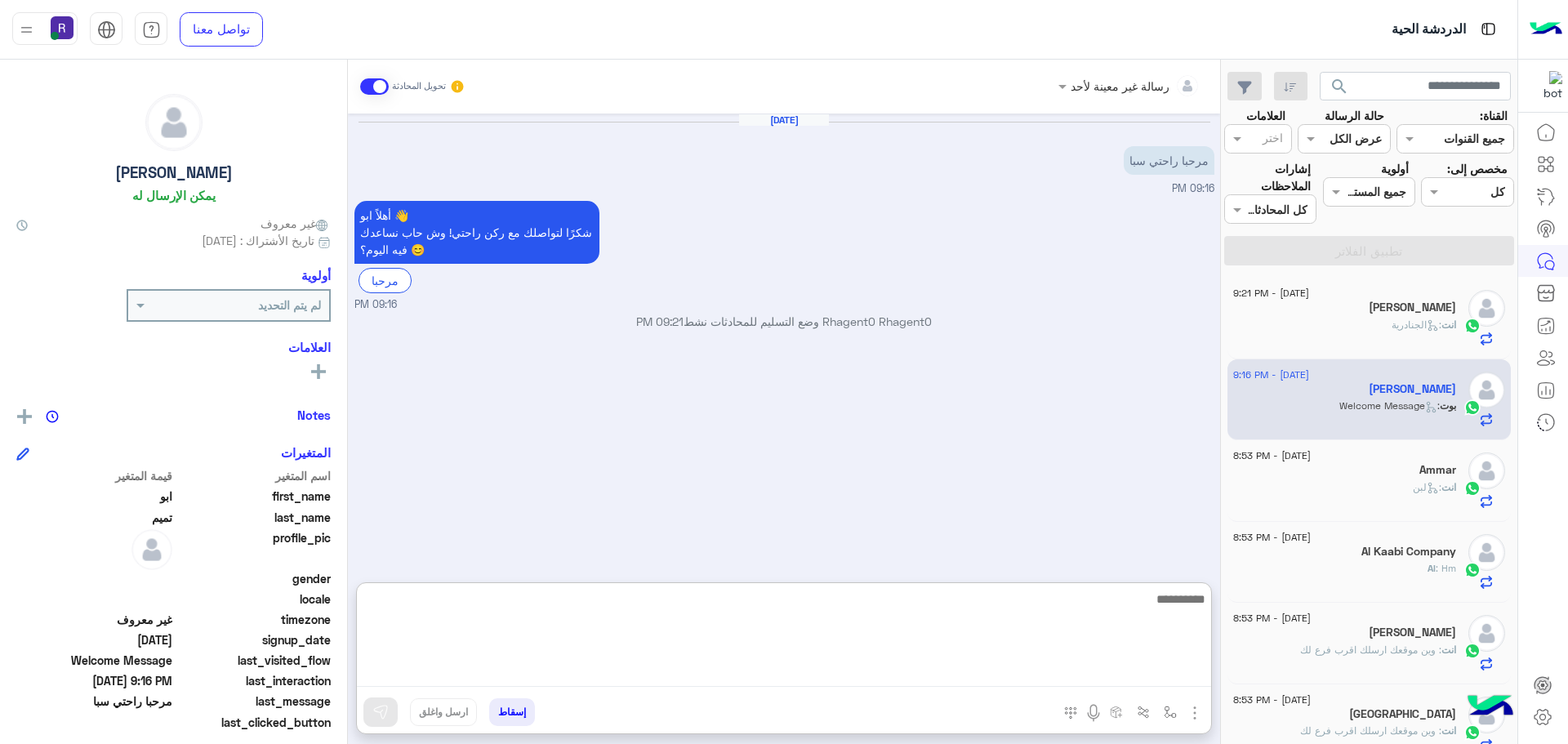
paste textarea "**********"
type textarea "**********"
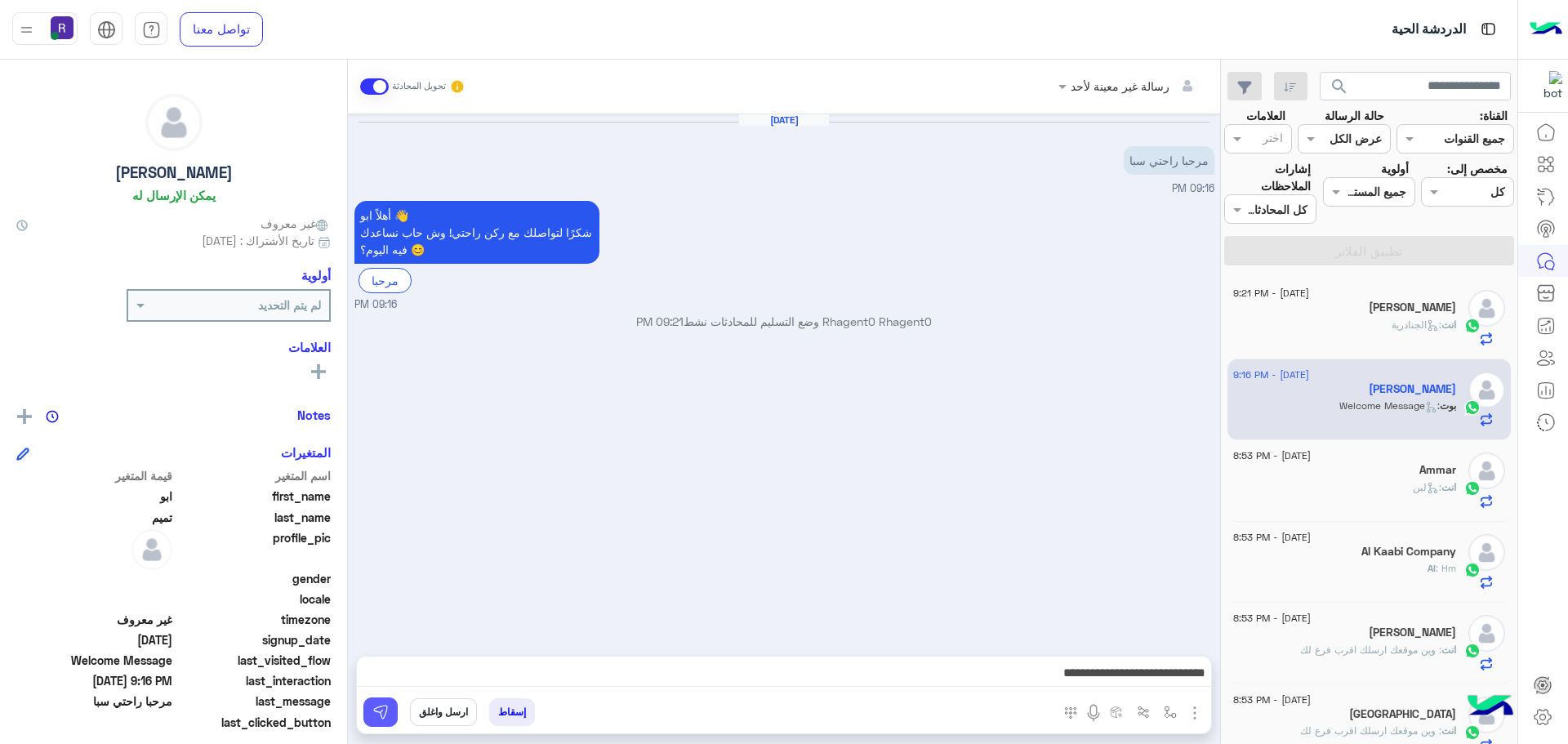
click at [380, 706] on img at bounding box center [380, 712] width 17 height 17
click at [1408, 312] on h5 "عبدالعزيز المطيري" at bounding box center [1412, 307] width 87 height 14
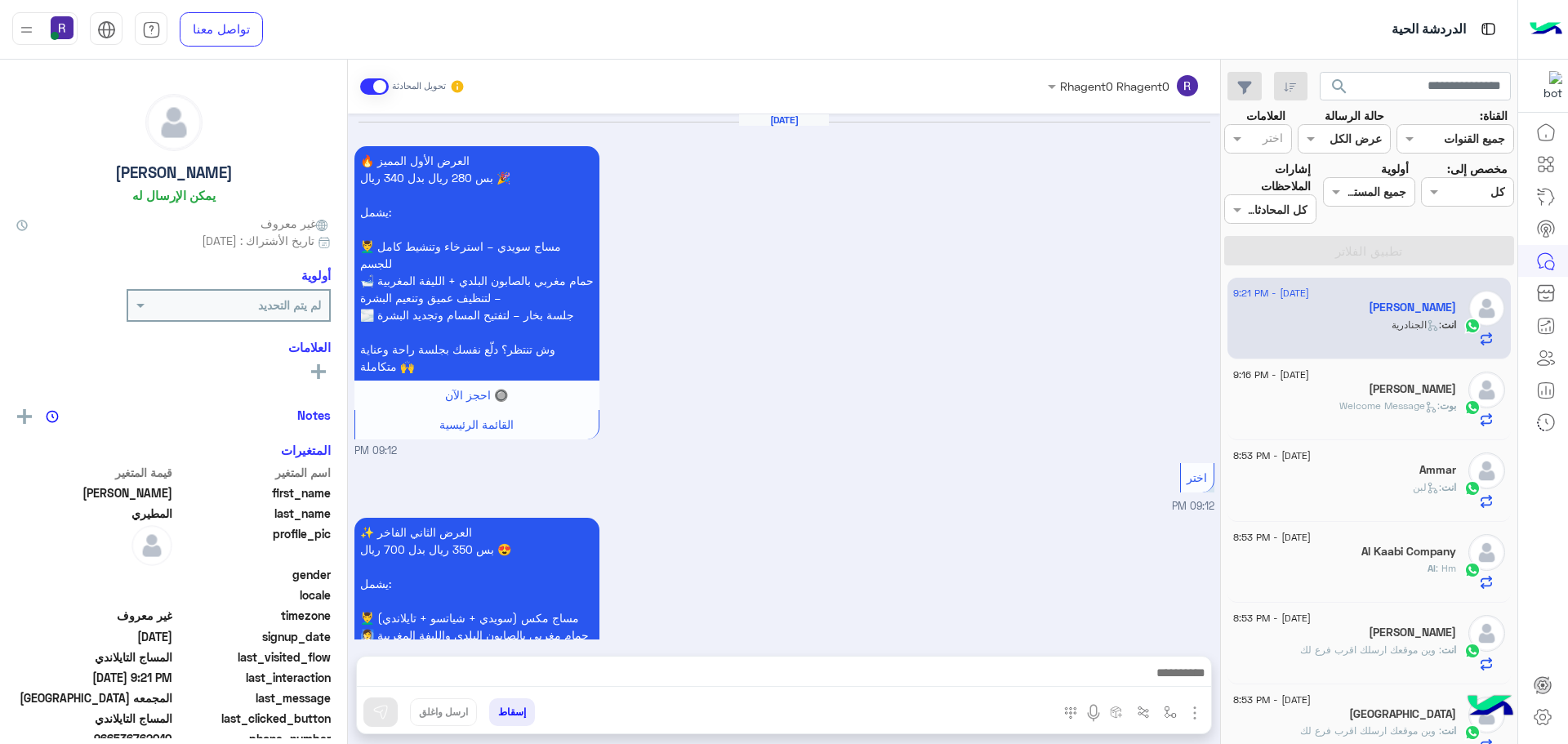
scroll to position [2754, 0]
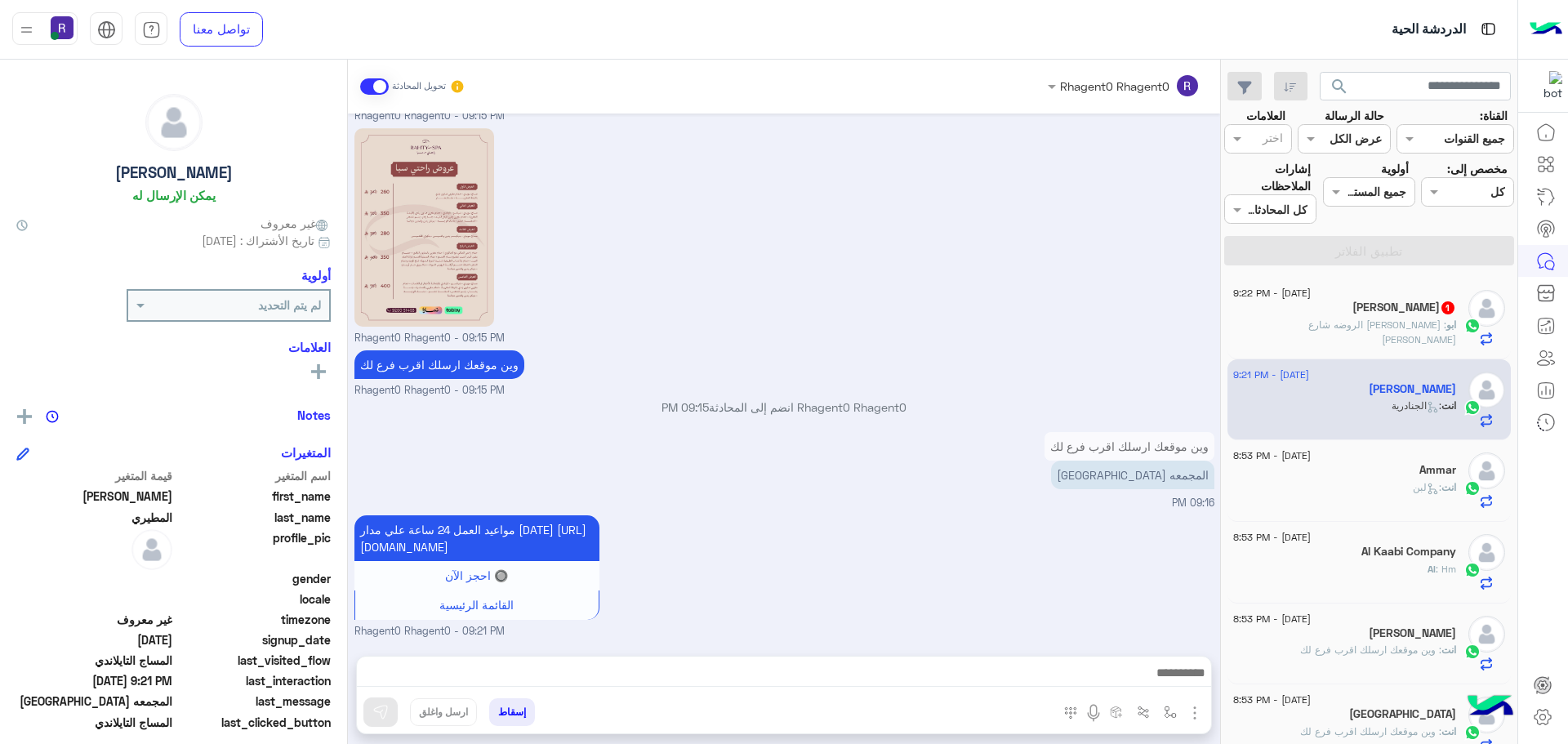
click at [1332, 320] on span ": الرياض حي الروضه شارع خالد ابن الوليد" at bounding box center [1382, 332] width 148 height 27
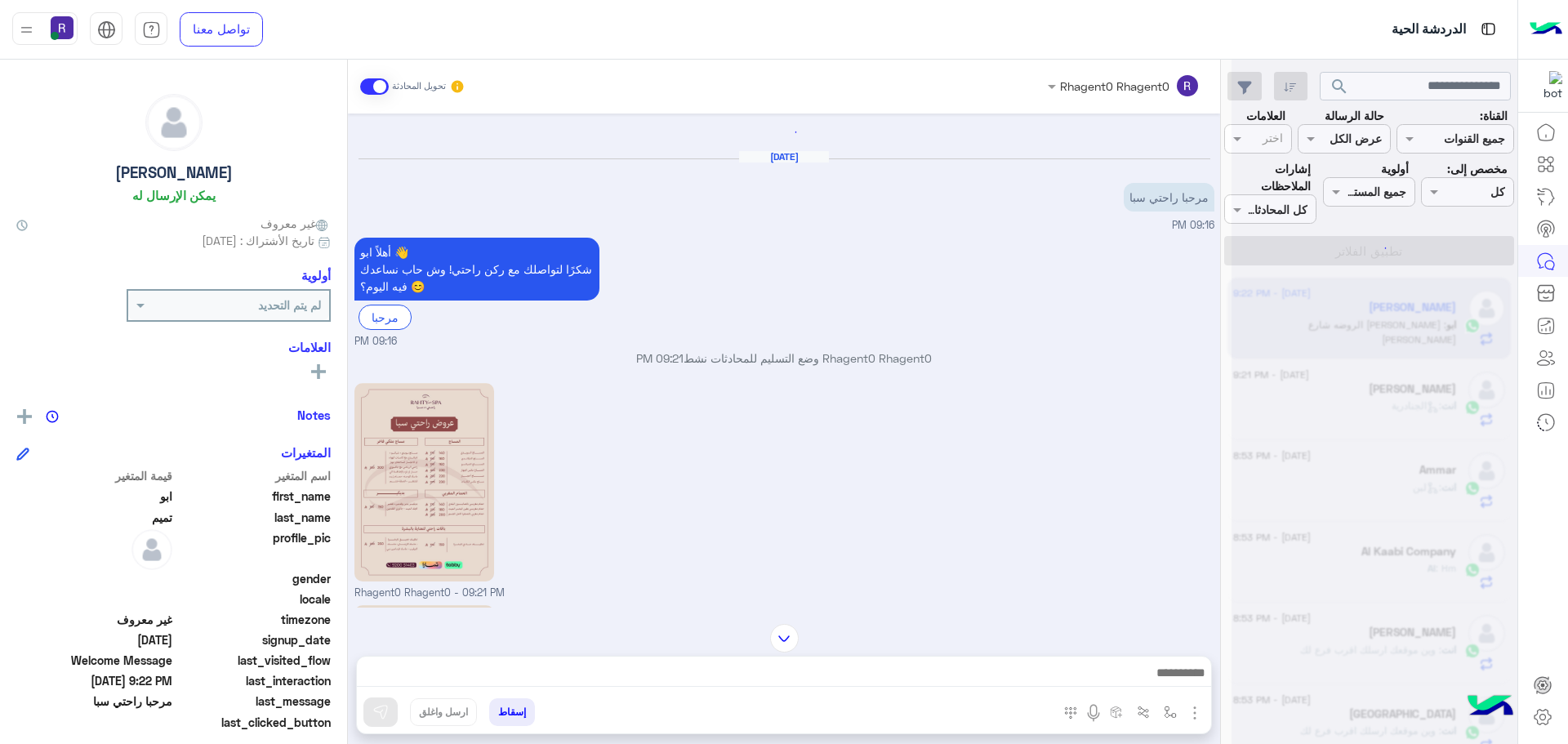
scroll to position [283, 0]
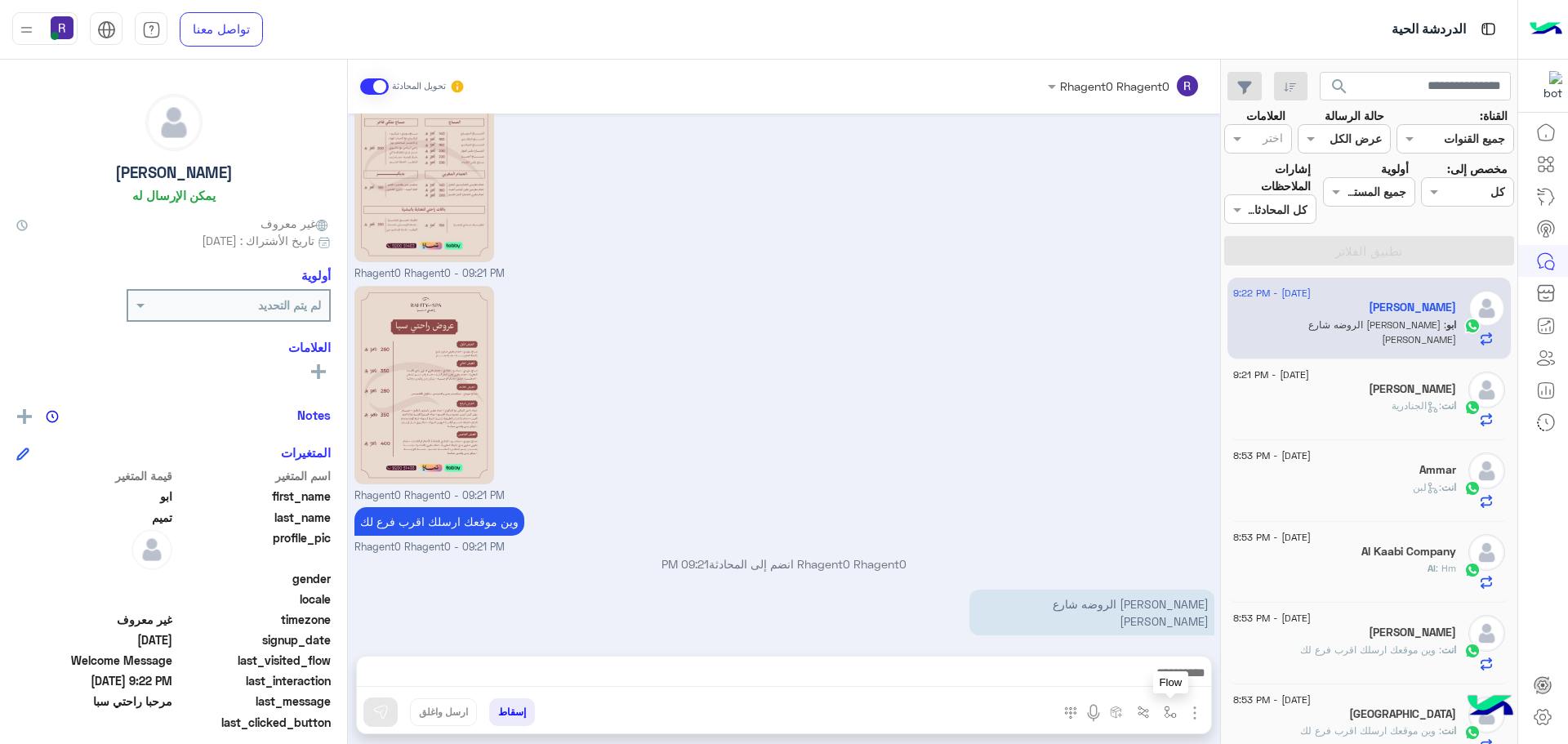
click at [1170, 713] on img "button" at bounding box center [1170, 712] width 13 height 13
click at [1160, 675] on input "text" at bounding box center [1120, 677] width 110 height 19
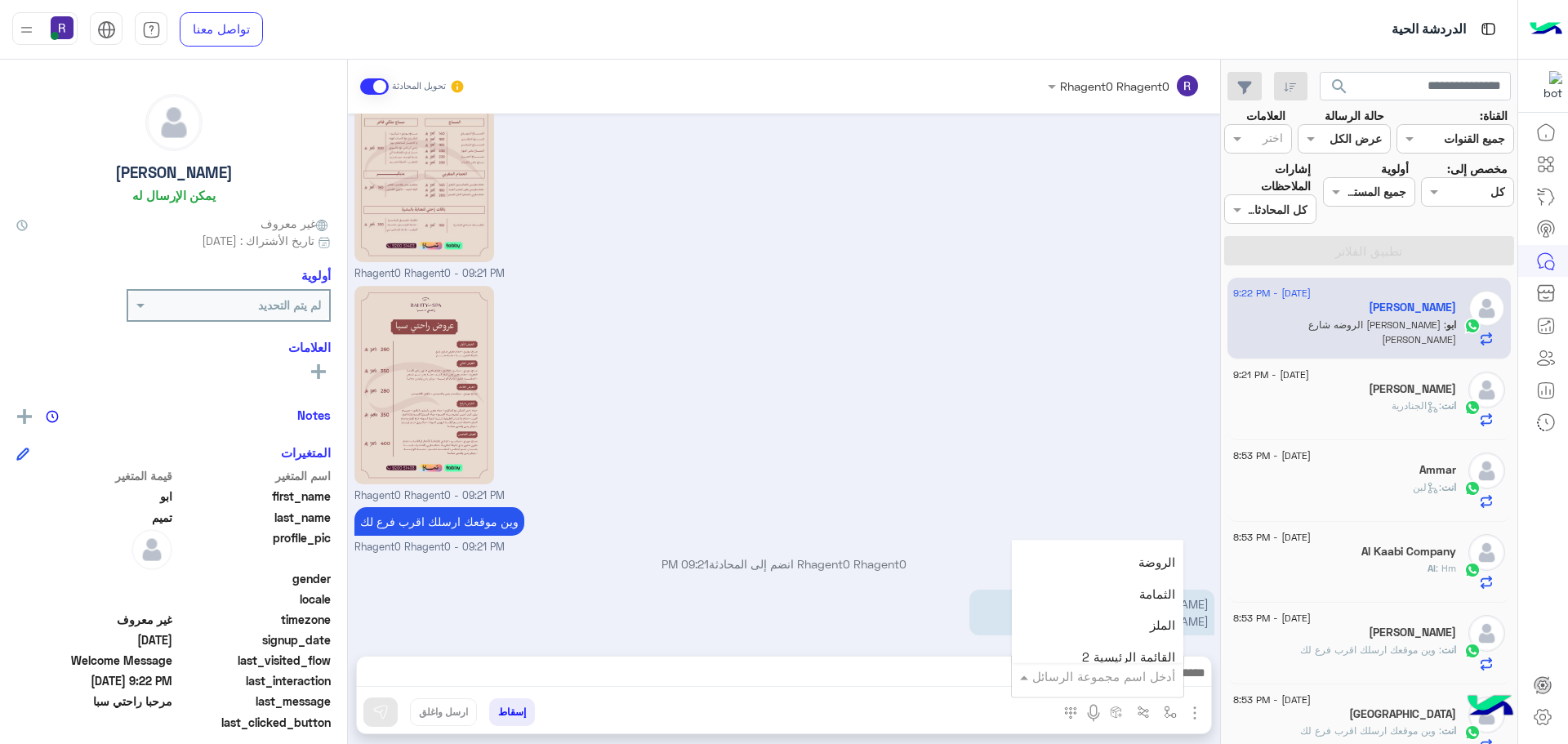
scroll to position [1225, 0]
click at [1130, 562] on div "الروضة" at bounding box center [1097, 557] width 171 height 32
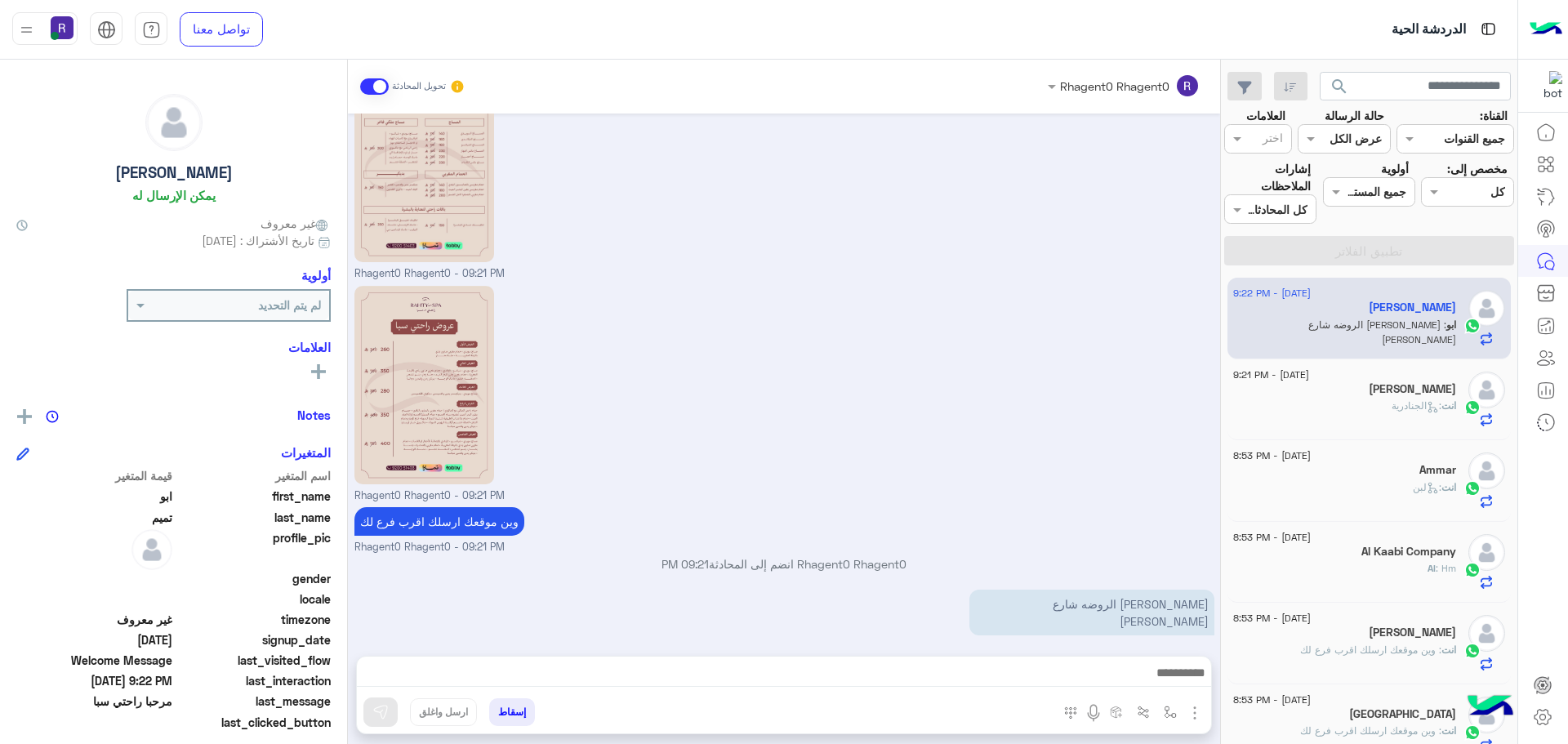
type textarea "******"
click at [382, 705] on img at bounding box center [380, 712] width 17 height 17
click at [1379, 413] on div "انت : الجنادرية" at bounding box center [1345, 413] width 223 height 28
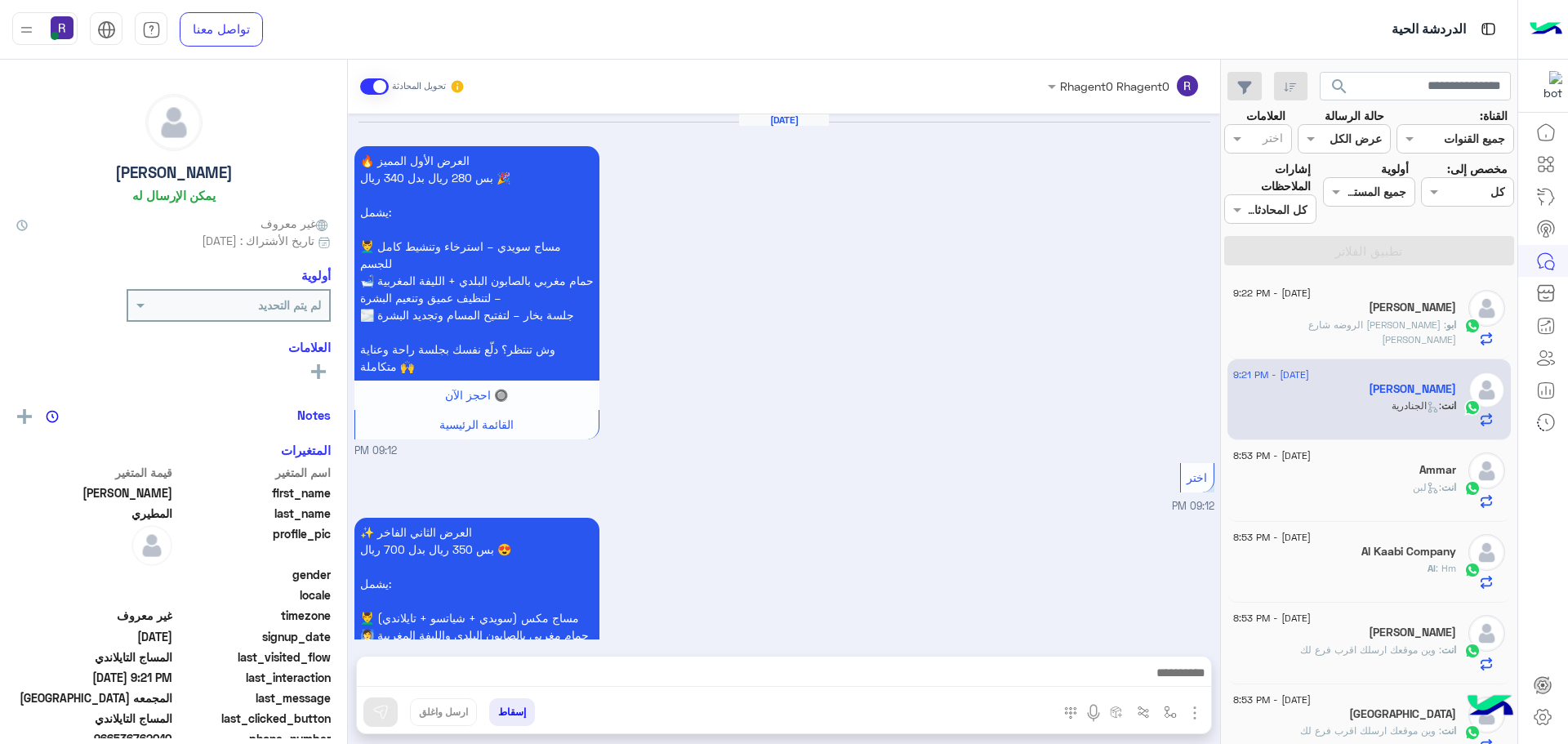
scroll to position [2754, 0]
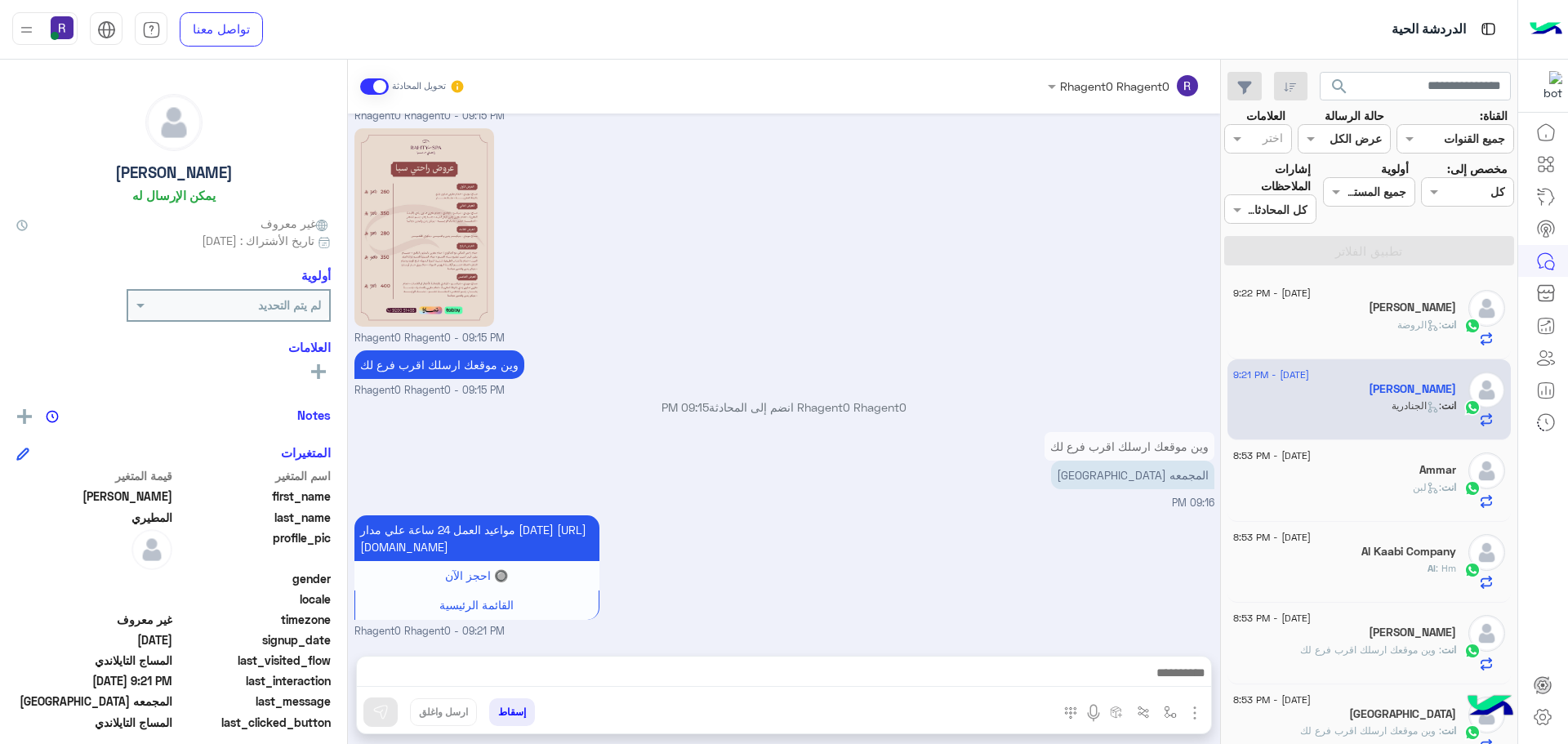
click at [1381, 323] on div "انت : الروضة" at bounding box center [1345, 331] width 223 height 28
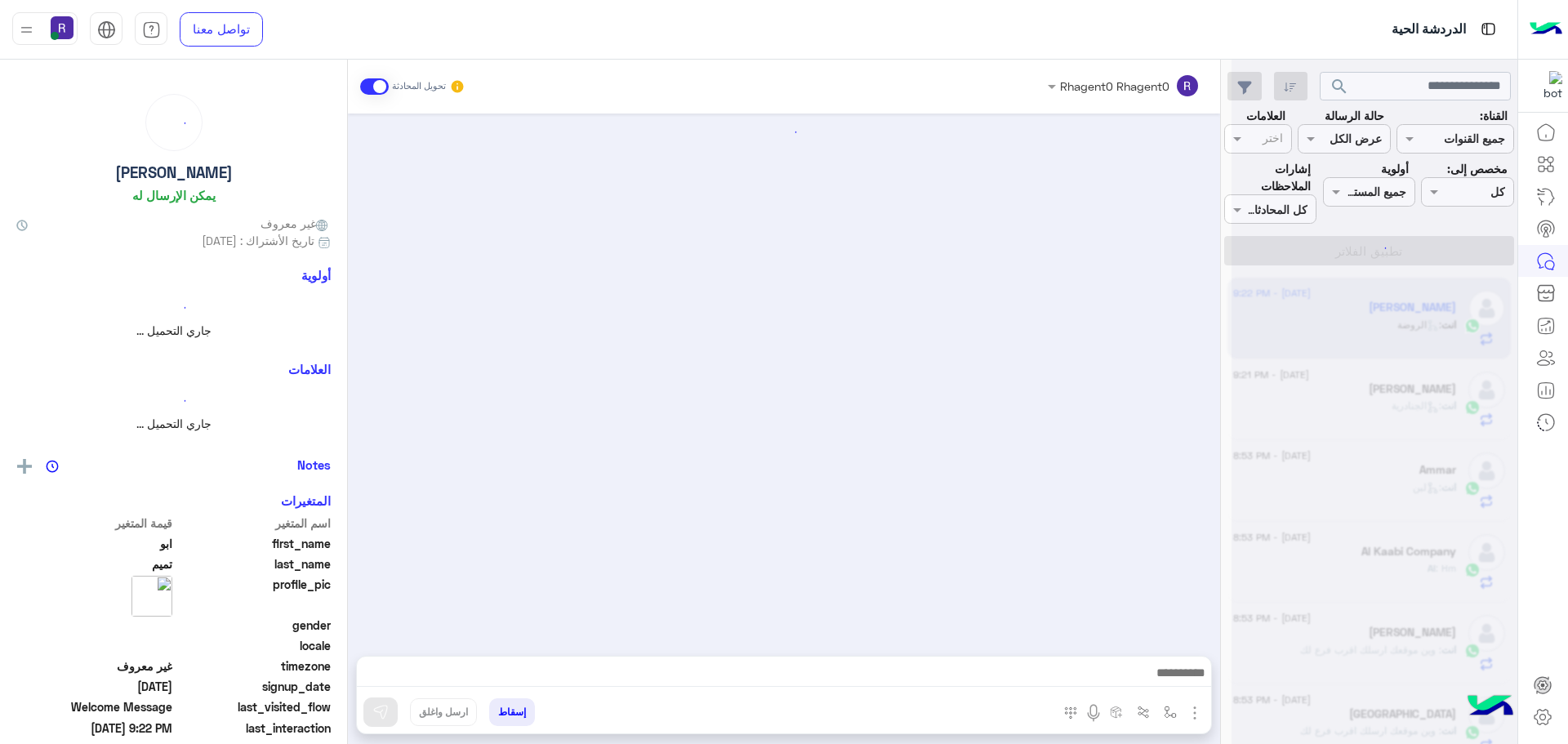
scroll to position [428, 0]
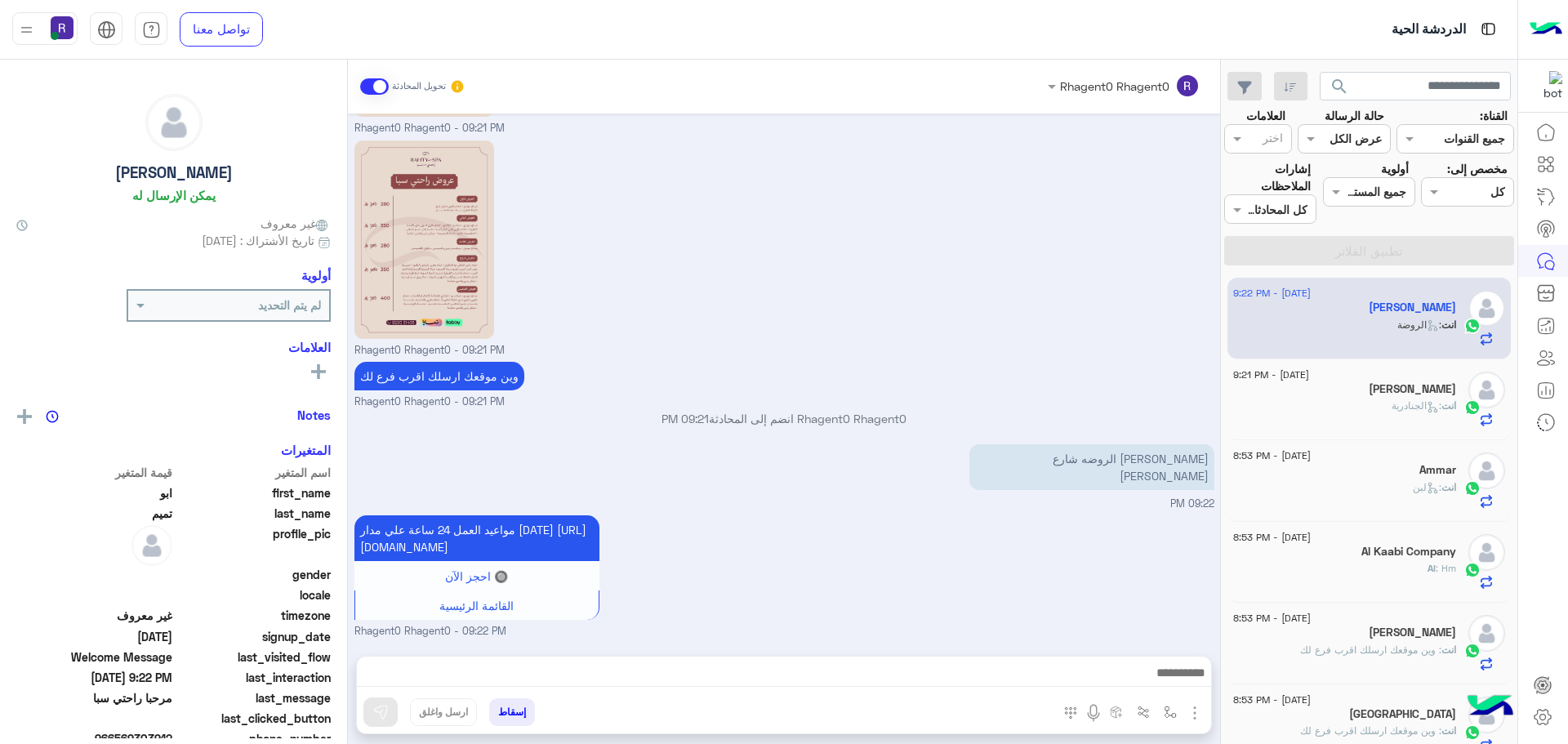
click at [1414, 556] on h5 "Al Kaabi Company" at bounding box center [1409, 551] width 95 height 14
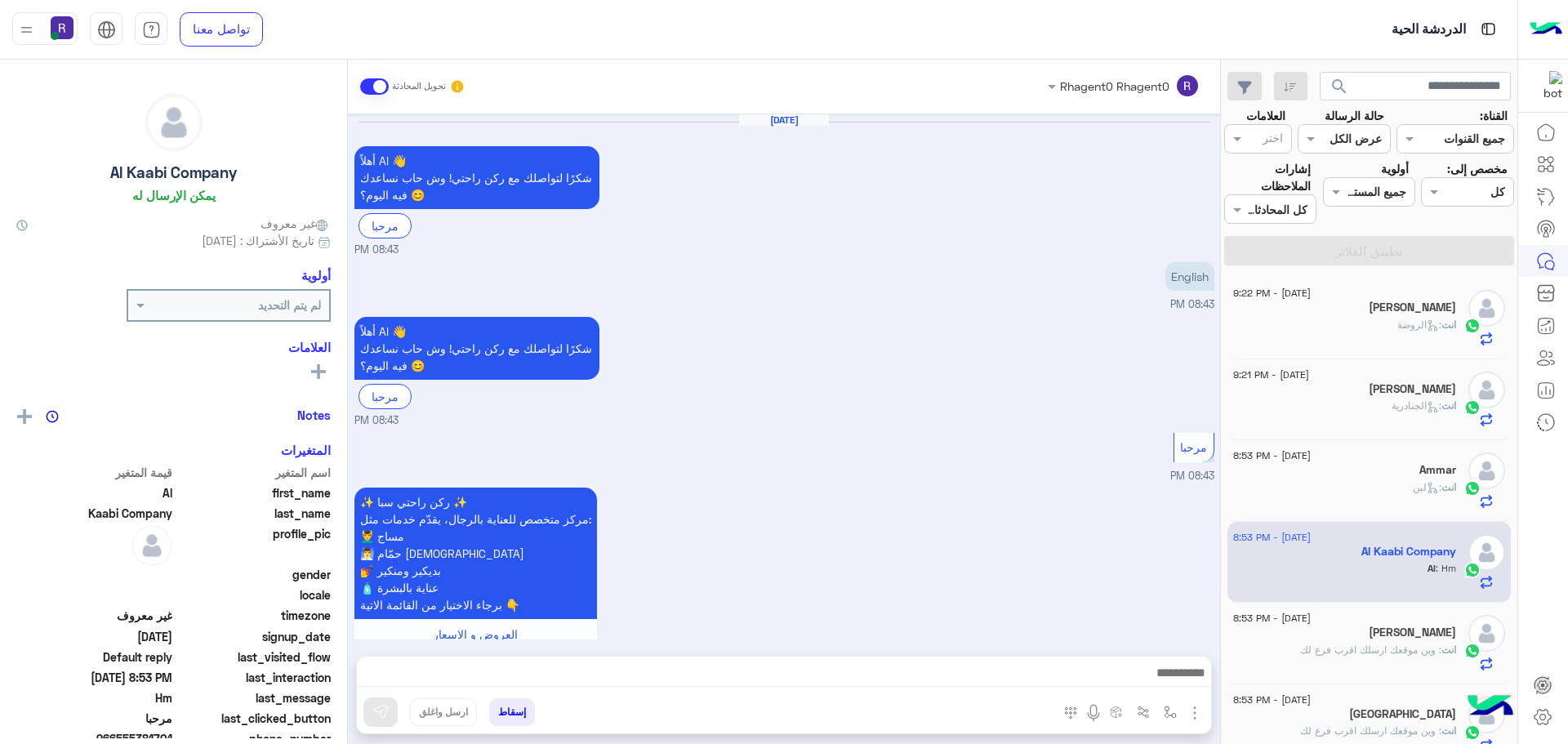
scroll to position [1238, 0]
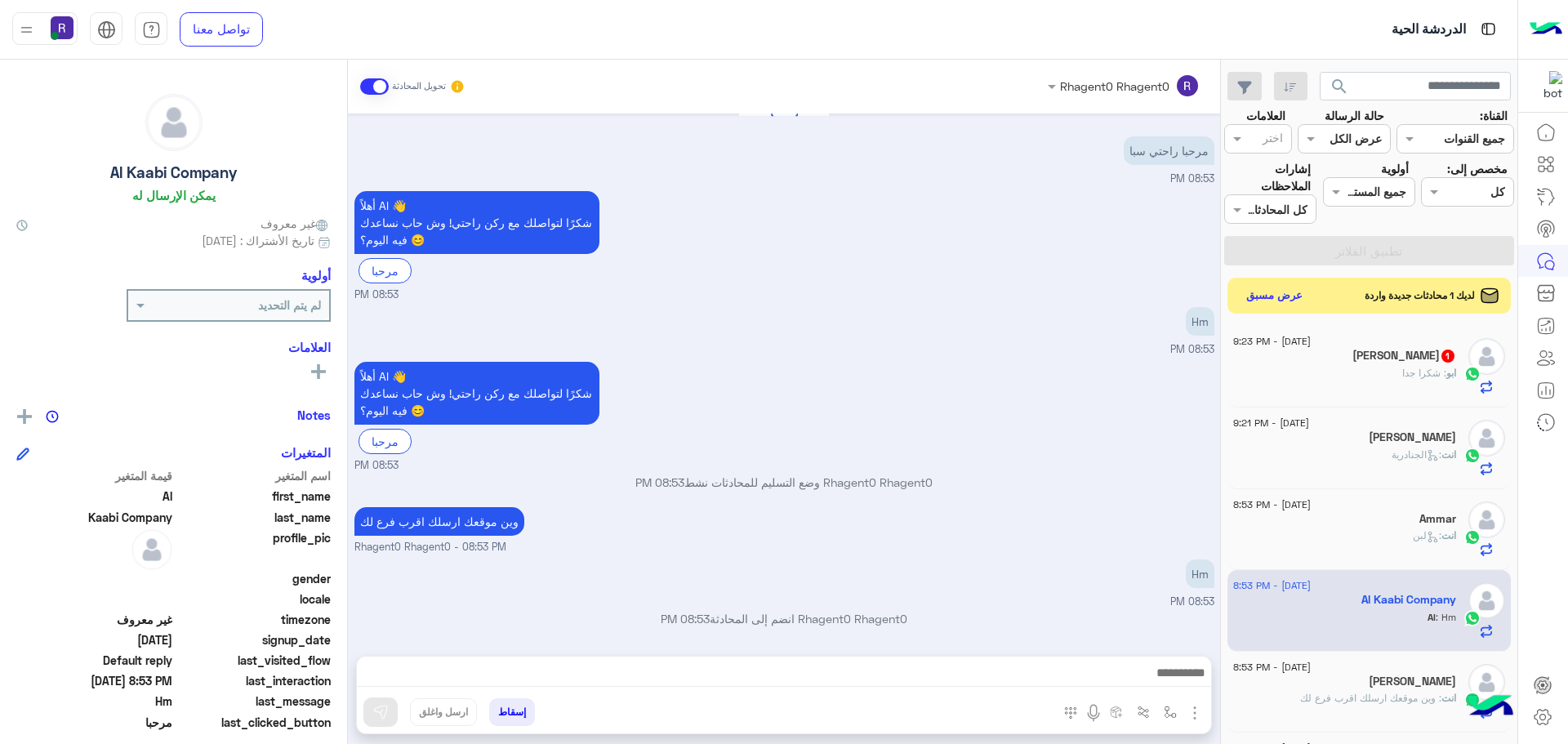
click at [1433, 350] on h5 "ابو تميم 1" at bounding box center [1405, 356] width 104 height 14
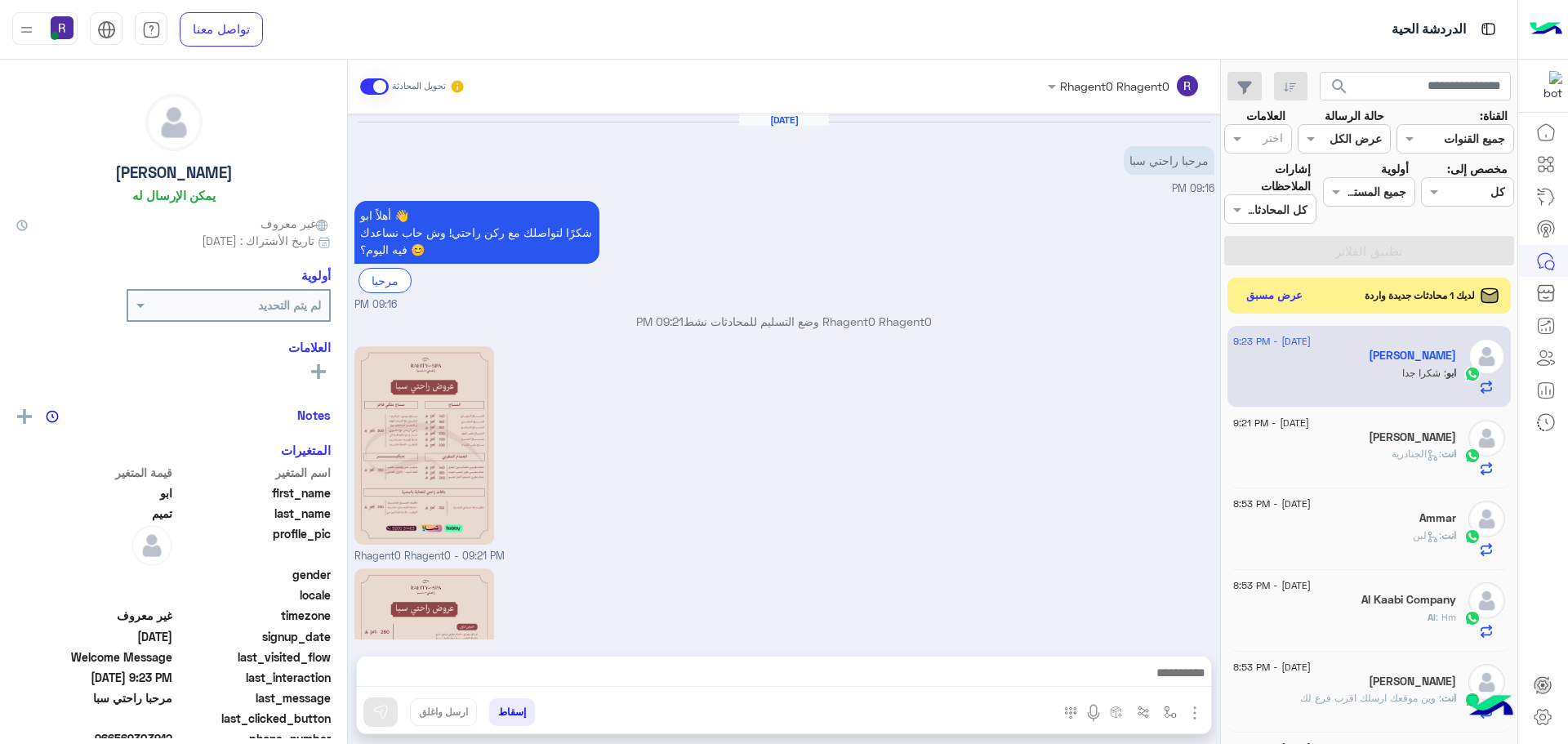
scroll to position [483, 0]
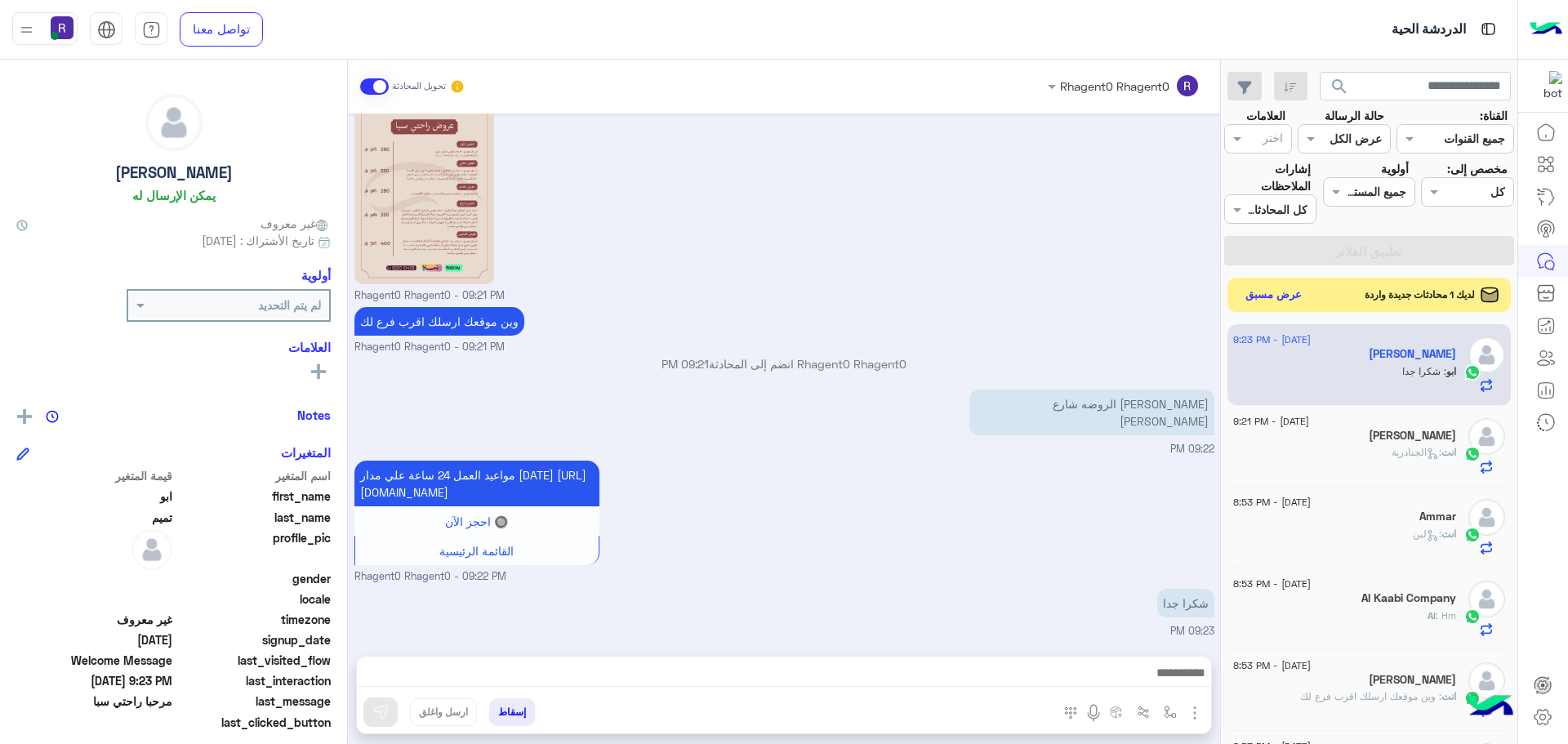
click at [1288, 290] on button "عرض مسبق" at bounding box center [1274, 295] width 68 height 22
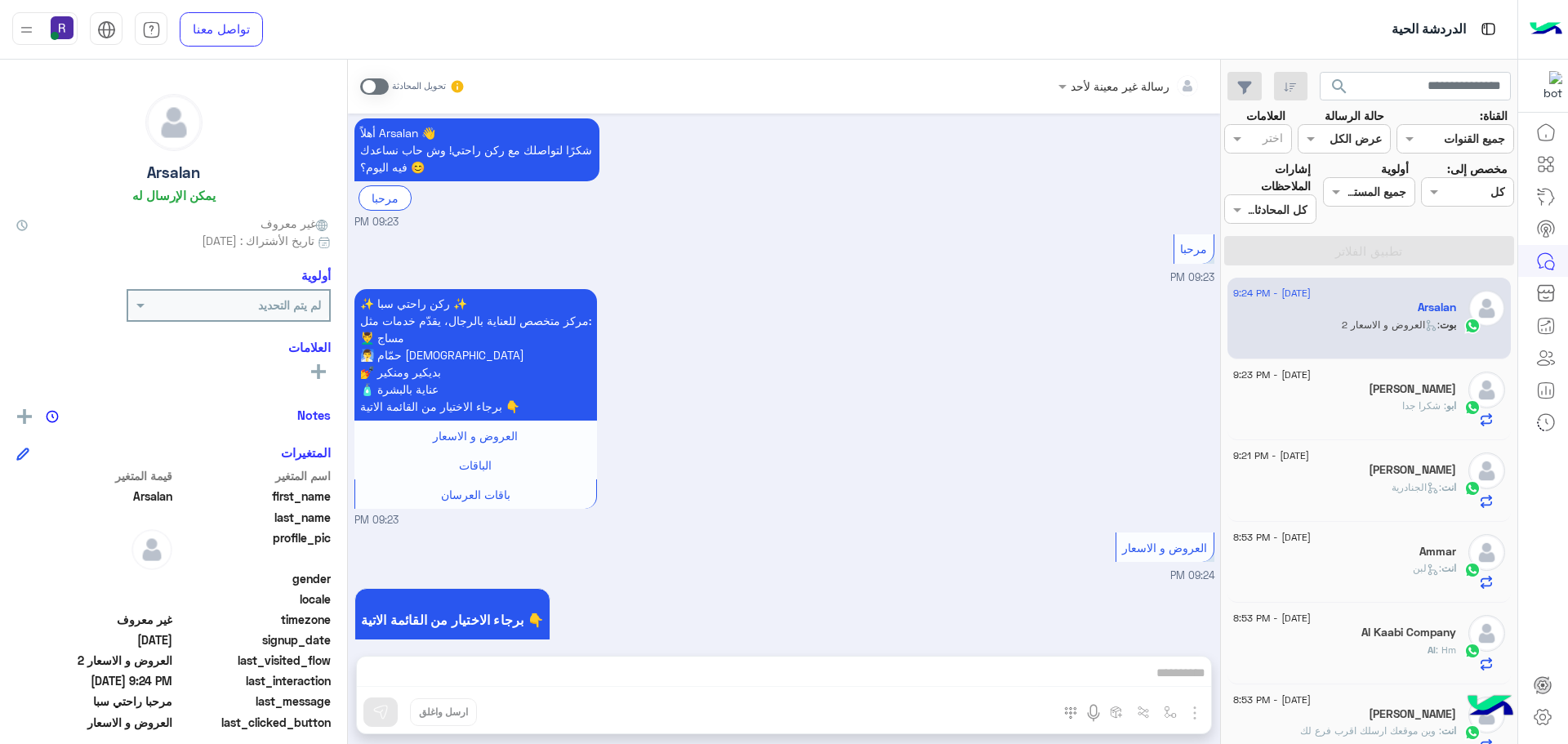
scroll to position [130, 0]
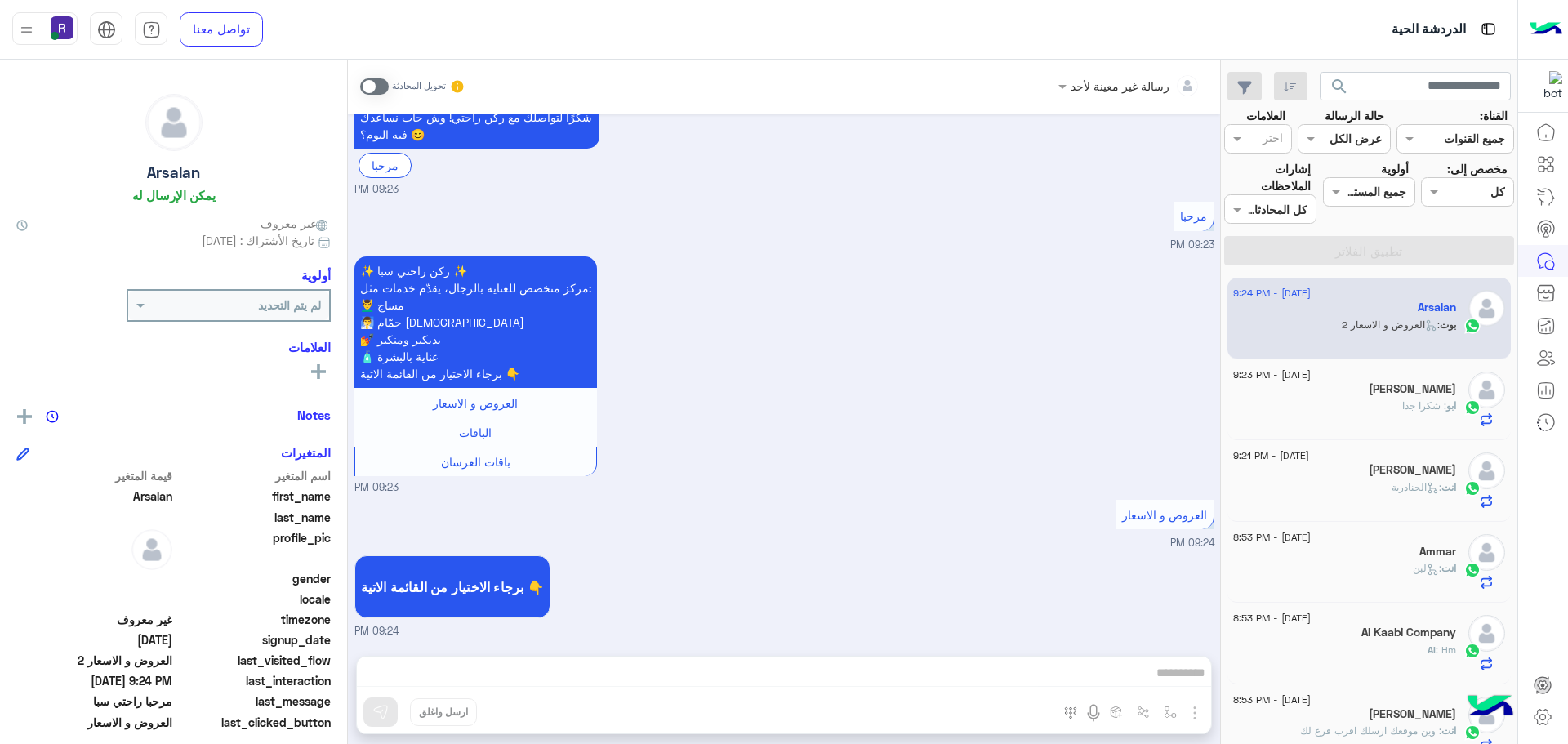
click at [1410, 475] on h5 "عبدالعزيز المطيري" at bounding box center [1412, 470] width 87 height 14
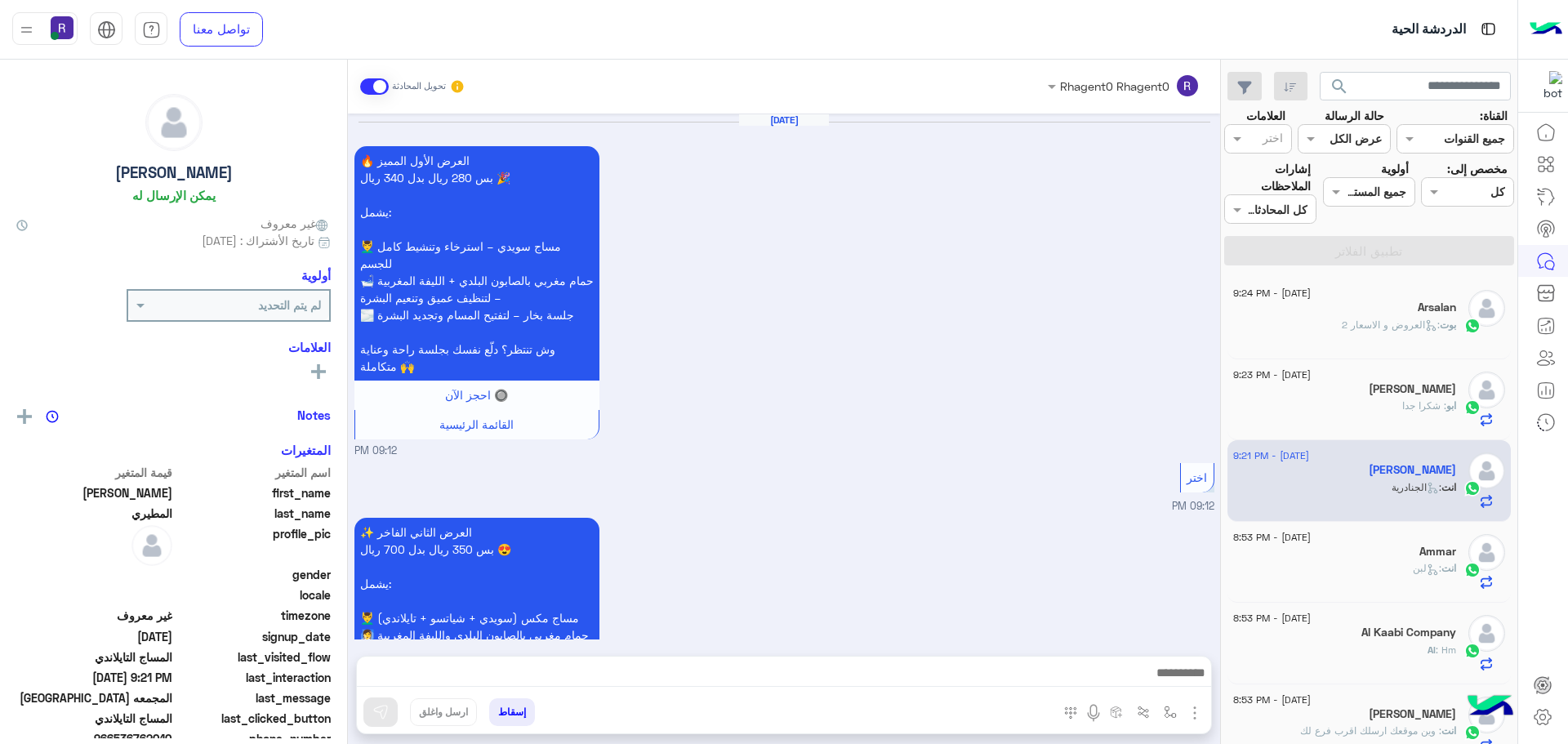
scroll to position [2754, 0]
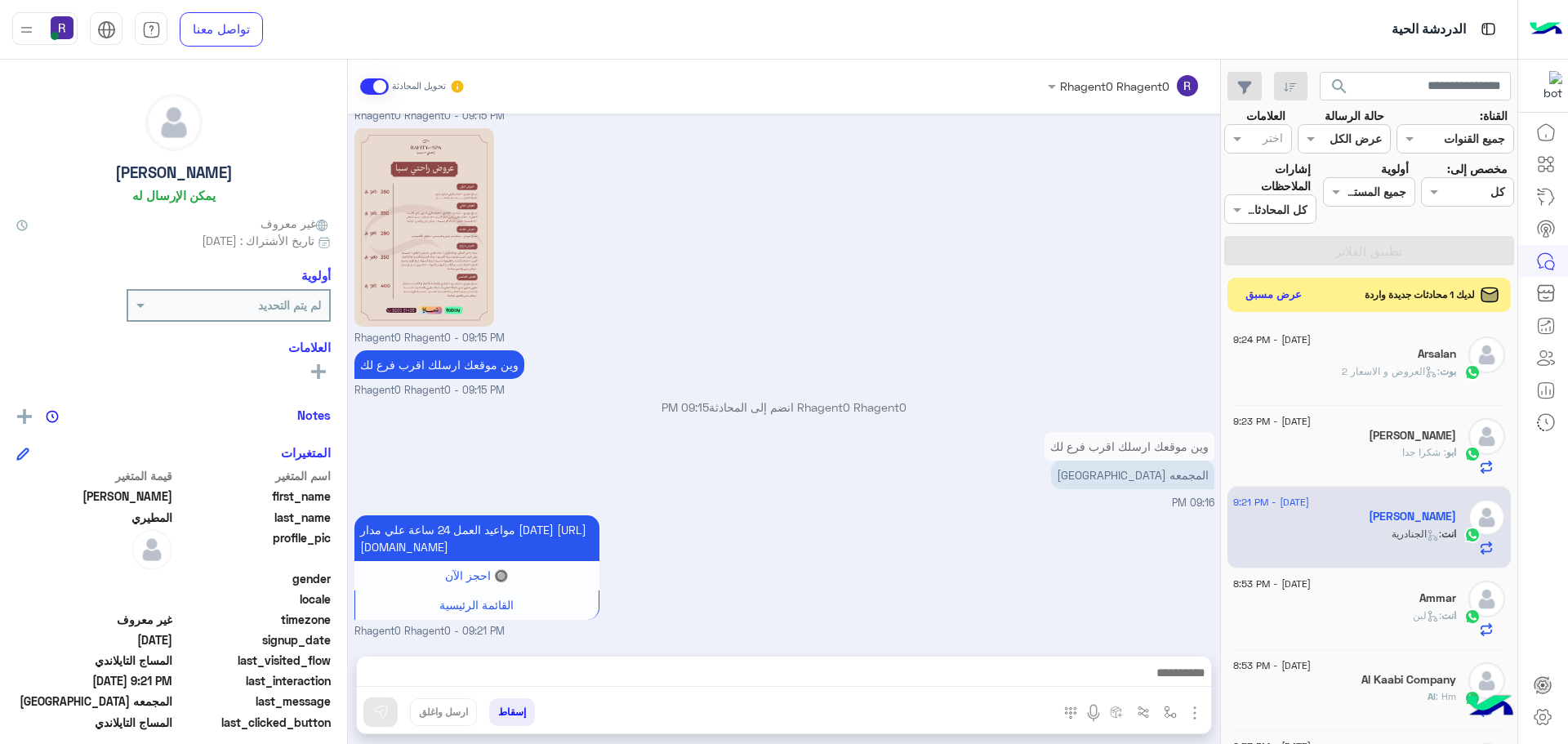
click at [1273, 289] on button "عرض مسبق" at bounding box center [1274, 295] width 68 height 22
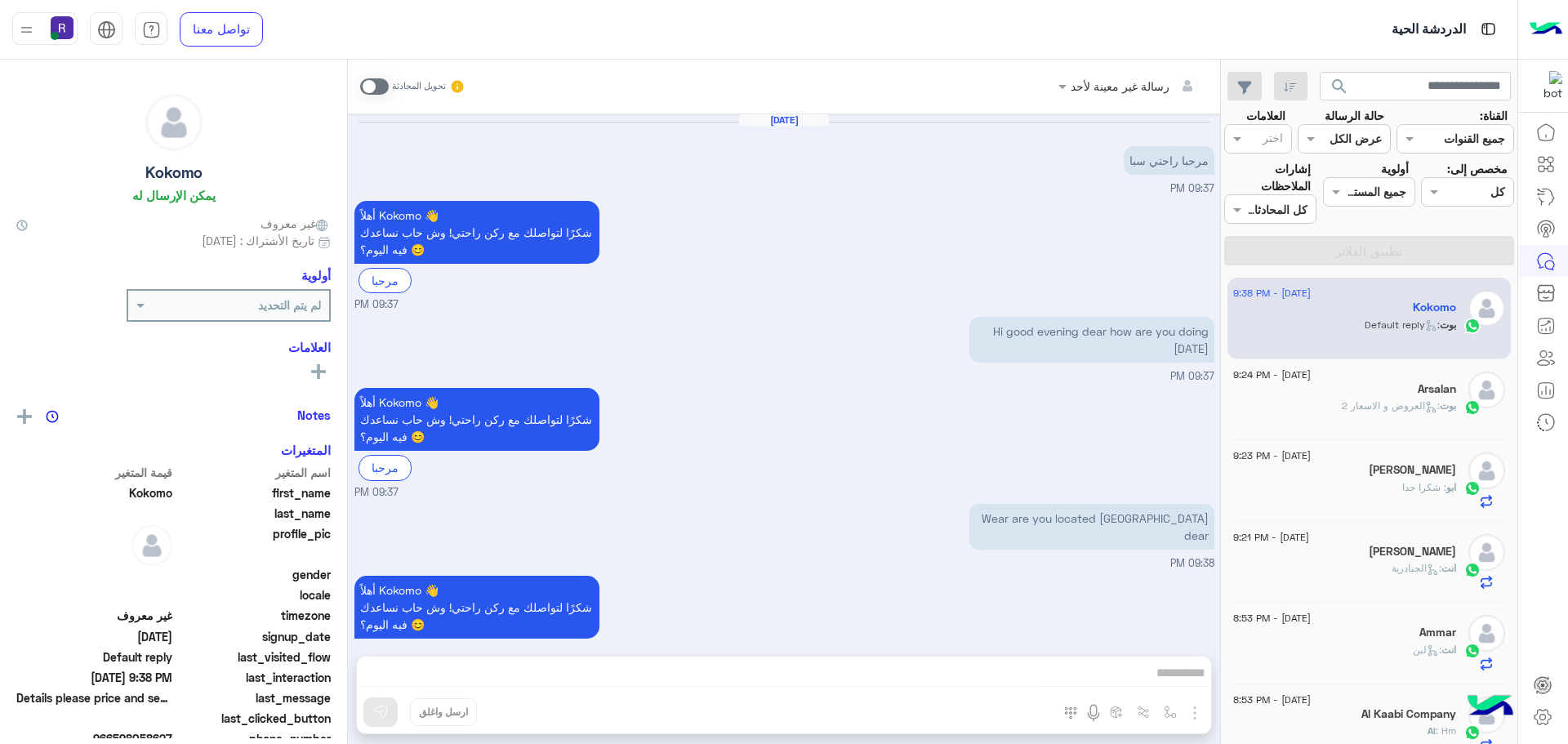
scroll to position [202, 0]
